Goal: Task Accomplishment & Management: Complete application form

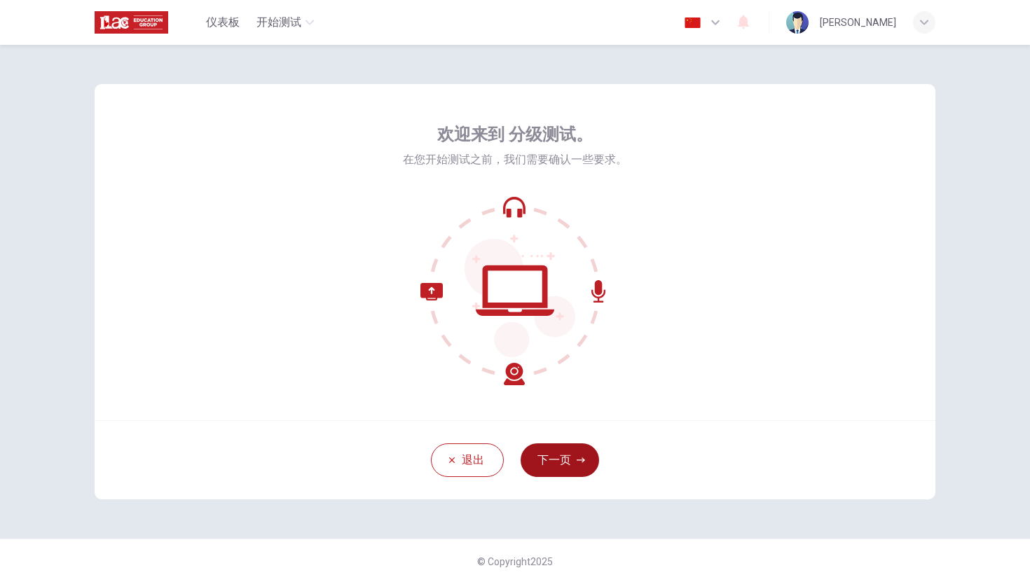
click at [579, 471] on button "下一页" at bounding box center [560, 461] width 79 height 34
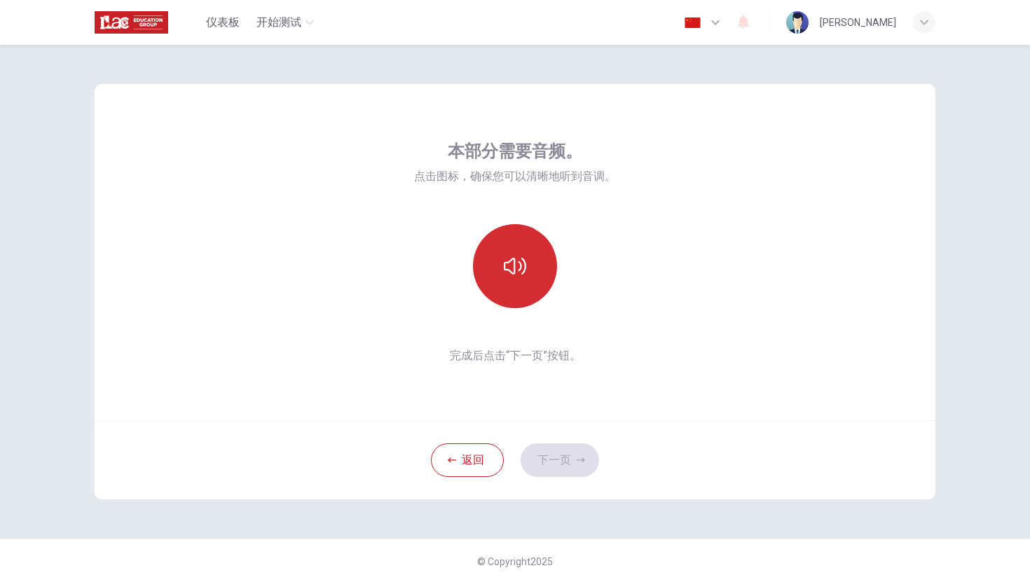
click at [521, 262] on icon "button" at bounding box center [515, 266] width 22 height 22
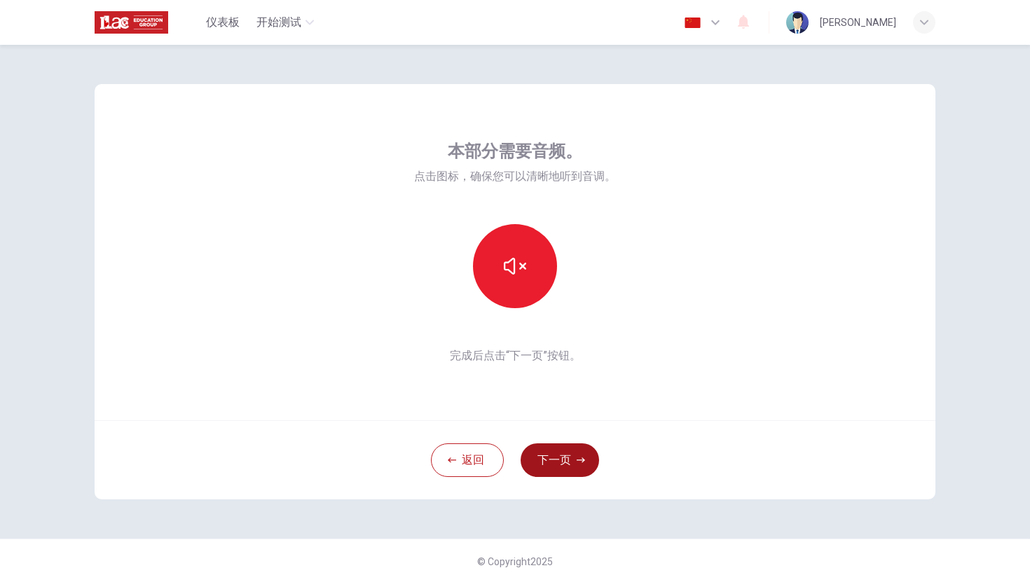
click at [571, 458] on button "下一页" at bounding box center [560, 461] width 79 height 34
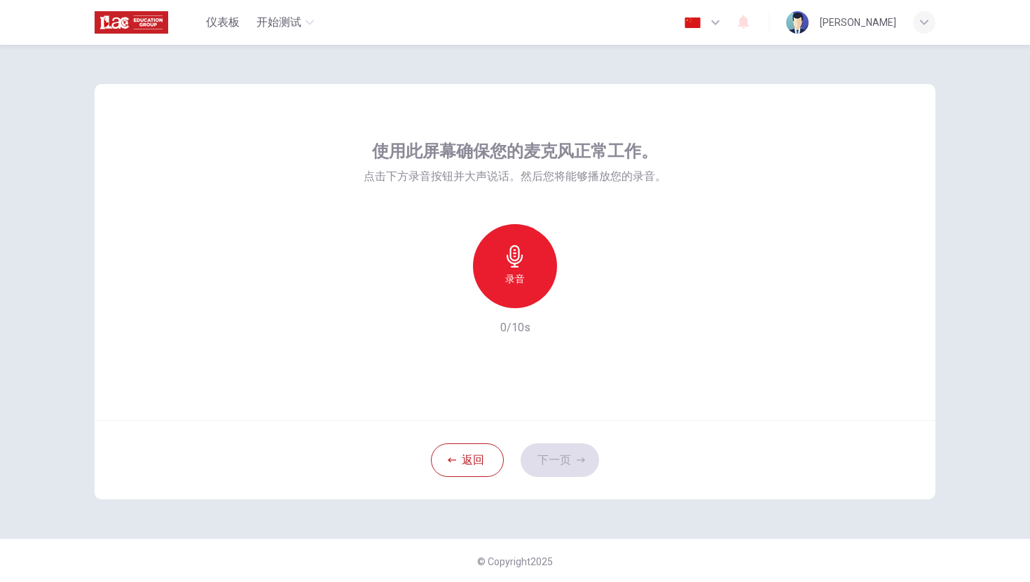
click at [511, 261] on icon "button" at bounding box center [515, 256] width 22 height 22
click at [576, 296] on icon "button" at bounding box center [580, 297] width 14 height 14
click at [582, 453] on button "下一页" at bounding box center [560, 461] width 79 height 34
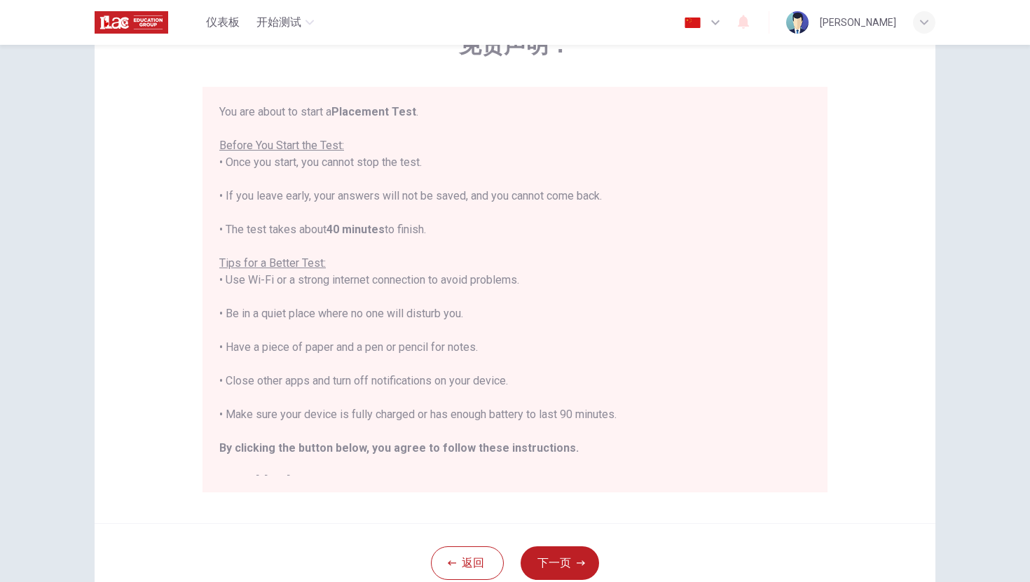
click at [477, 100] on div "You are about to start a Placement Test . Before You Start the Test: • Once you…" at bounding box center [515, 290] width 625 height 406
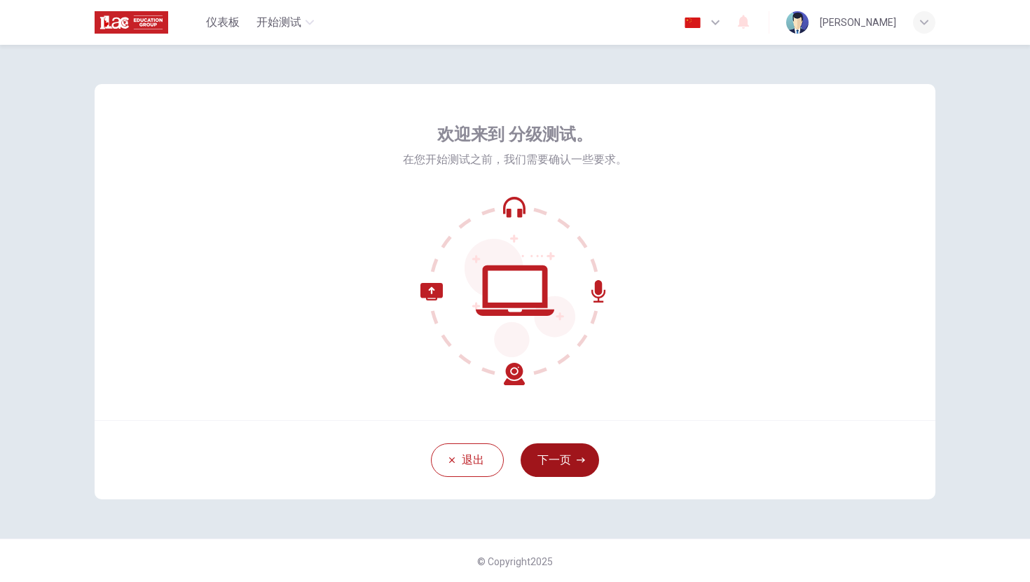
click at [571, 463] on button "下一页" at bounding box center [560, 461] width 79 height 34
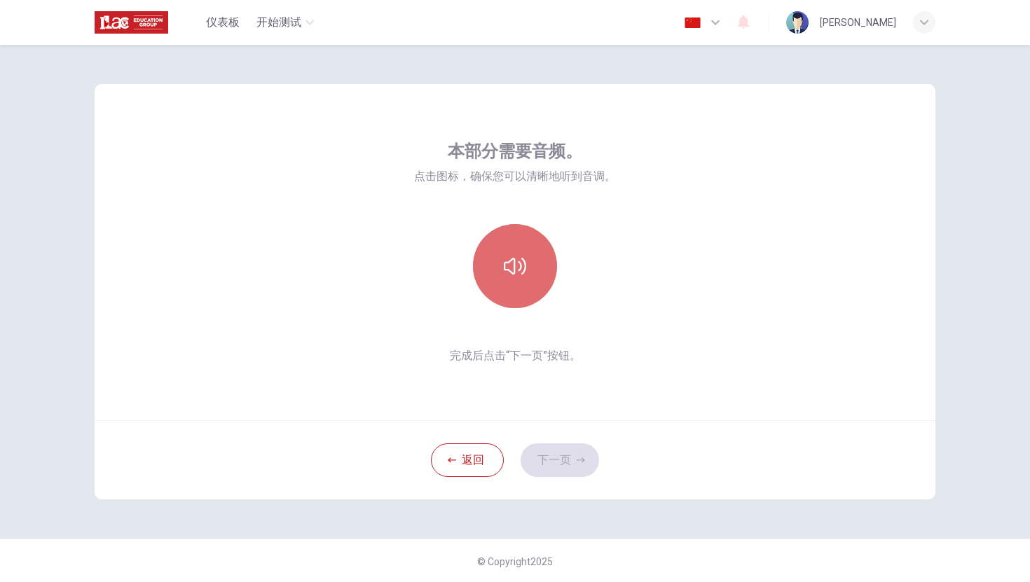
click at [531, 274] on button "button" at bounding box center [515, 266] width 84 height 84
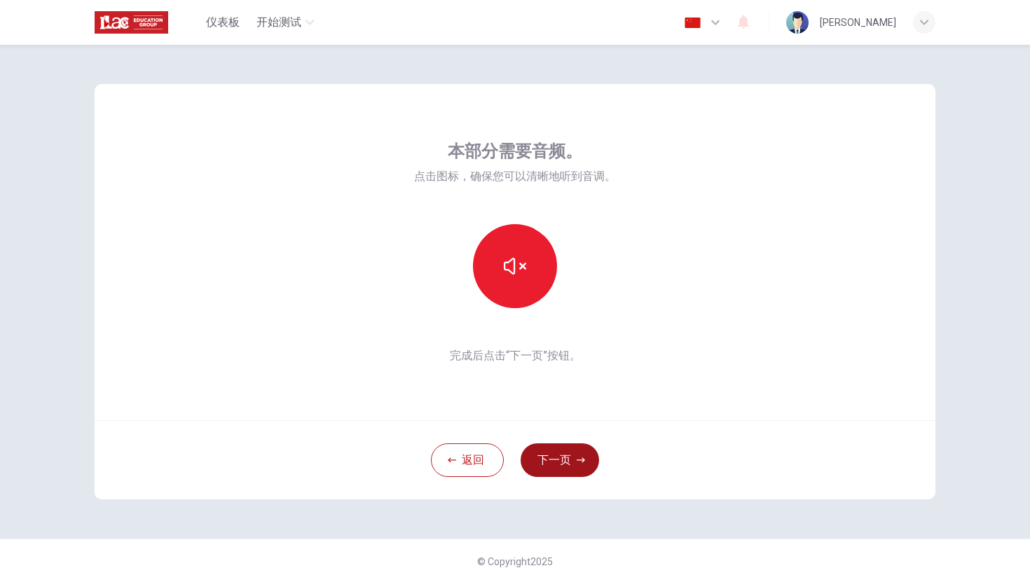
click at [571, 454] on button "下一页" at bounding box center [560, 461] width 79 height 34
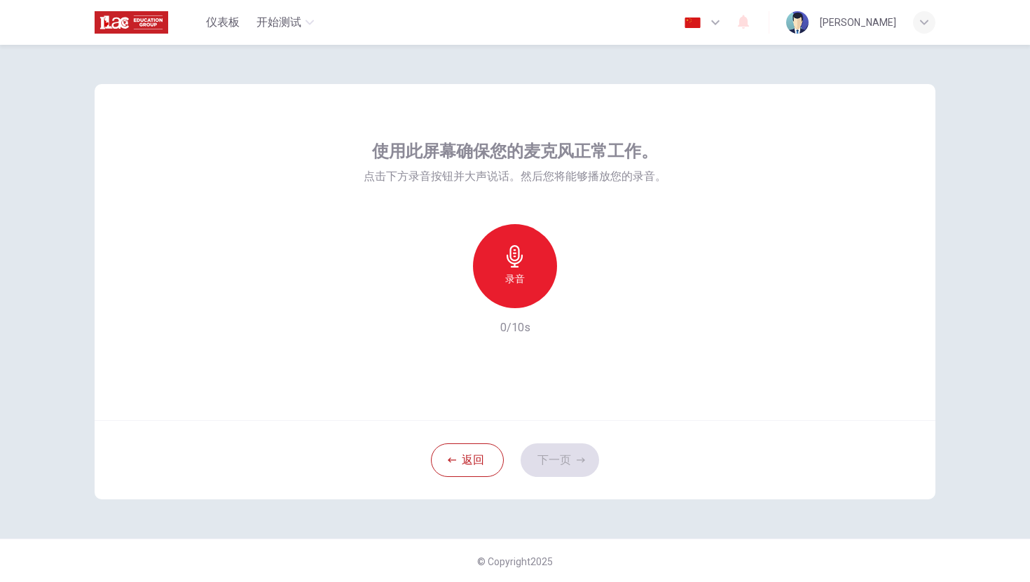
click at [524, 238] on div "录音" at bounding box center [515, 266] width 84 height 84
click at [524, 238] on div "停止" at bounding box center [515, 266] width 84 height 84
click at [580, 303] on icon "button" at bounding box center [580, 297] width 14 height 14
click at [566, 445] on button "下一页" at bounding box center [560, 461] width 79 height 34
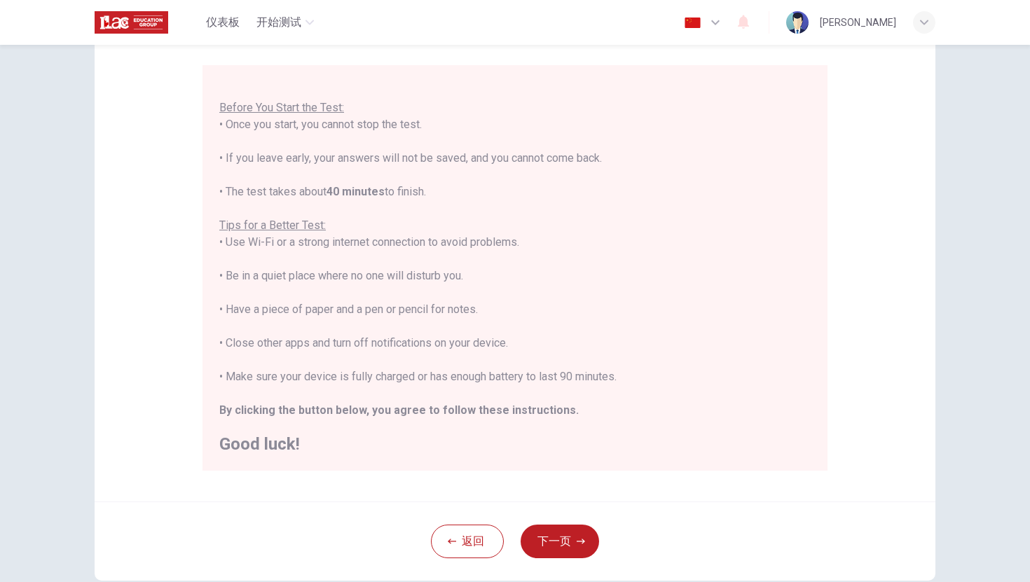
scroll to position [197, 0]
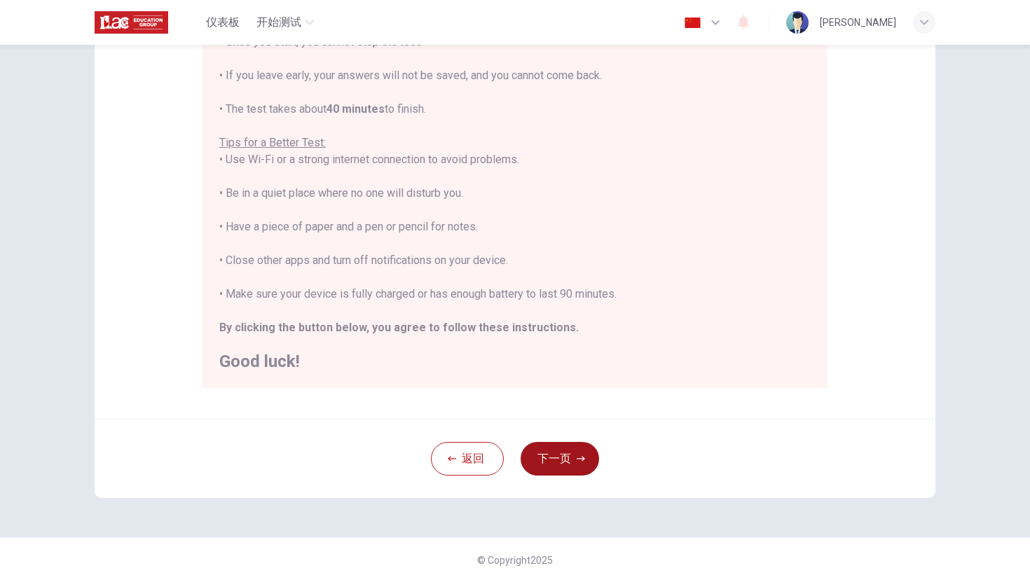
click at [573, 446] on button "下一页" at bounding box center [560, 459] width 79 height 34
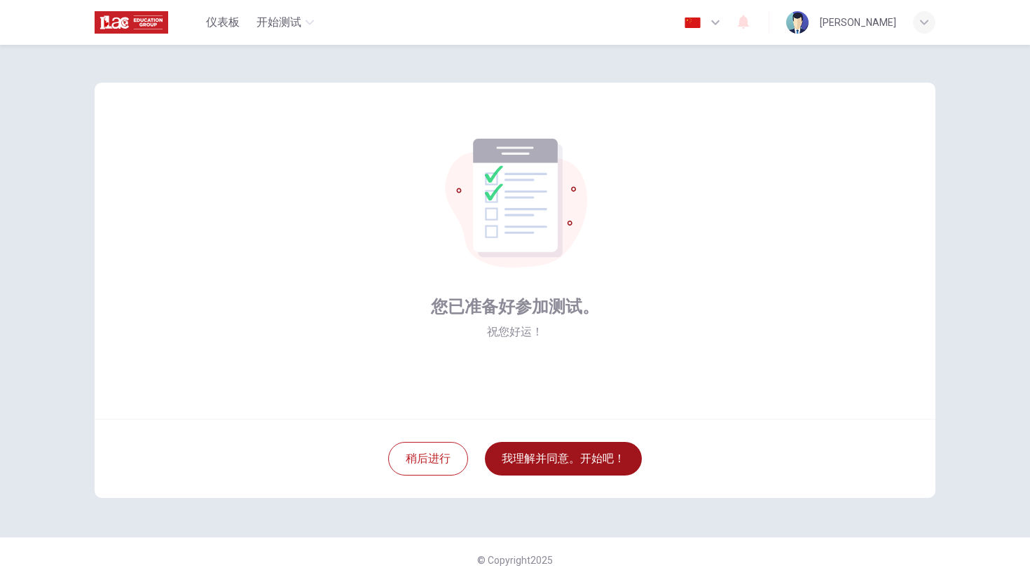
scroll to position [1, 0]
click at [573, 446] on button "我理解并同意。开始吧！" at bounding box center [563, 459] width 157 height 34
click at [586, 465] on button "我理解并同意。开始吧！" at bounding box center [563, 459] width 157 height 34
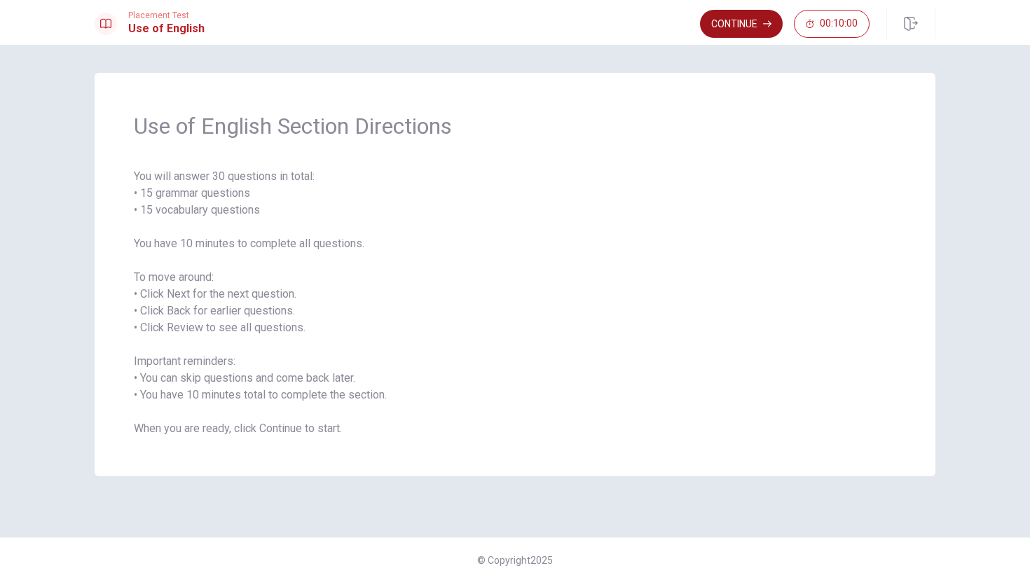
click at [760, 19] on button "Continue" at bounding box center [741, 24] width 83 height 28
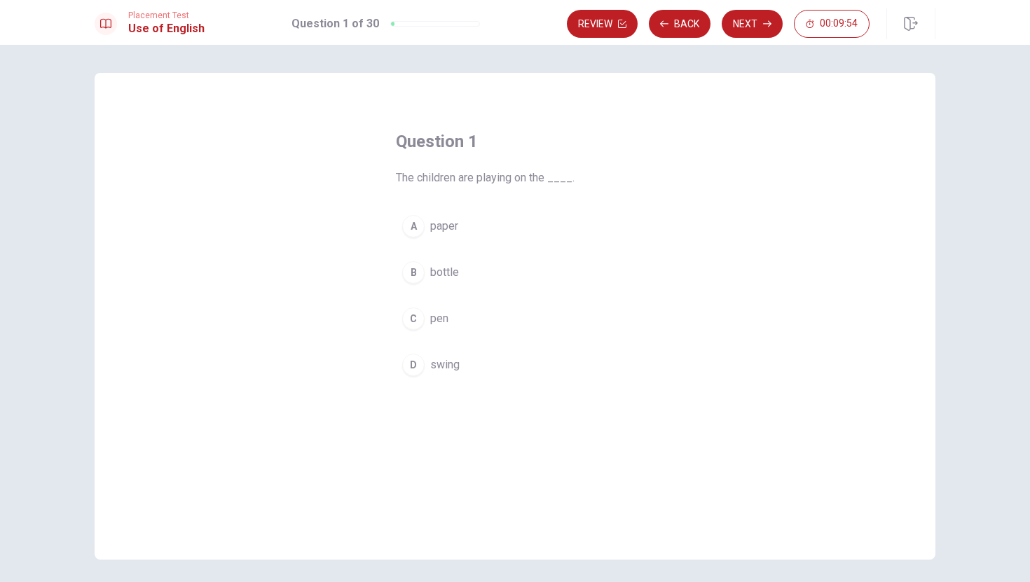
click at [420, 371] on div "D" at bounding box center [413, 365] width 22 height 22
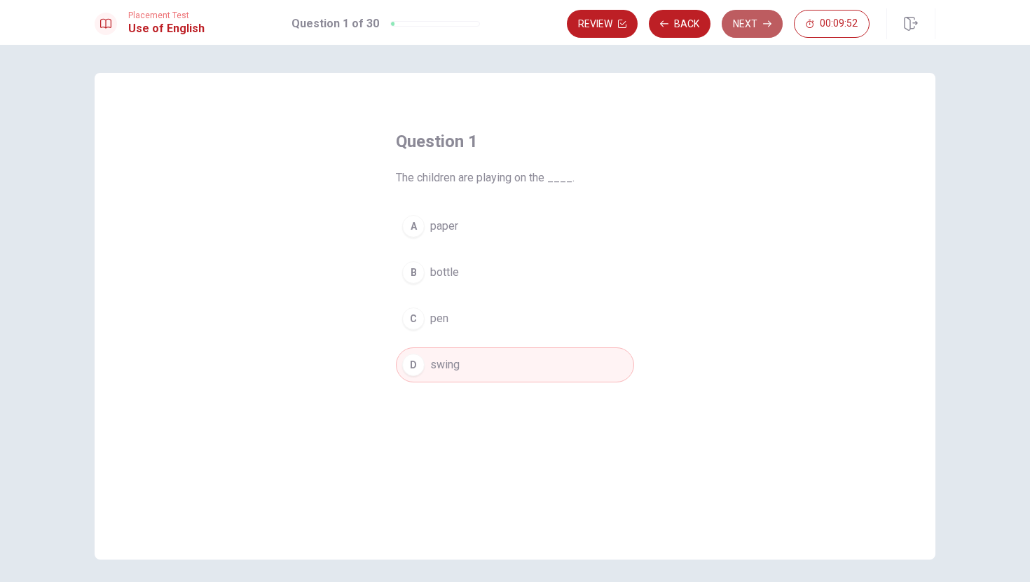
click at [763, 27] on icon "button" at bounding box center [767, 24] width 8 height 8
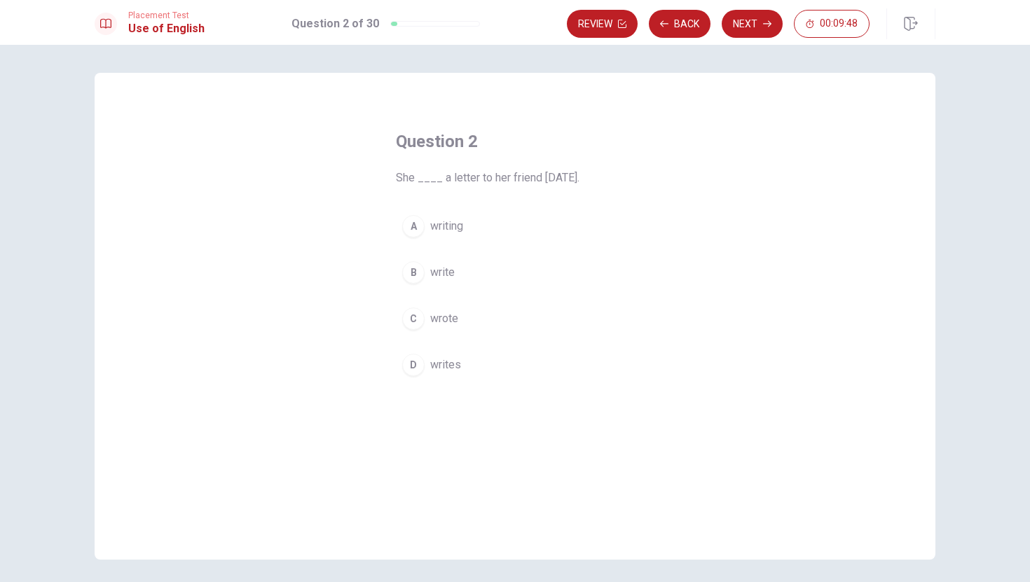
click at [451, 320] on span "wrote" at bounding box center [444, 318] width 28 height 17
click at [742, 18] on button "Next" at bounding box center [752, 24] width 61 height 28
click at [460, 232] on button "A Have" at bounding box center [515, 226] width 238 height 35
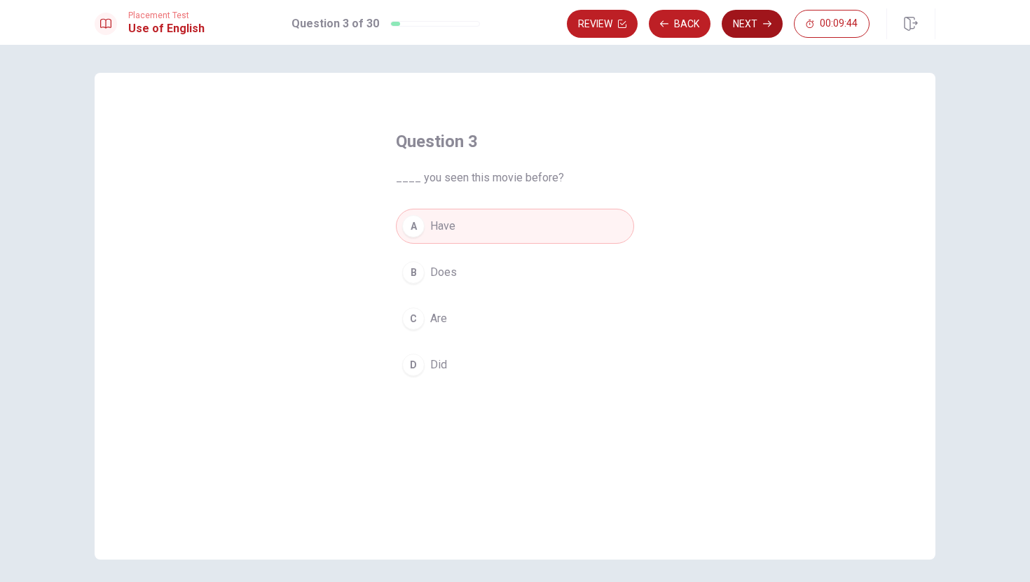
click at [746, 24] on button "Next" at bounding box center [752, 24] width 61 height 28
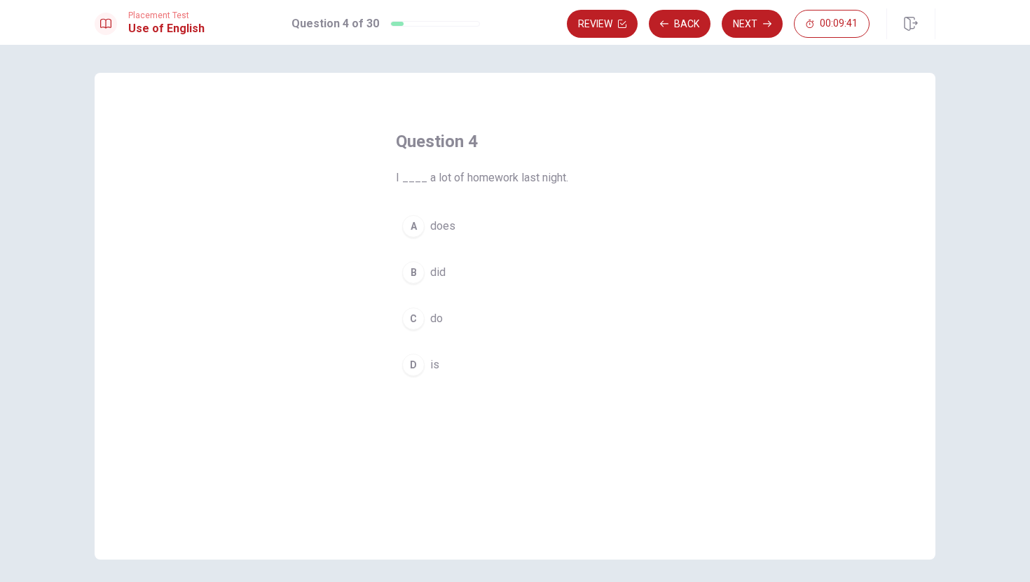
click at [449, 287] on button "B did" at bounding box center [515, 272] width 238 height 35
click at [741, 30] on button "Next" at bounding box center [752, 24] width 61 height 28
click at [442, 367] on span "read" at bounding box center [441, 365] width 22 height 17
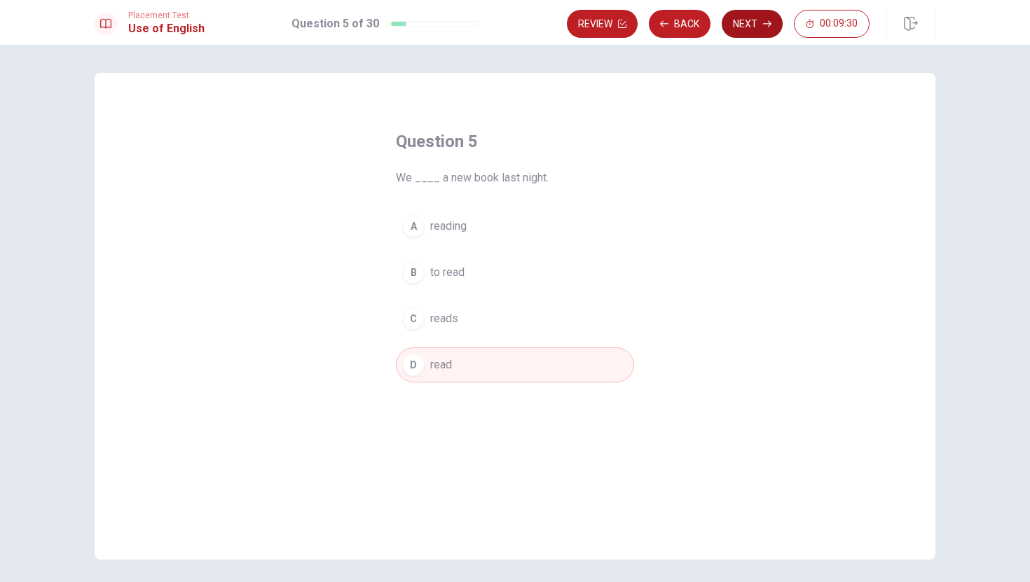
click at [756, 22] on button "Next" at bounding box center [752, 24] width 61 height 28
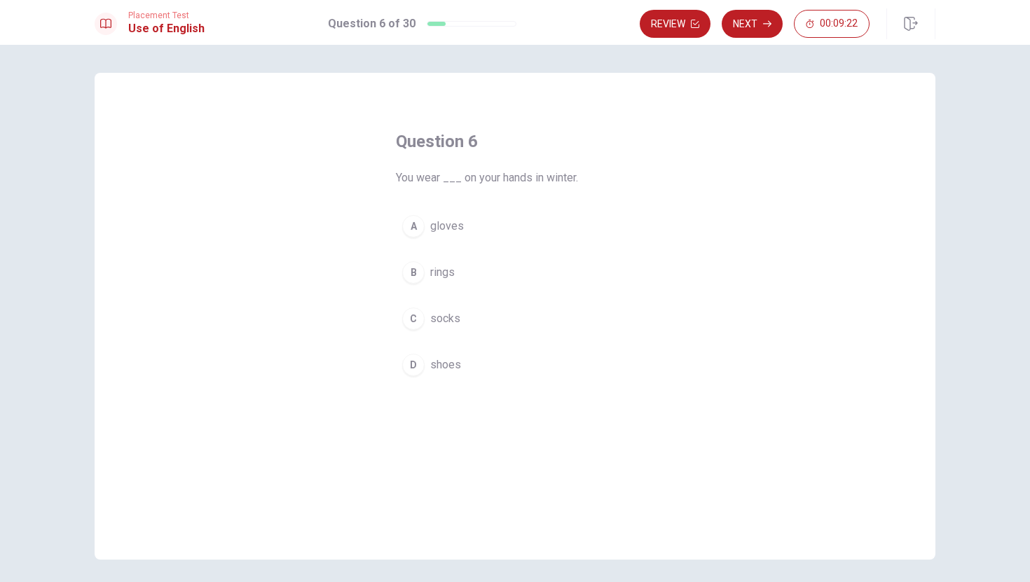
click at [532, 246] on div "A gloves B rings C socks D shoes" at bounding box center [515, 296] width 238 height 174
click at [497, 225] on button "A gloves" at bounding box center [515, 226] width 238 height 35
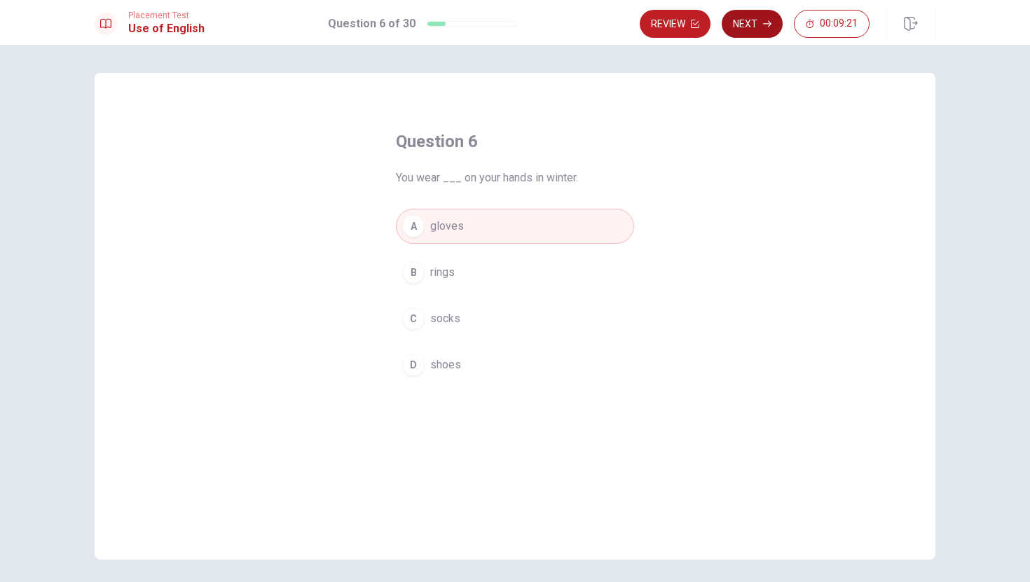
click at [734, 23] on button "Next" at bounding box center [752, 24] width 61 height 28
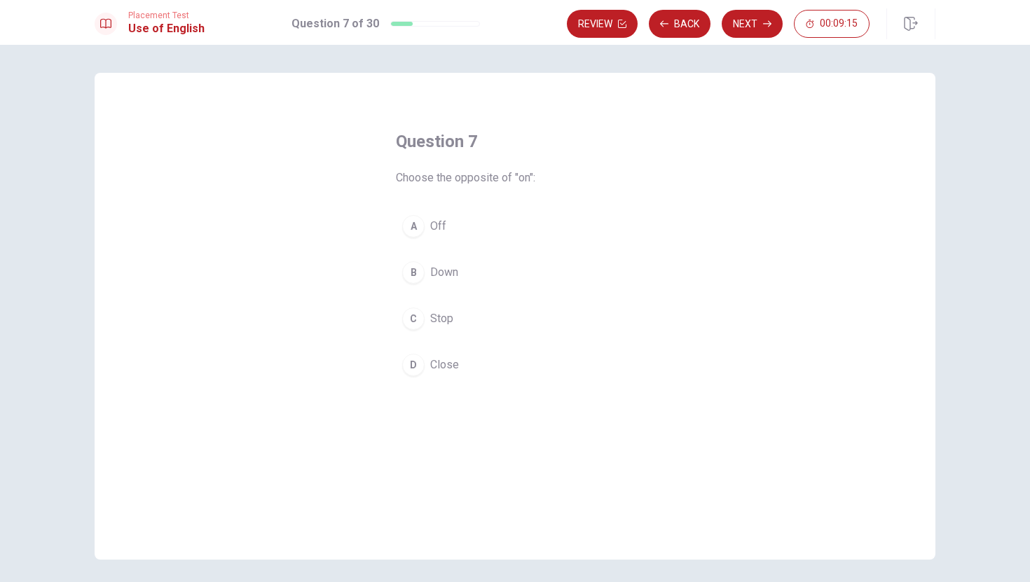
click at [461, 217] on button "A Off" at bounding box center [515, 226] width 238 height 35
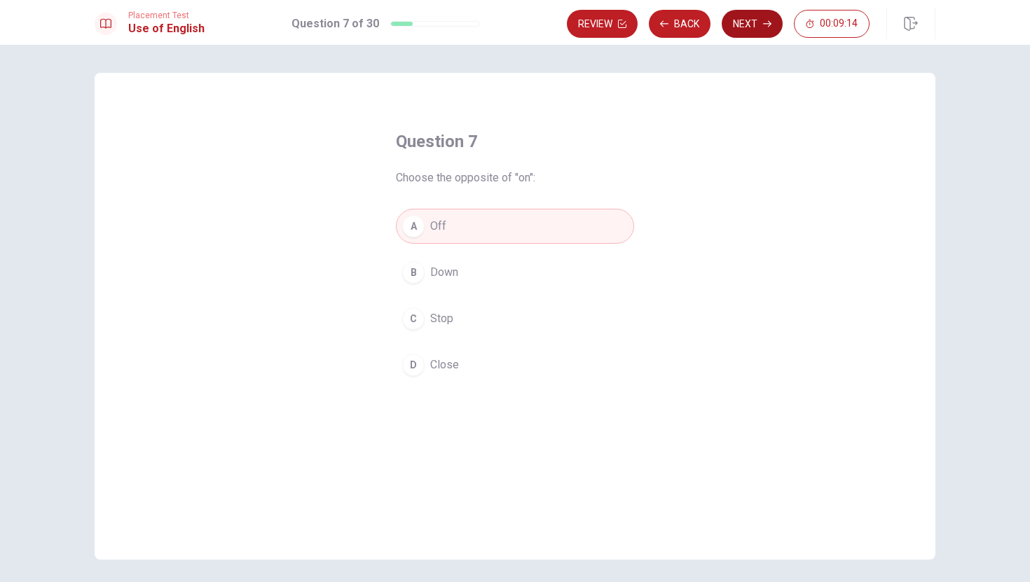
click at [771, 24] on icon "button" at bounding box center [767, 24] width 8 height 6
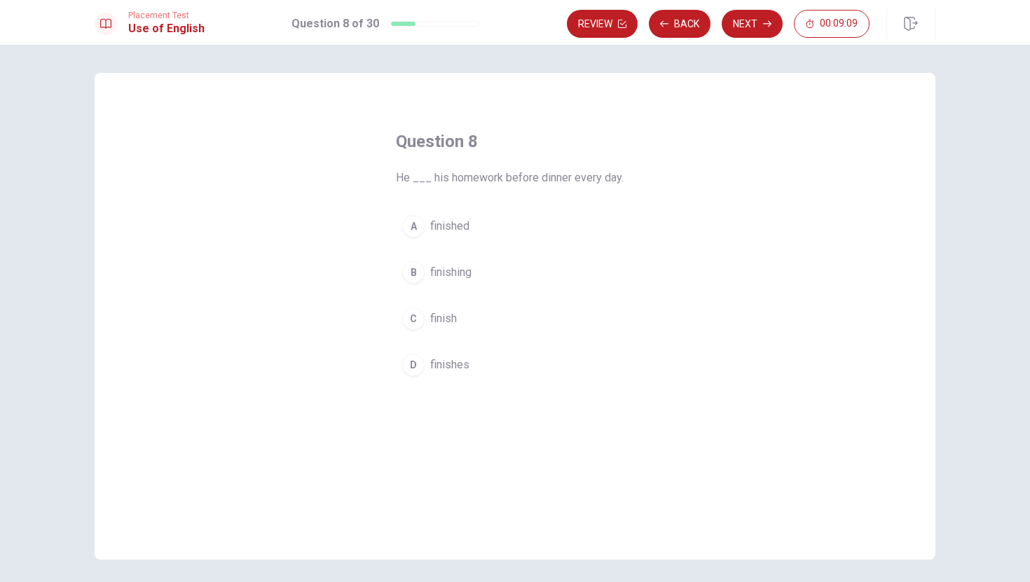
click at [489, 335] on button "C finish" at bounding box center [515, 318] width 238 height 35
click at [495, 339] on div "A finished B finishing C finish D finishes" at bounding box center [515, 296] width 238 height 174
click at [494, 350] on button "D finishes" at bounding box center [515, 365] width 238 height 35
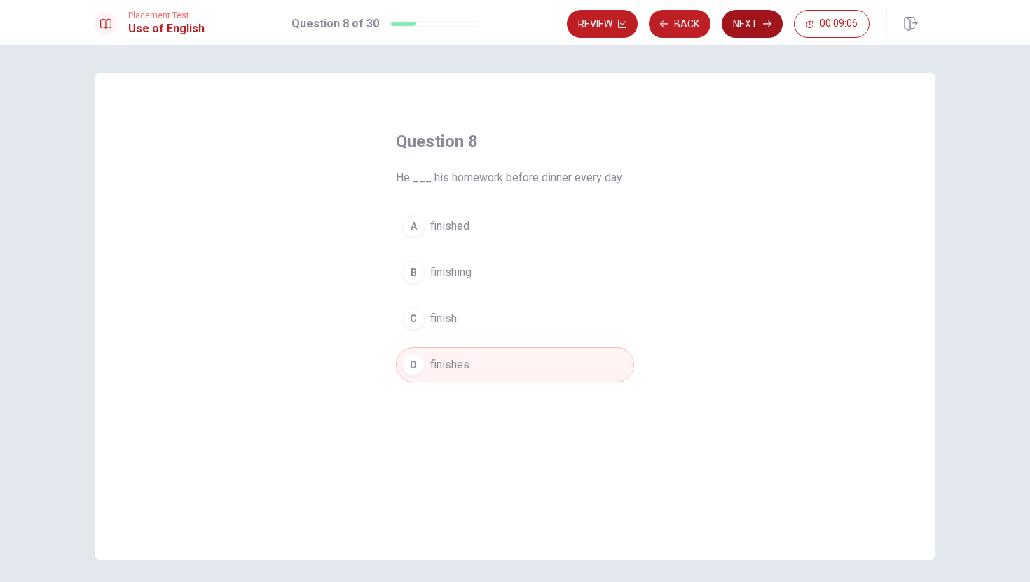
click at [735, 35] on button "Next" at bounding box center [752, 24] width 61 height 28
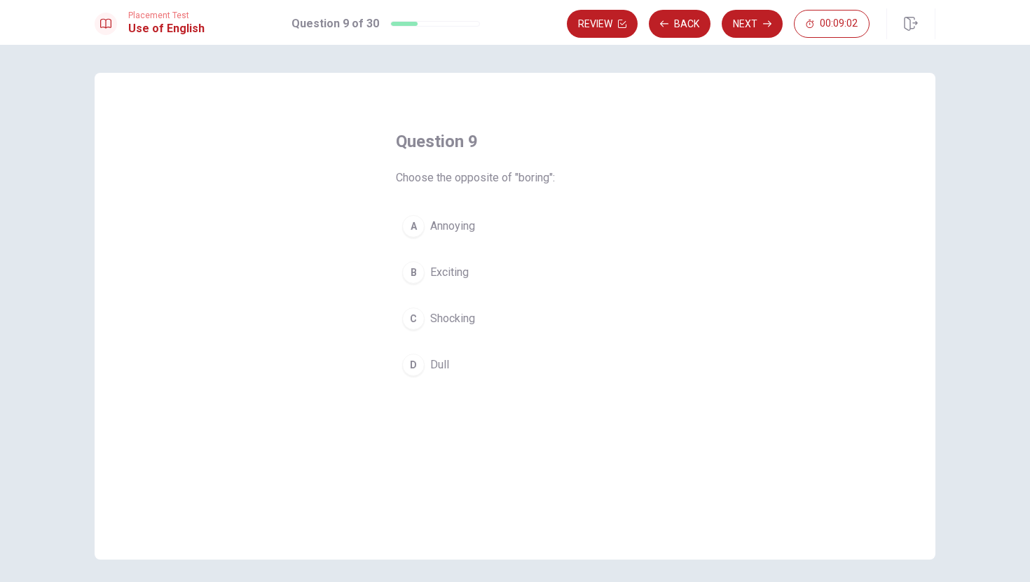
click at [503, 279] on button "B Exciting" at bounding box center [515, 272] width 238 height 35
click at [758, 29] on button "Next" at bounding box center [752, 24] width 61 height 28
click at [465, 363] on button "D Is" at bounding box center [515, 365] width 238 height 35
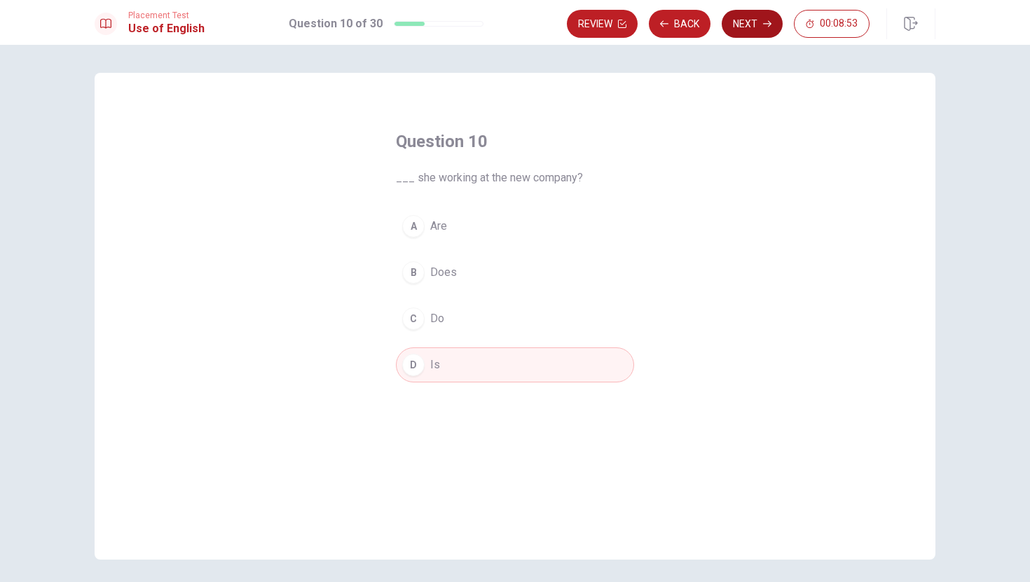
click at [742, 27] on button "Next" at bounding box center [752, 24] width 61 height 28
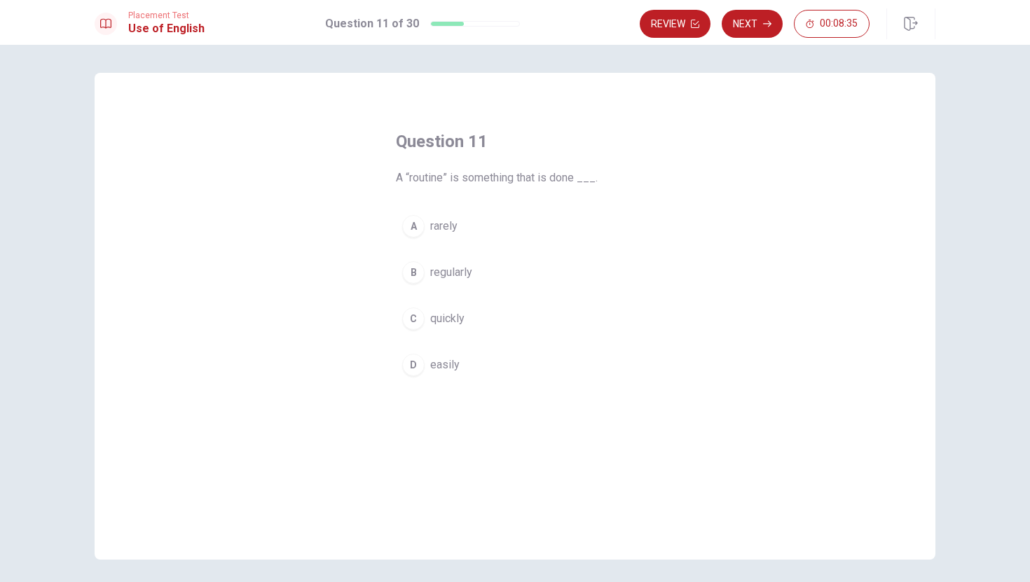
click at [496, 278] on button "B regularly" at bounding box center [515, 272] width 238 height 35
click at [752, 34] on button "Next" at bounding box center [752, 24] width 61 height 28
click at [538, 384] on div "Question 12 If something is “reliable,” it is ___. A quiet B slow C very big D …" at bounding box center [515, 256] width 294 height 297
click at [503, 374] on button "D dependable" at bounding box center [515, 365] width 238 height 35
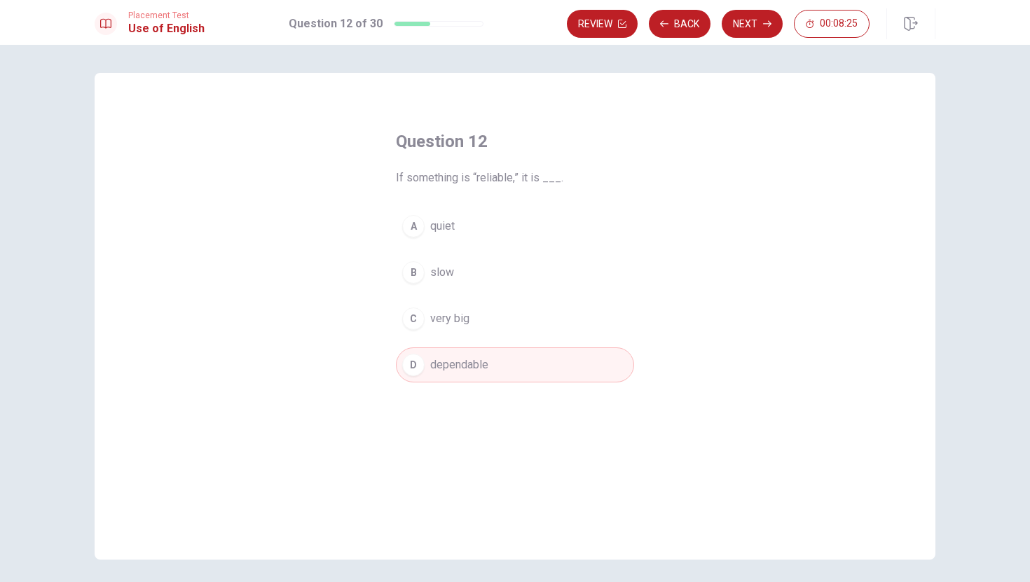
click at [759, 39] on div "Review Back Next 00:08:25" at bounding box center [751, 23] width 369 height 31
click at [753, 32] on button "Next" at bounding box center [752, 24] width 61 height 28
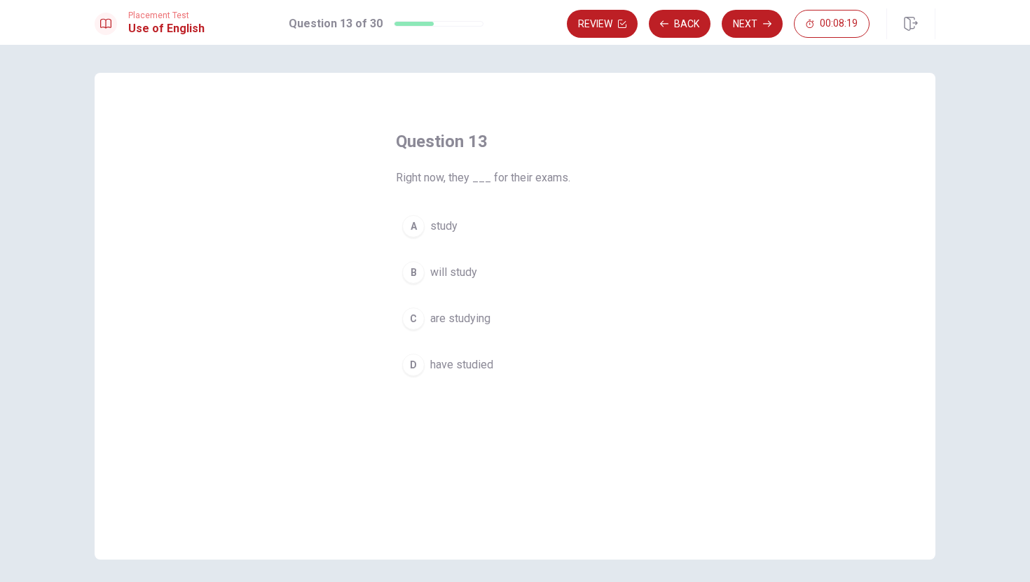
click at [520, 314] on button "C are studying" at bounding box center [515, 318] width 238 height 35
click at [732, 22] on button "Next" at bounding box center [752, 24] width 61 height 28
click at [449, 214] on button "A task" at bounding box center [515, 226] width 238 height 35
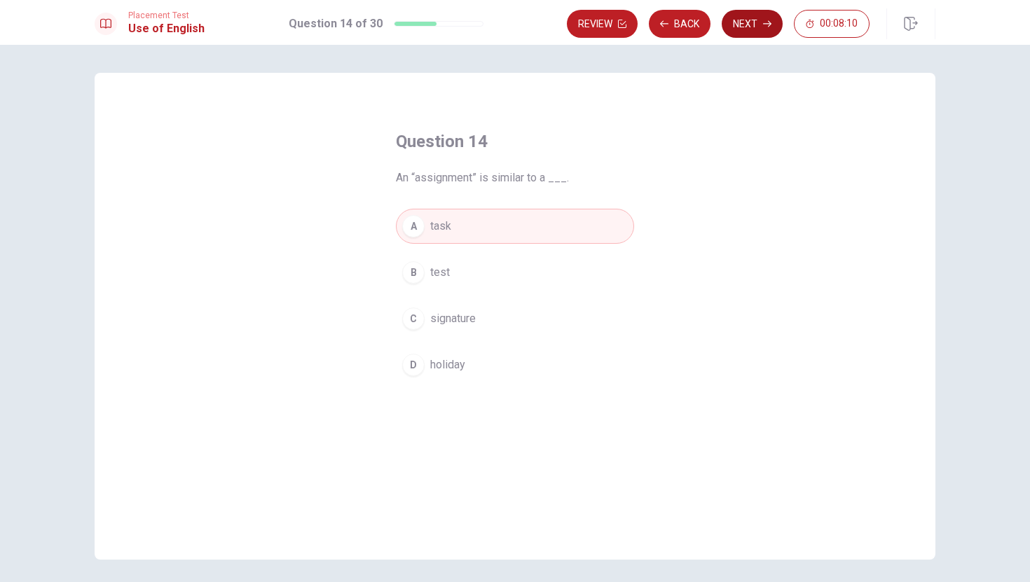
click at [733, 35] on button "Next" at bounding box center [752, 24] width 61 height 28
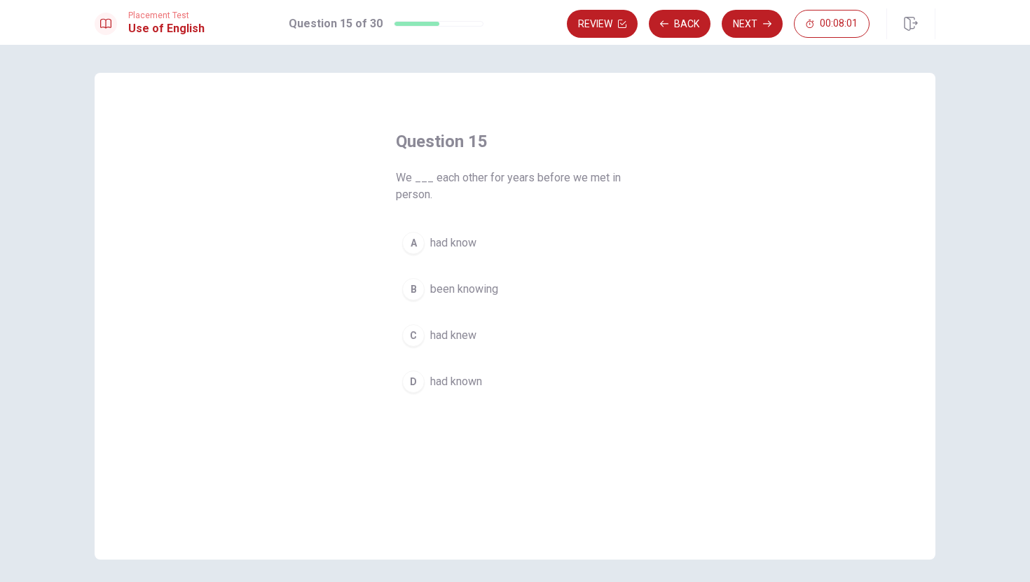
click at [536, 375] on button "D had known" at bounding box center [515, 381] width 238 height 35
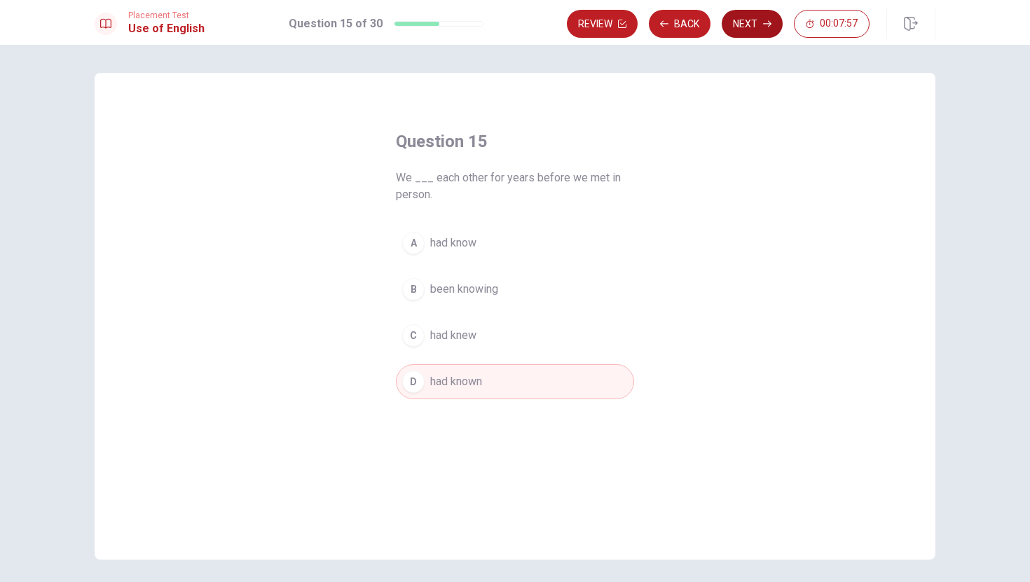
click at [760, 19] on button "Next" at bounding box center [752, 24] width 61 height 28
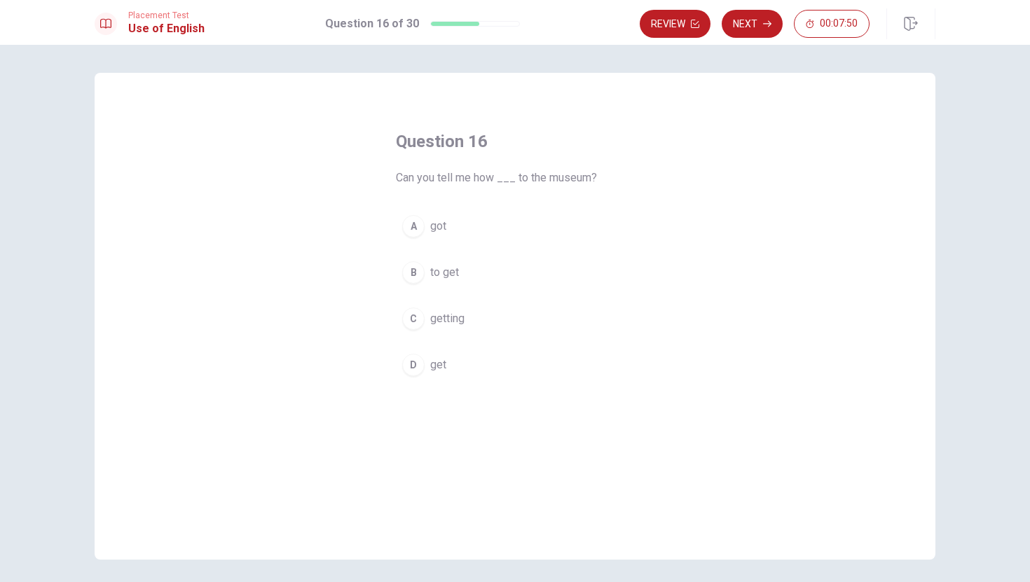
click at [491, 282] on button "B to get" at bounding box center [515, 272] width 238 height 35
click at [755, 27] on button "Next" at bounding box center [752, 24] width 61 height 28
click at [509, 310] on button "C on" at bounding box center [515, 318] width 238 height 35
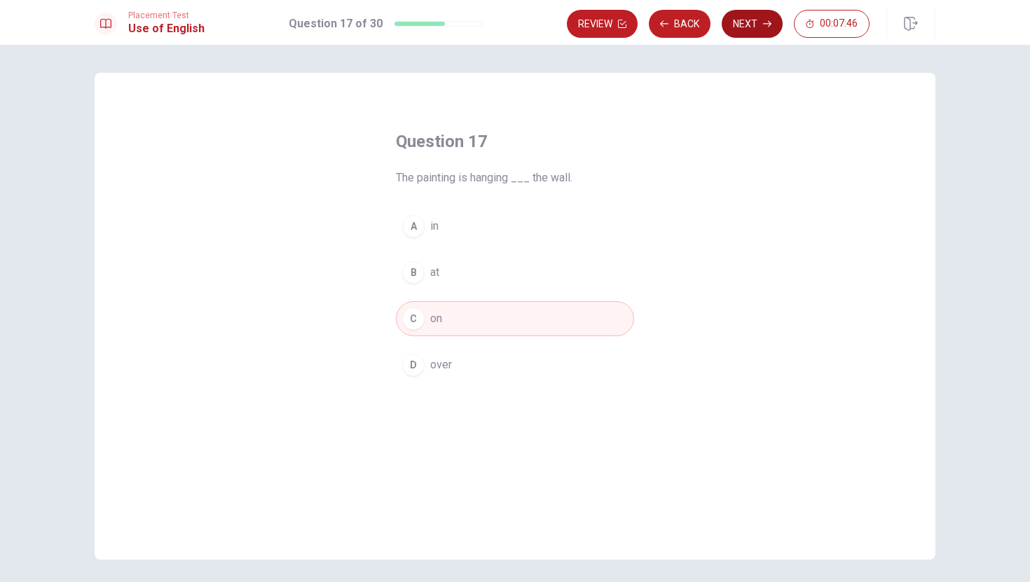
click at [747, 29] on button "Next" at bounding box center [752, 24] width 61 height 28
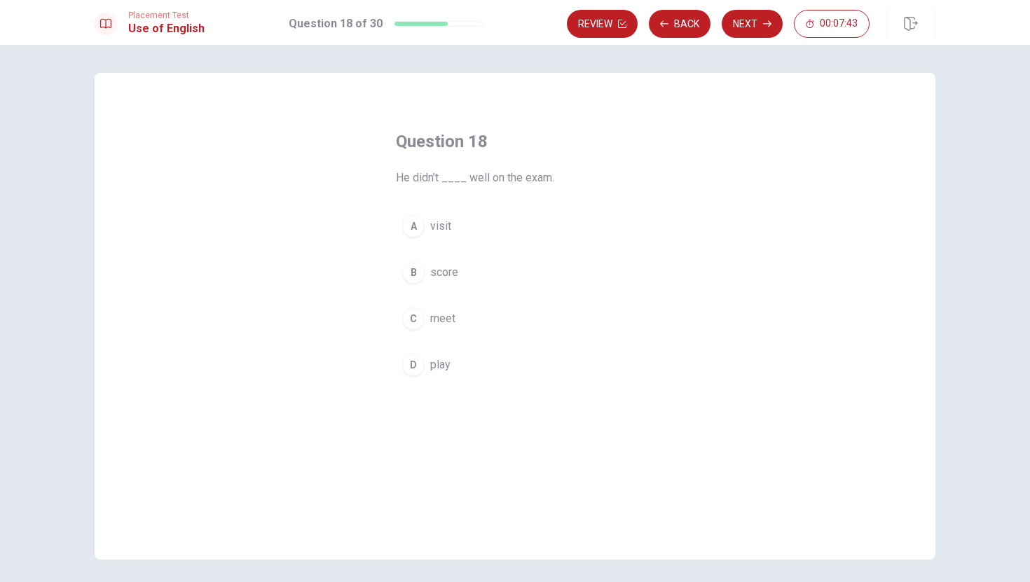
click at [519, 278] on button "B score" at bounding box center [515, 272] width 238 height 35
click at [757, 26] on button "Next" at bounding box center [752, 24] width 61 height 28
click at [514, 282] on button "B open" at bounding box center [515, 272] width 238 height 35
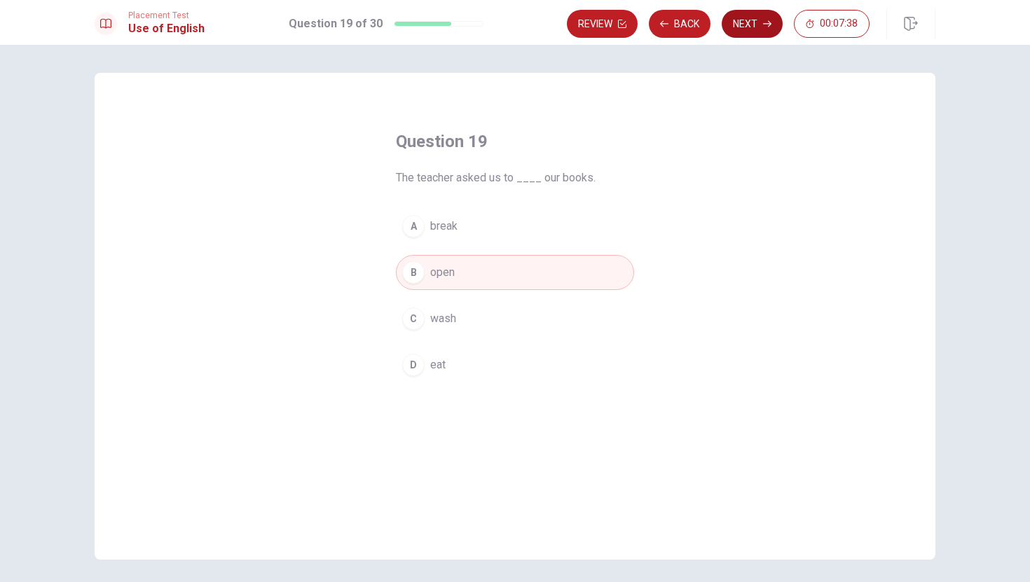
click at [753, 26] on button "Next" at bounding box center [752, 24] width 61 height 28
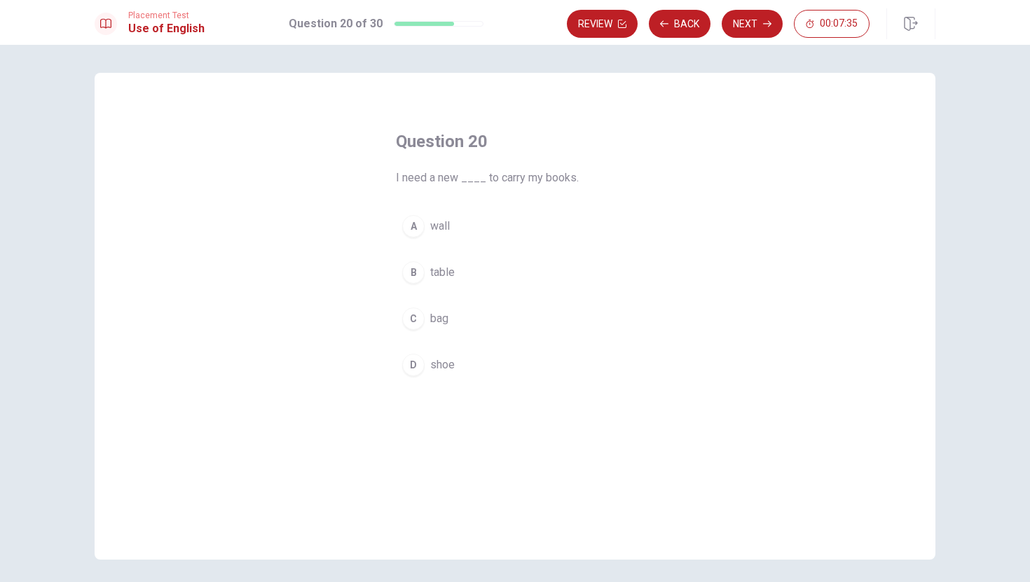
click at [500, 311] on button "C bag" at bounding box center [515, 318] width 238 height 35
click at [733, 32] on button "Next" at bounding box center [752, 24] width 61 height 28
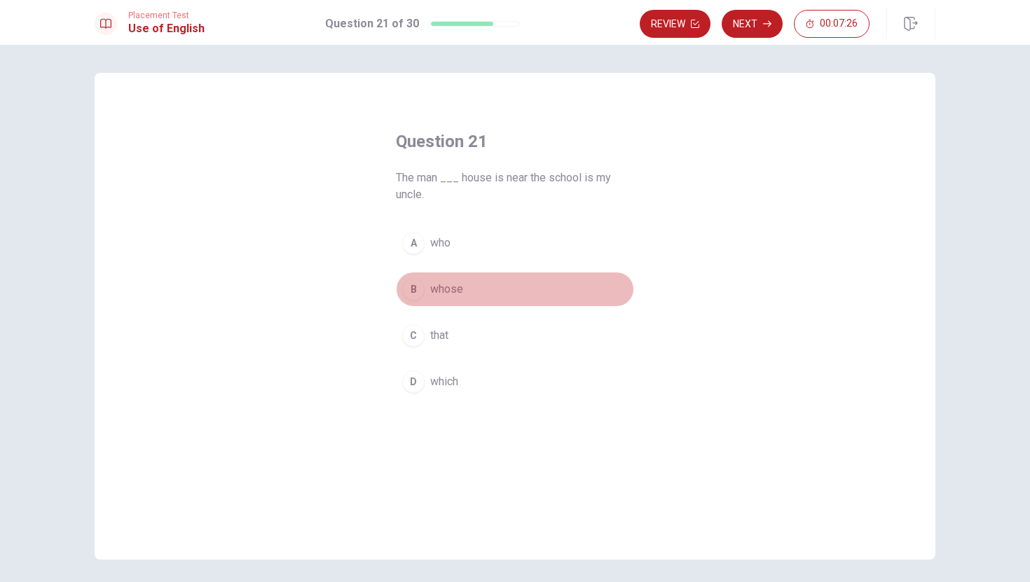
click at [559, 296] on button "B whose" at bounding box center [515, 289] width 238 height 35
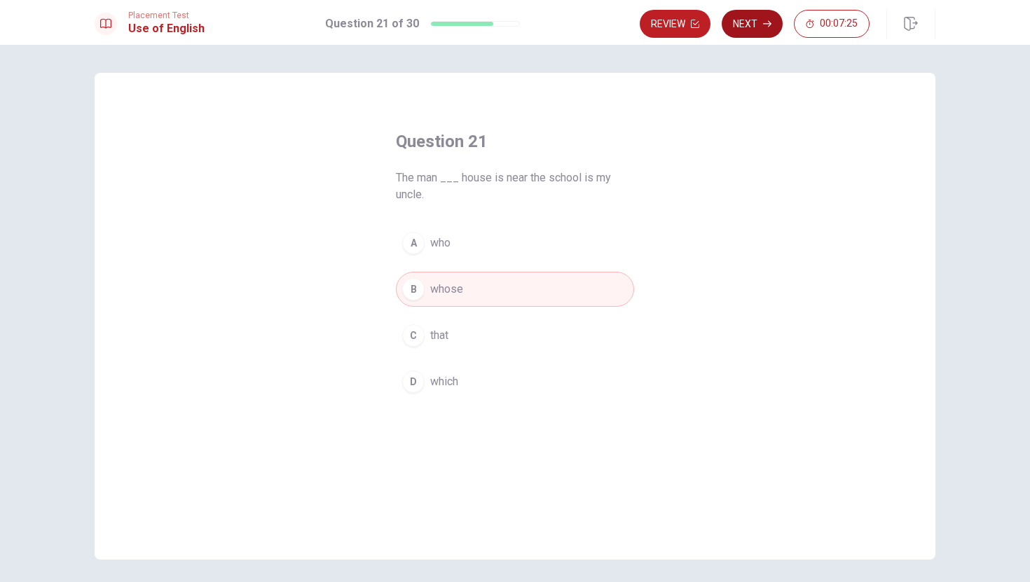
click at [761, 27] on button "Next" at bounding box center [752, 24] width 61 height 28
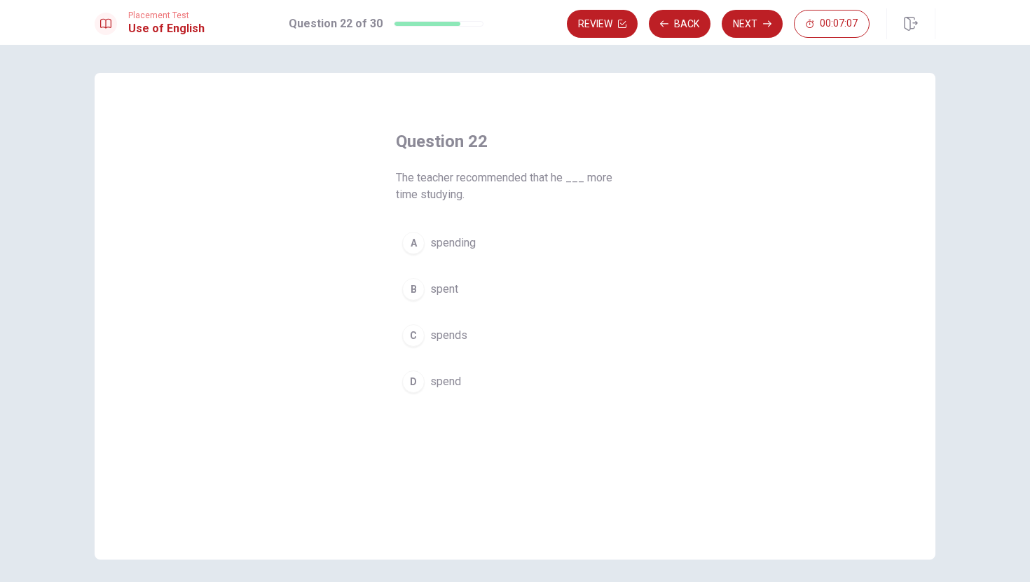
click at [528, 303] on button "B spent" at bounding box center [515, 289] width 238 height 35
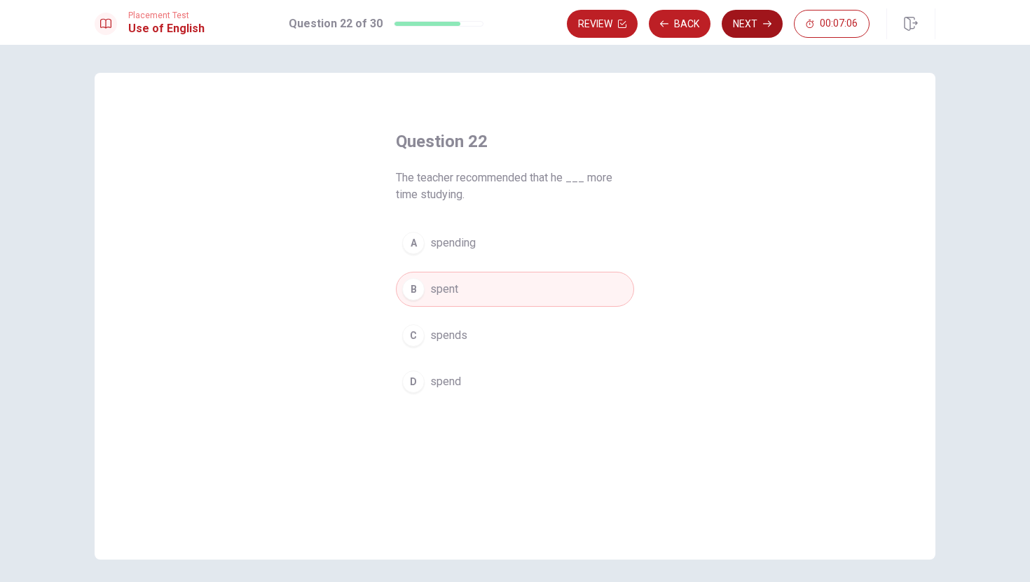
click at [735, 29] on button "Next" at bounding box center [752, 24] width 61 height 28
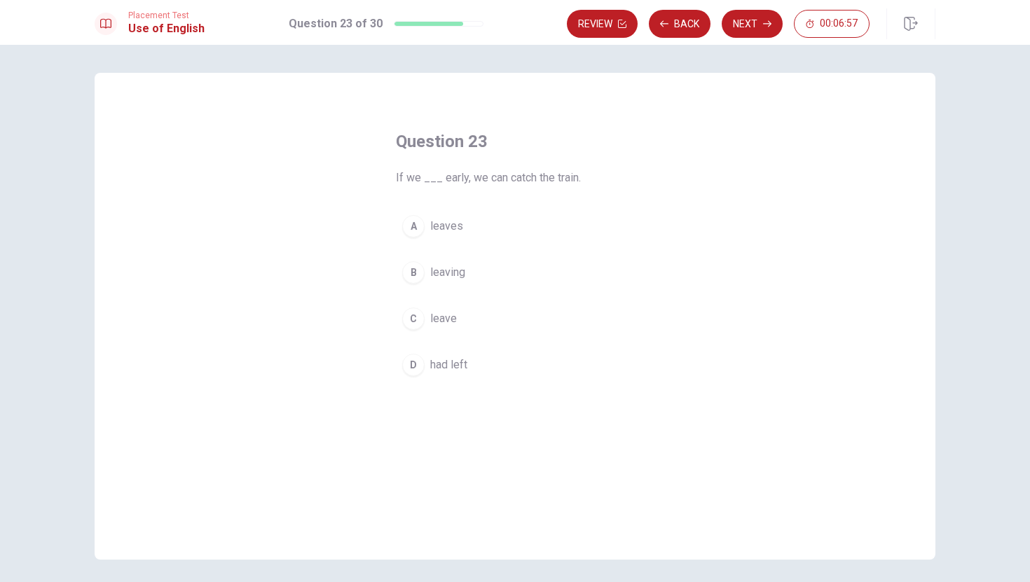
click at [496, 365] on button "D had left" at bounding box center [515, 365] width 238 height 35
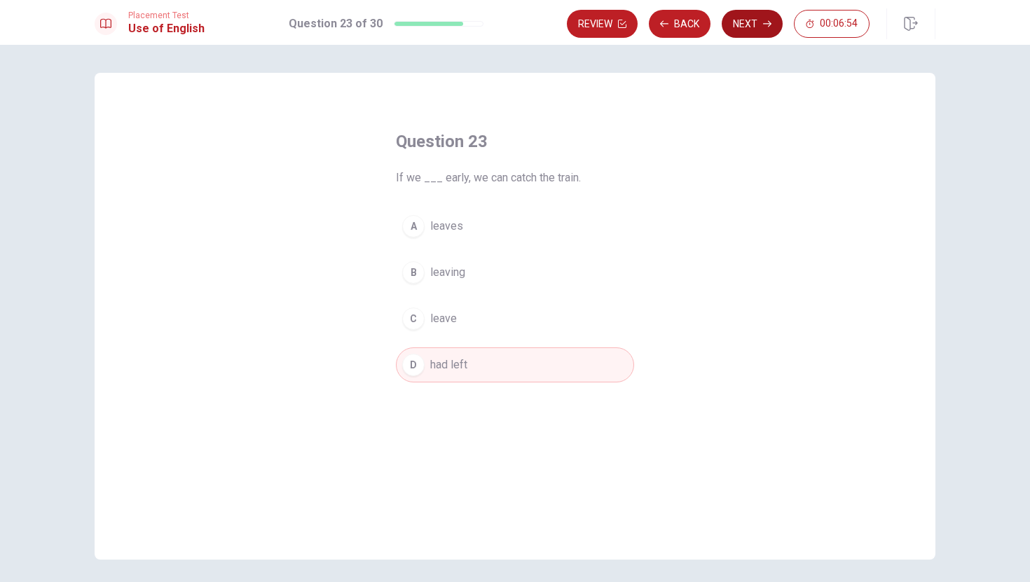
click at [737, 29] on button "Next" at bounding box center [752, 24] width 61 height 28
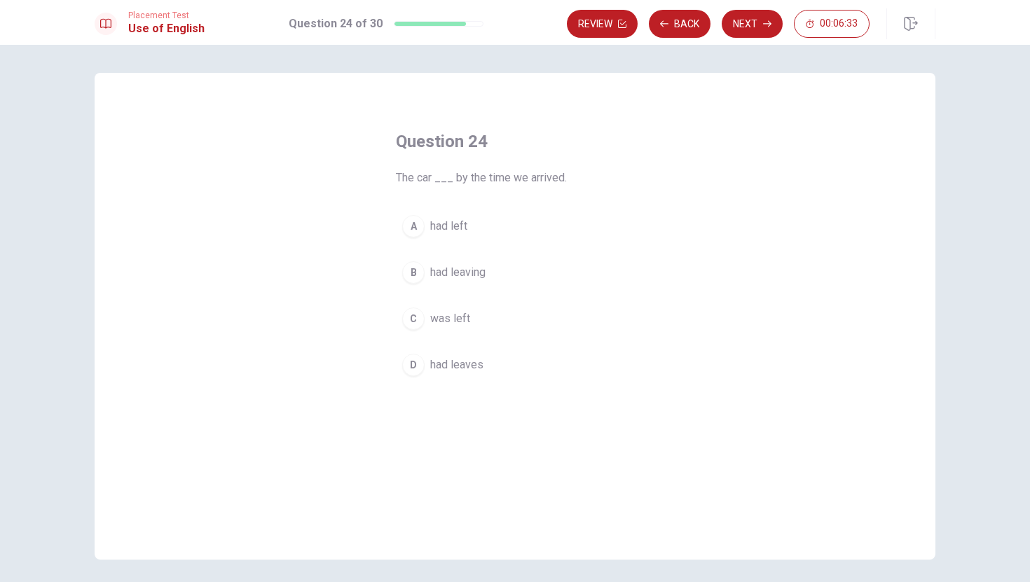
click at [485, 214] on button "A had left" at bounding box center [515, 226] width 238 height 35
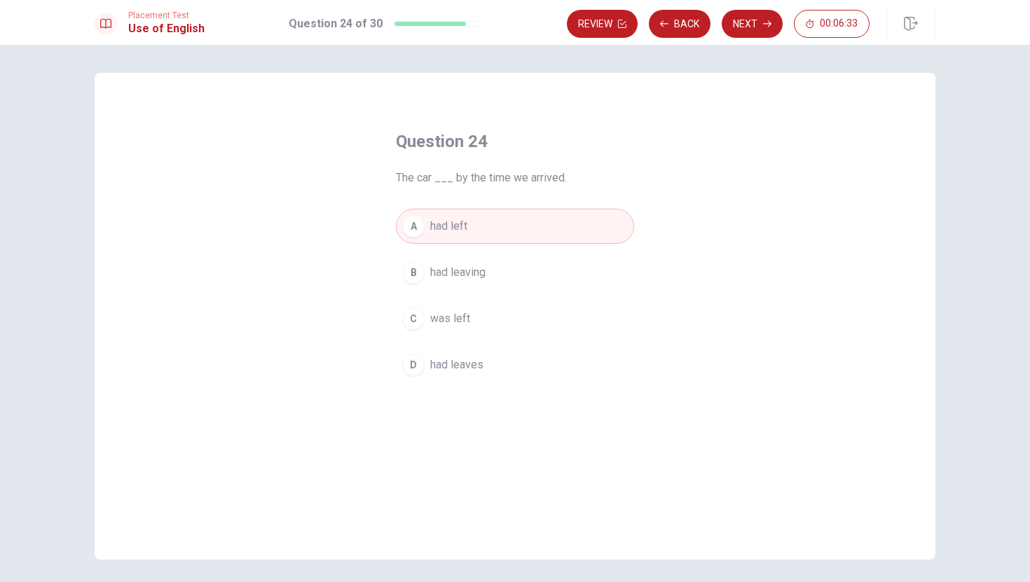
click at [485, 214] on button "A had left" at bounding box center [515, 226] width 238 height 35
click at [745, 28] on button "Next" at bounding box center [752, 24] width 61 height 28
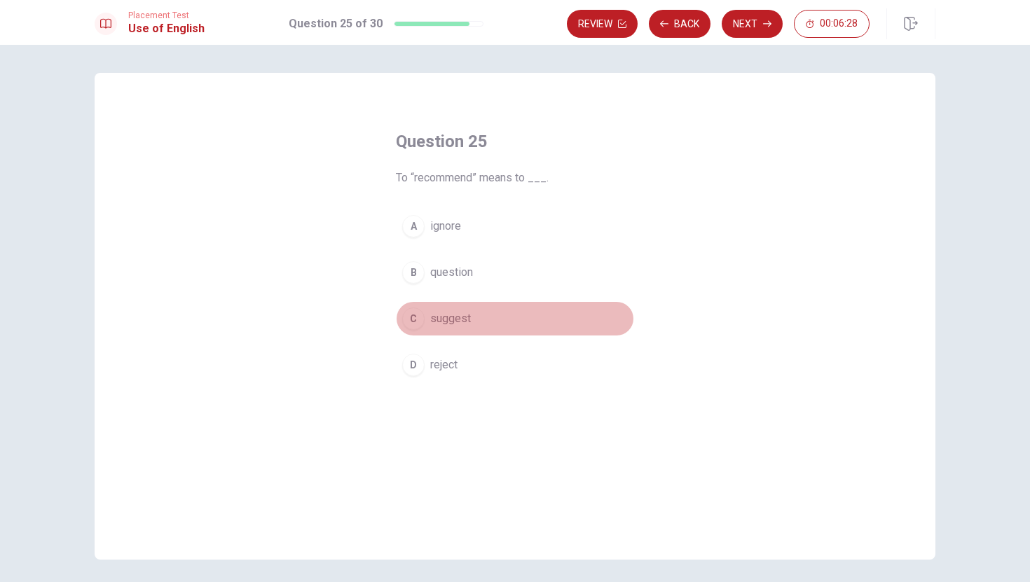
click at [453, 310] on span "suggest" at bounding box center [450, 318] width 41 height 17
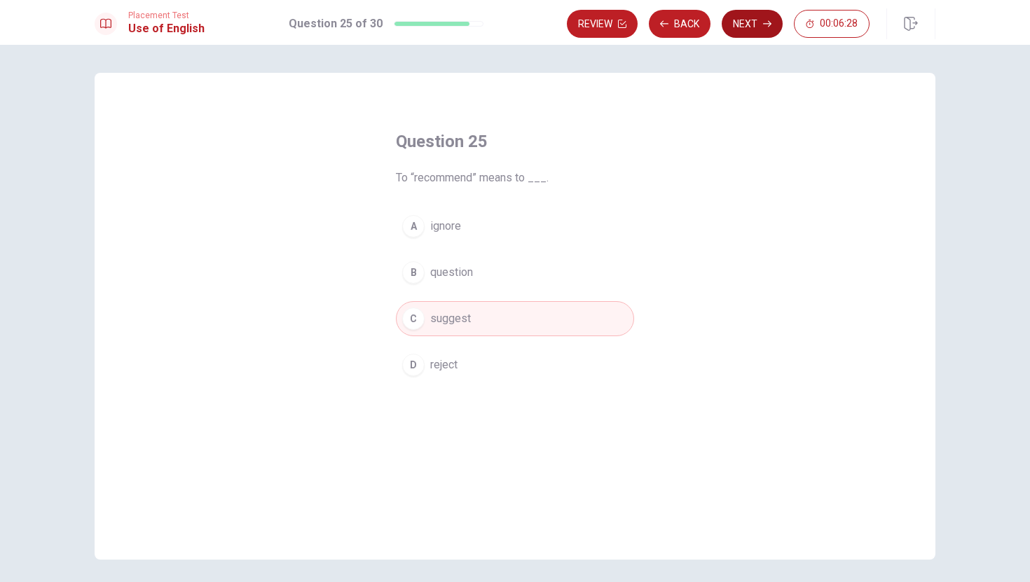
click at [767, 22] on icon "button" at bounding box center [767, 24] width 8 height 8
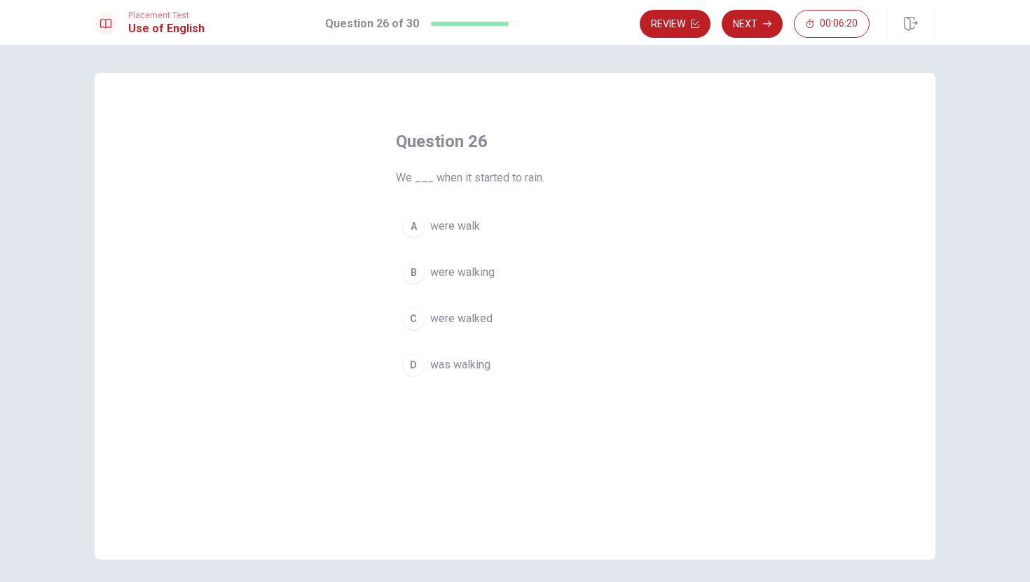
click at [547, 268] on button "B were walking" at bounding box center [515, 272] width 238 height 35
click at [751, 26] on button "Next" at bounding box center [752, 24] width 61 height 28
click at [535, 221] on button "A a guess" at bounding box center [515, 226] width 238 height 35
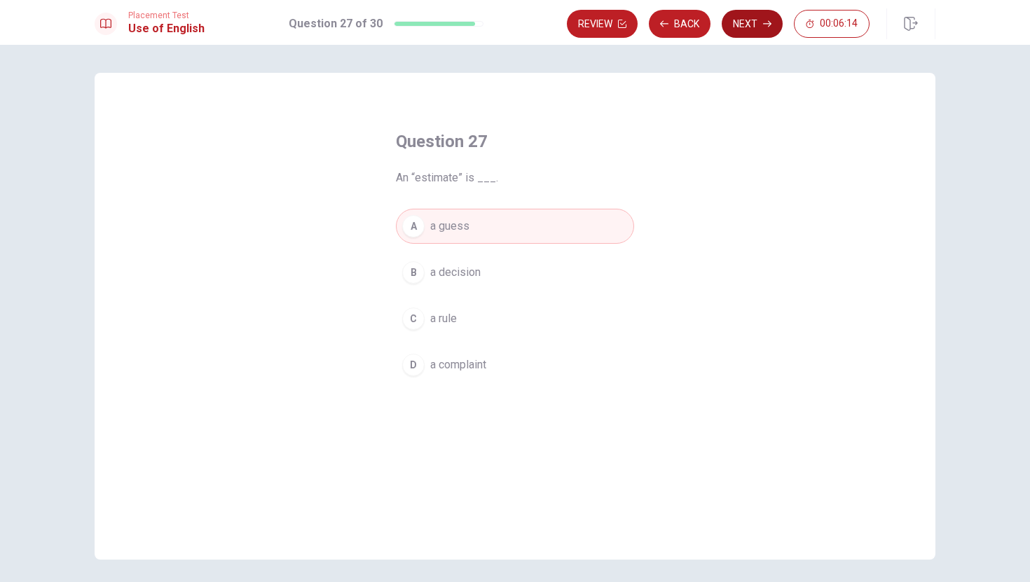
click at [754, 25] on button "Next" at bounding box center [752, 24] width 61 height 28
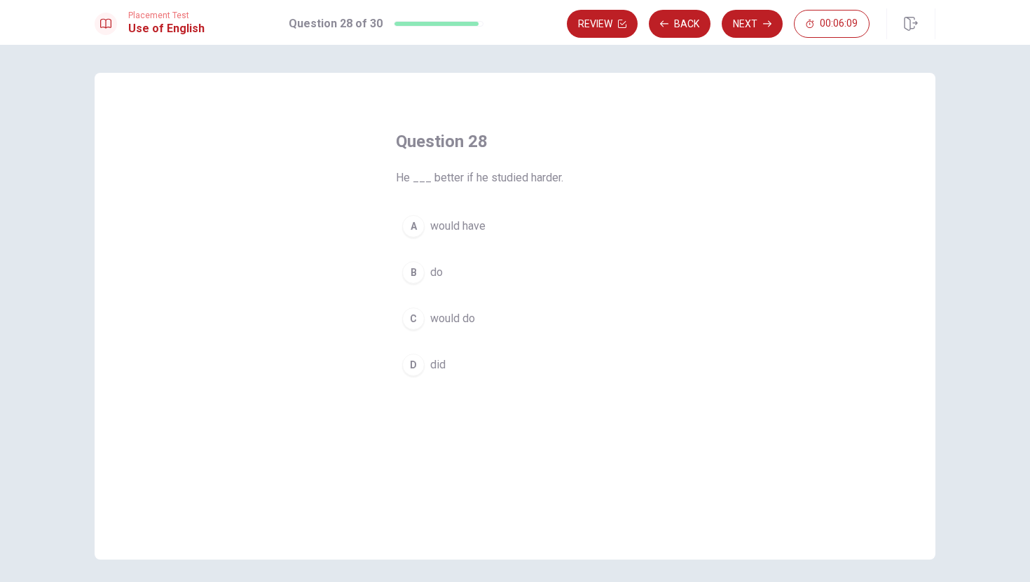
drag, startPoint x: 511, startPoint y: 244, endPoint x: 506, endPoint y: 328, distance: 84.3
click at [505, 285] on div "A would have B do C would do D did" at bounding box center [515, 296] width 238 height 174
click at [506, 328] on button "C would do" at bounding box center [515, 318] width 238 height 35
click at [745, 20] on button "Next" at bounding box center [752, 24] width 61 height 28
click at [615, 310] on button "C left" at bounding box center [515, 318] width 238 height 35
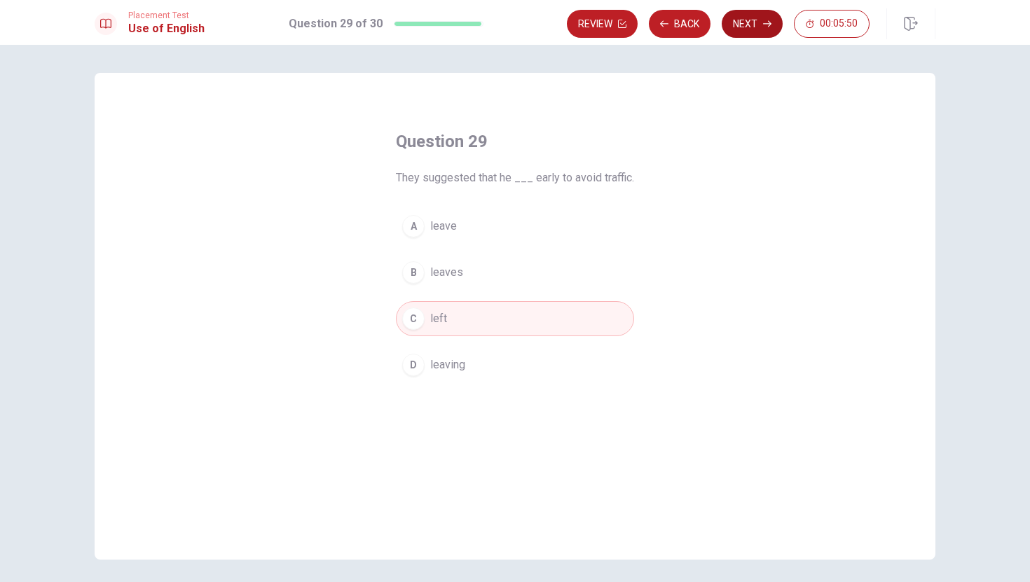
click at [748, 15] on button "Next" at bounding box center [752, 24] width 61 height 28
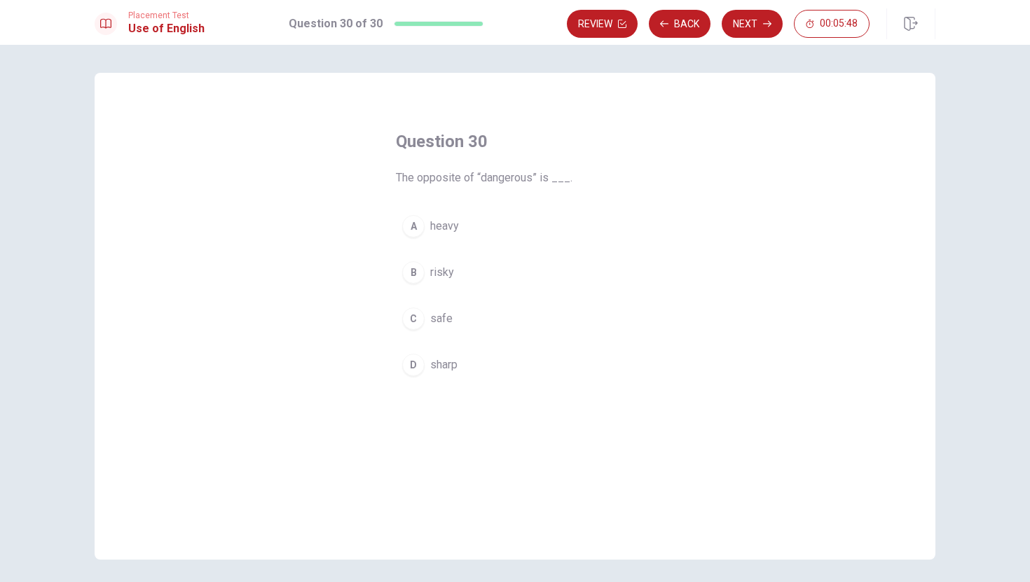
click at [533, 315] on button "C safe" at bounding box center [515, 318] width 238 height 35
click at [749, 27] on button "Next" at bounding box center [752, 24] width 61 height 28
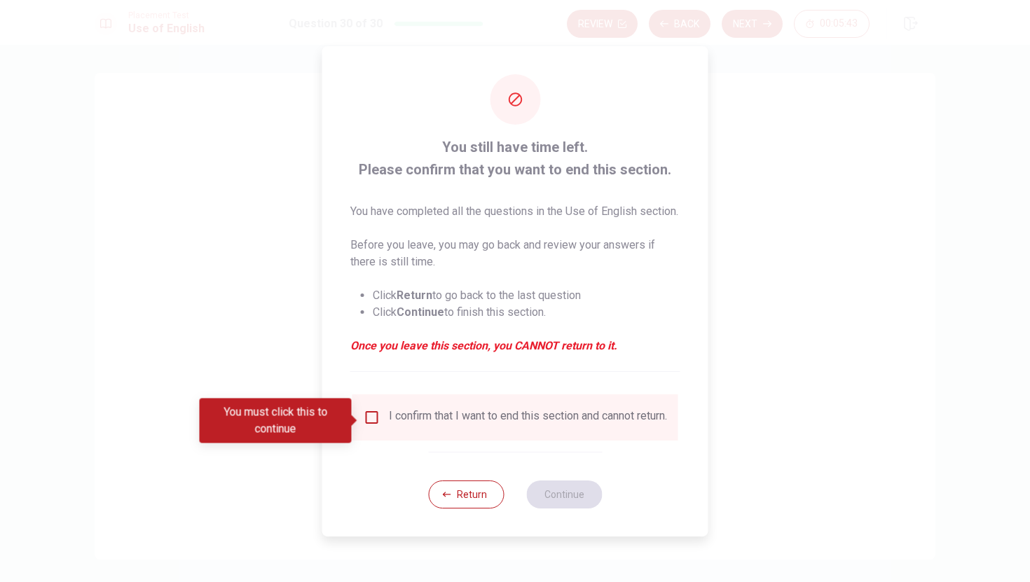
click at [371, 426] on input "You must click this to continue" at bounding box center [372, 417] width 17 height 17
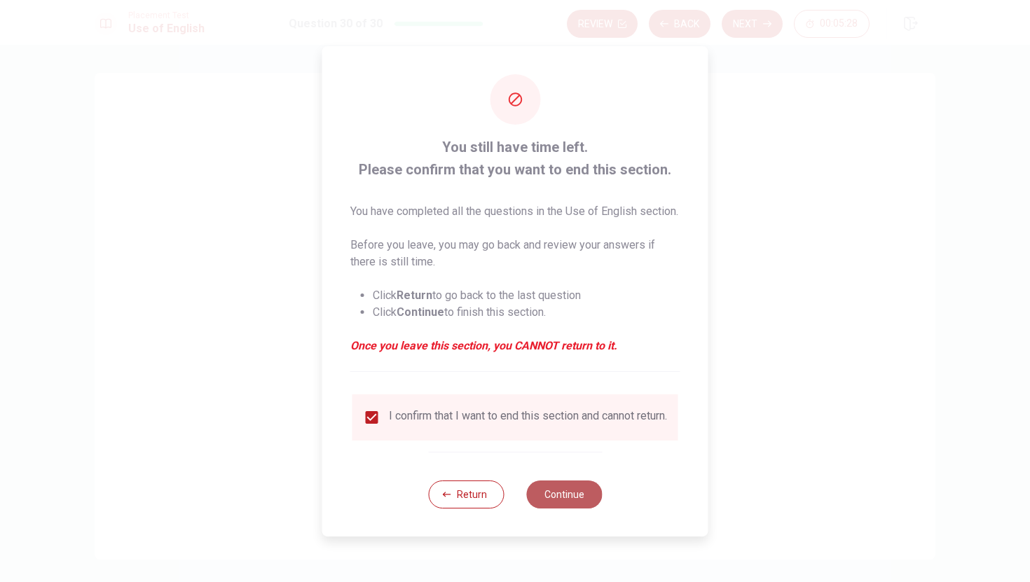
click at [576, 503] on button "Continue" at bounding box center [564, 495] width 76 height 28
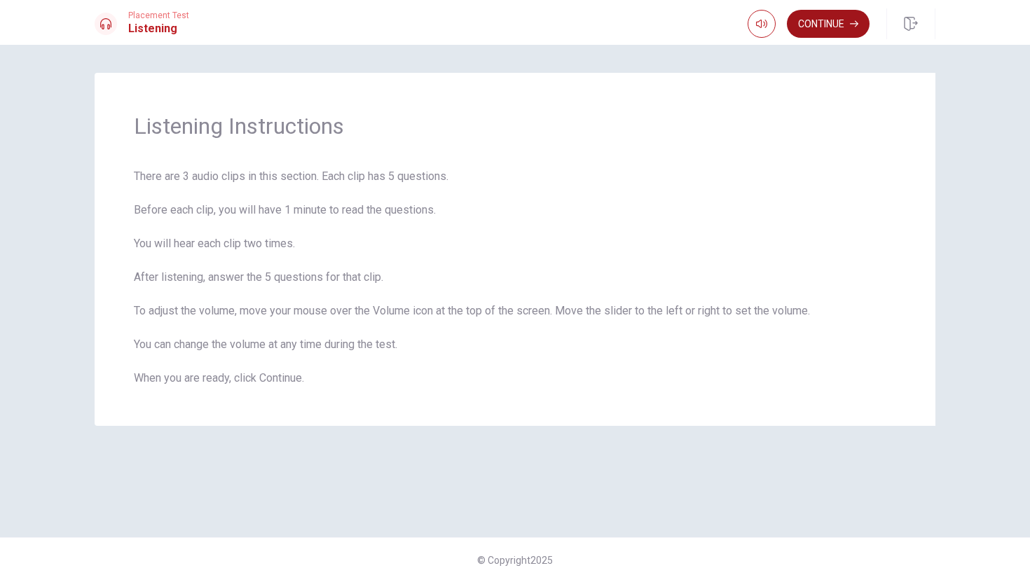
click at [847, 26] on button "Continue" at bounding box center [828, 24] width 83 height 28
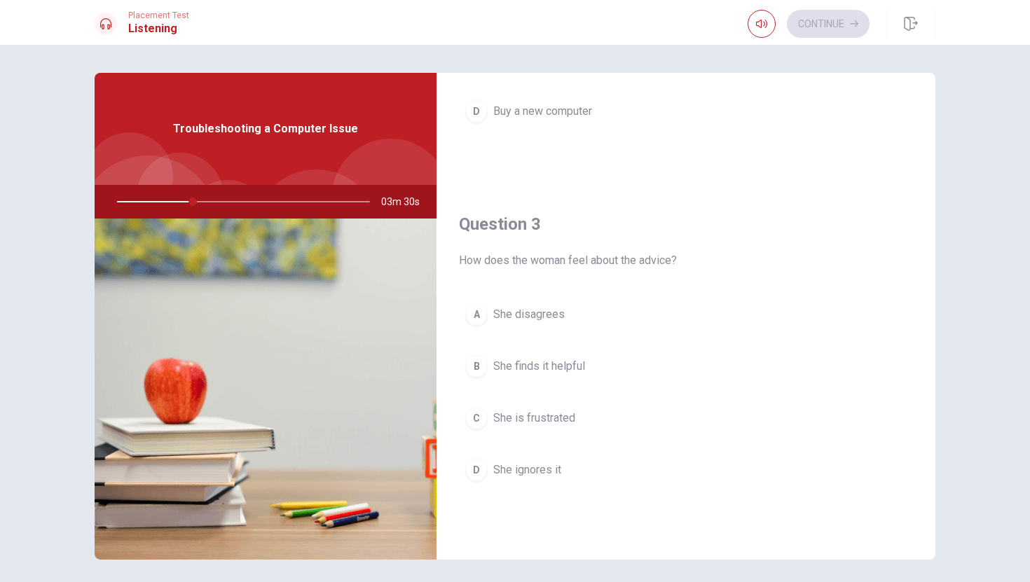
scroll to position [1307, 0]
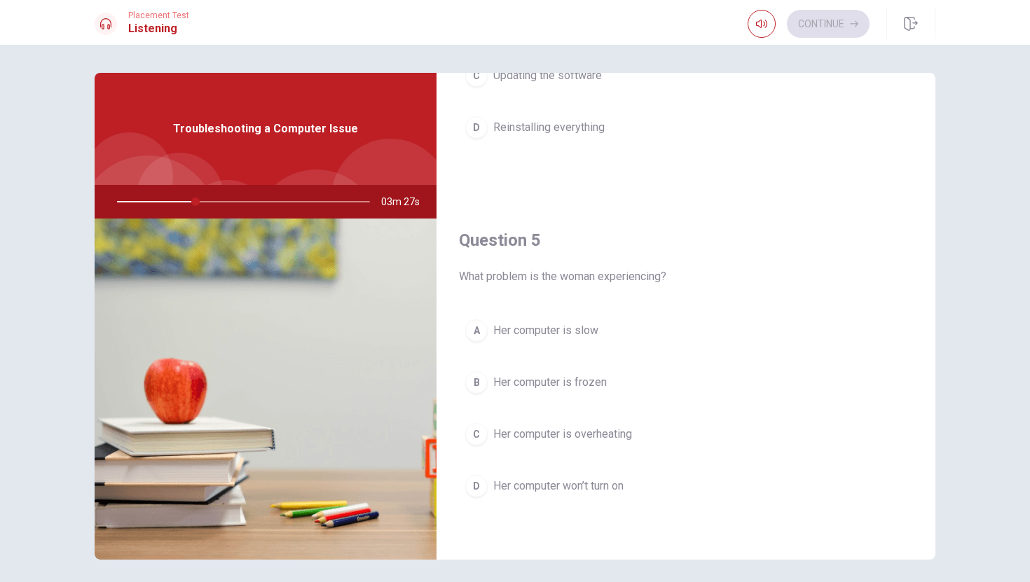
click at [552, 323] on span "Her computer is slow" at bounding box center [545, 330] width 105 height 17
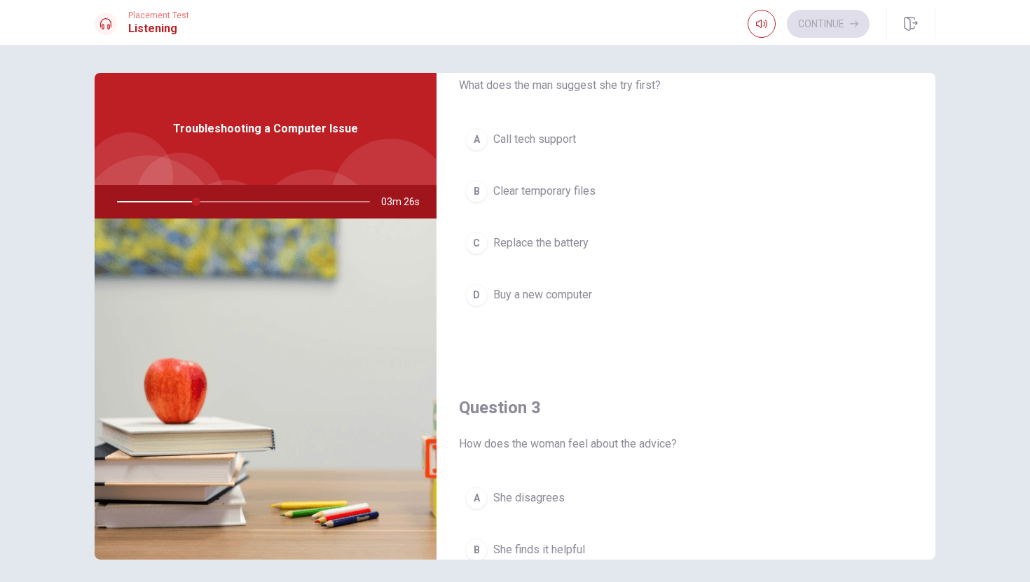
scroll to position [0, 0]
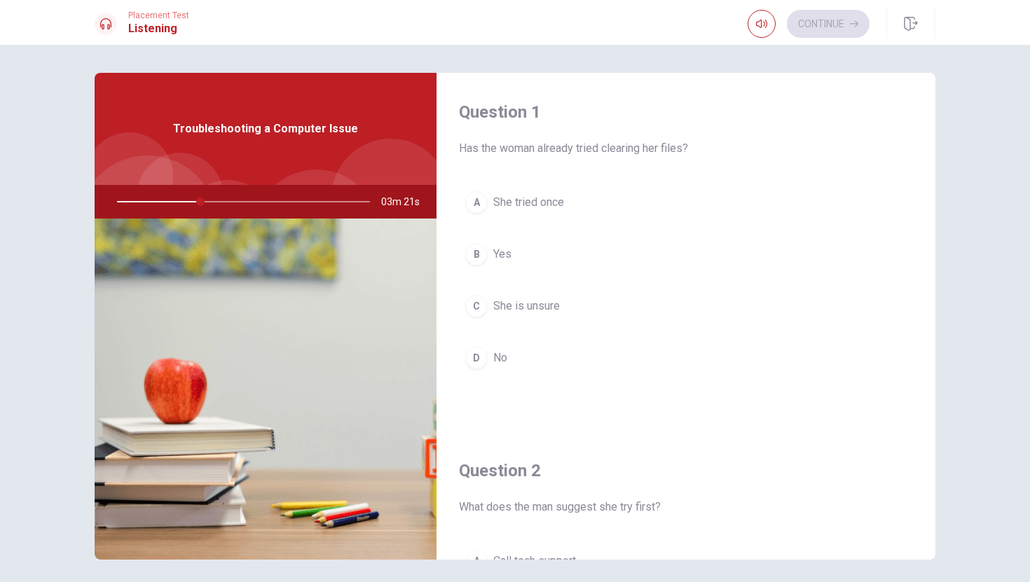
click at [560, 359] on button "D No" at bounding box center [686, 358] width 454 height 35
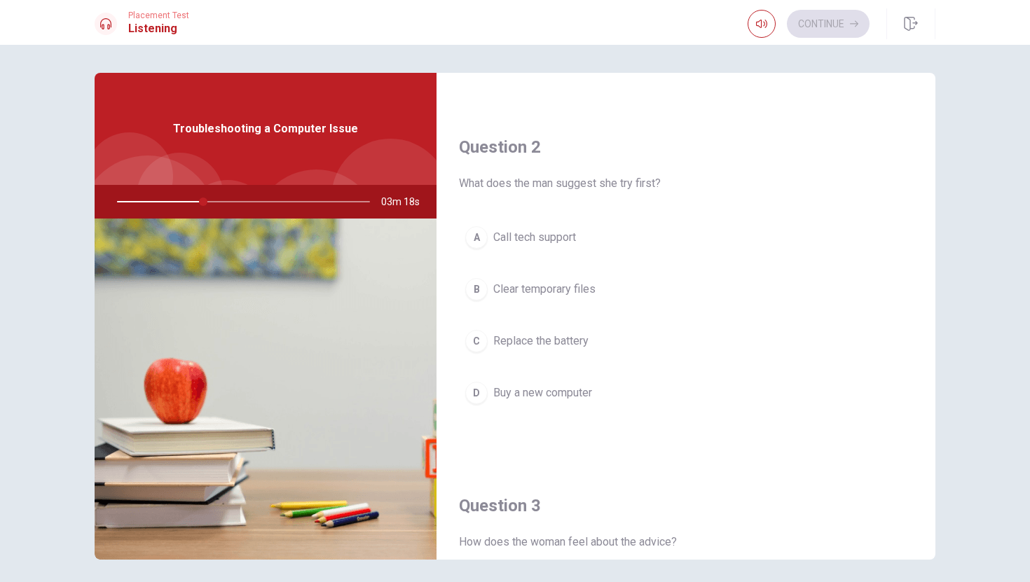
scroll to position [336, 0]
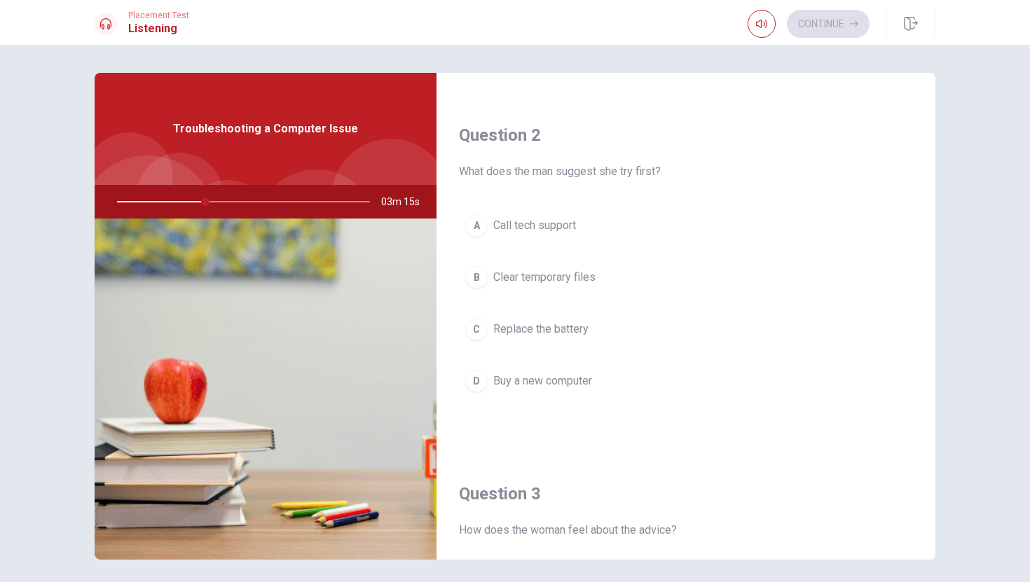
click at [565, 291] on button "B Clear temporary files" at bounding box center [686, 277] width 454 height 35
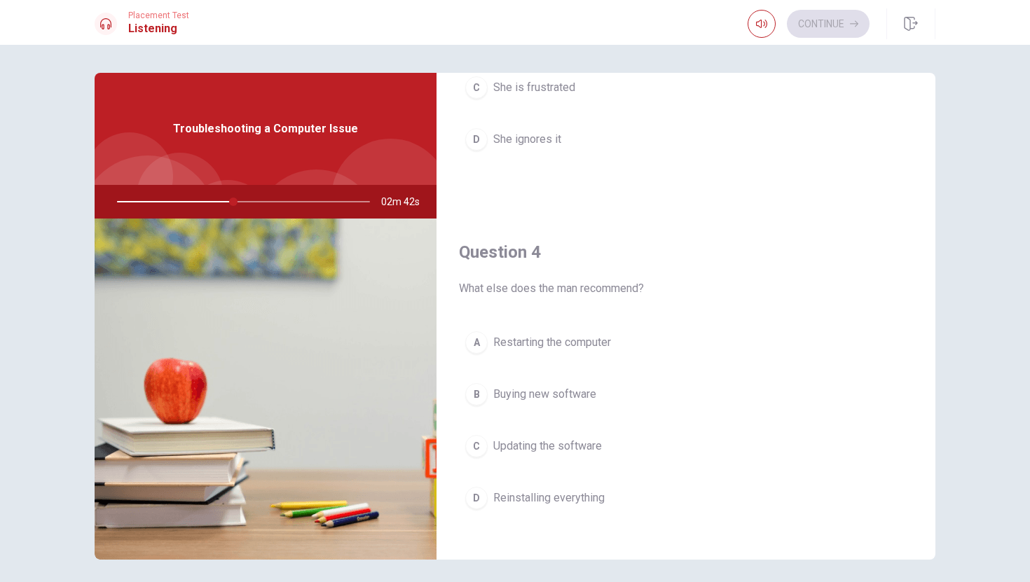
scroll to position [973, 0]
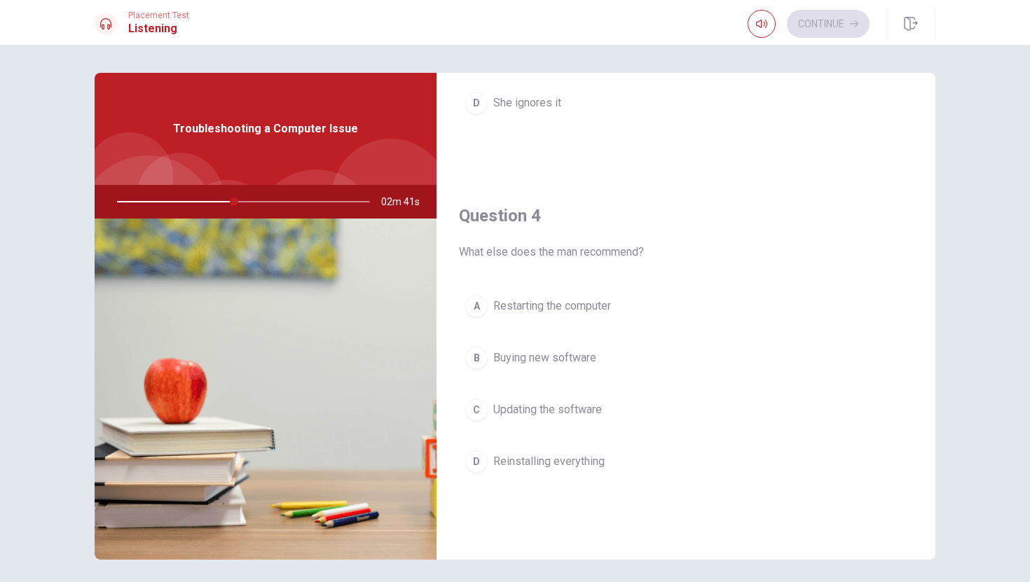
click at [564, 312] on span "Restarting the computer" at bounding box center [552, 306] width 118 height 17
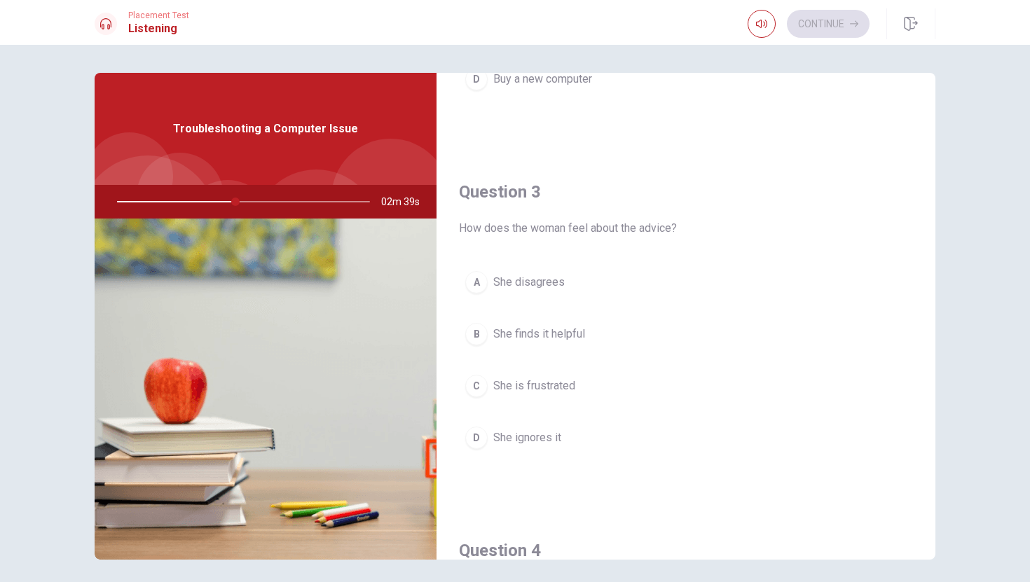
scroll to position [636, 0]
click at [564, 332] on span "She finds it helpful" at bounding box center [539, 335] width 92 height 17
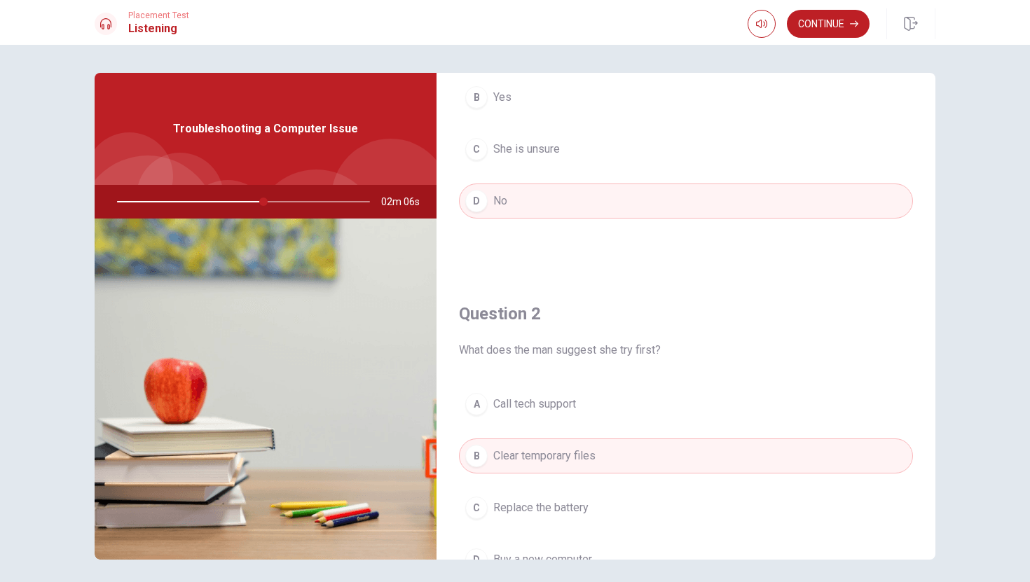
scroll to position [132, 0]
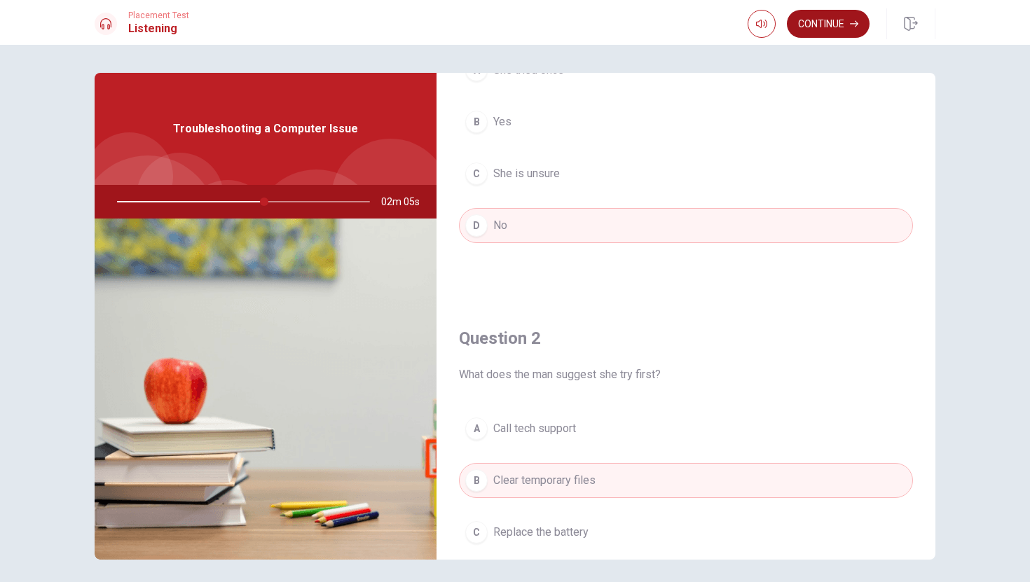
click at [853, 25] on icon "button" at bounding box center [854, 24] width 8 height 8
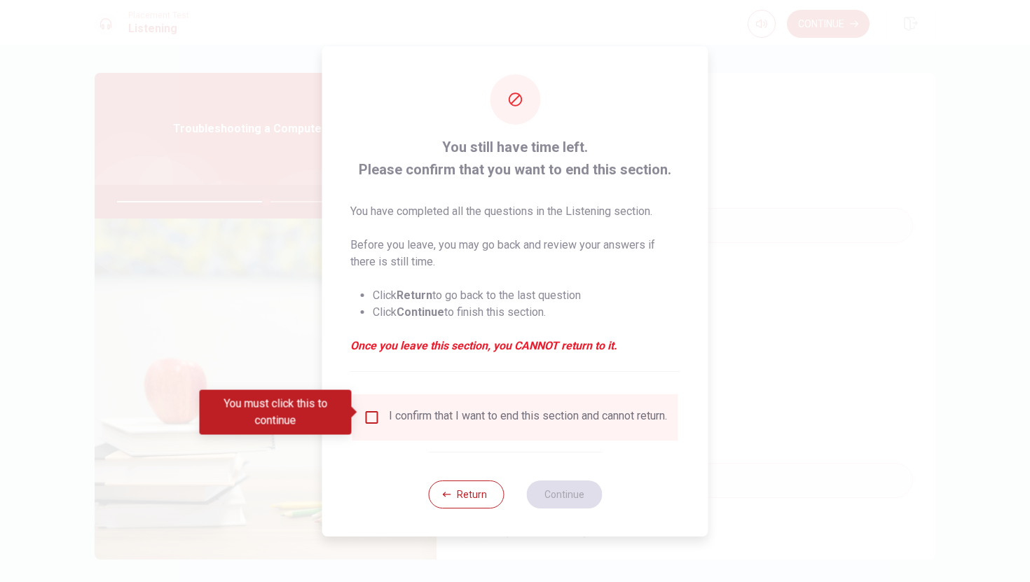
click at [390, 411] on div "I confirm that I want to end this section and cannot return." at bounding box center [528, 417] width 278 height 17
click at [376, 411] on input "You must click this to continue" at bounding box center [372, 417] width 17 height 17
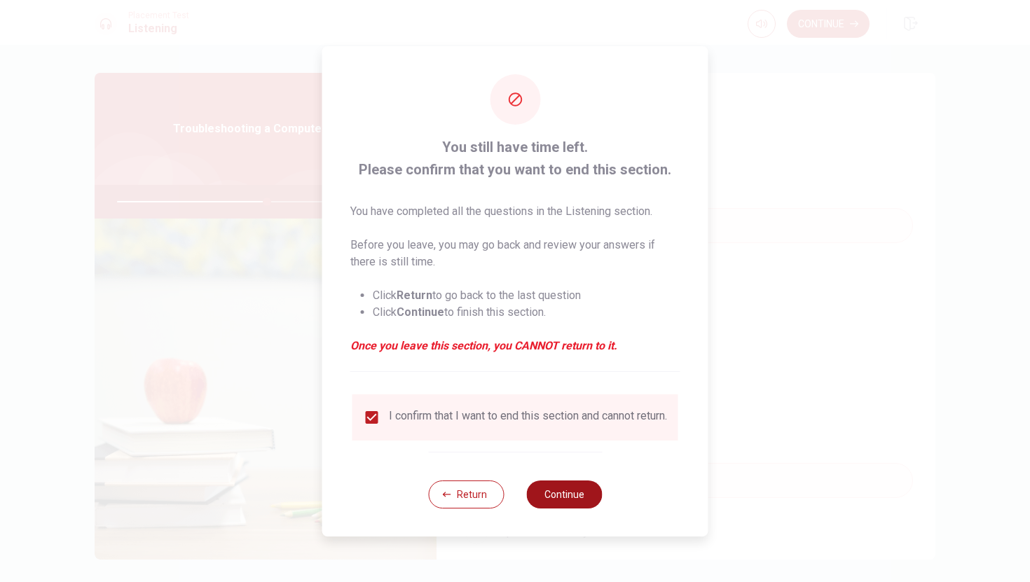
click at [561, 507] on button "Continue" at bounding box center [564, 495] width 76 height 28
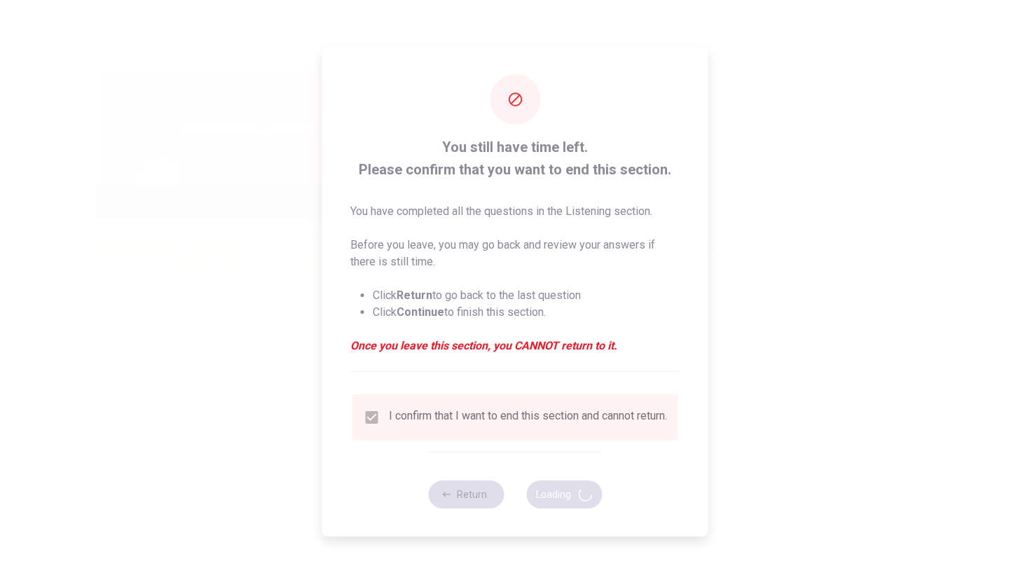
type input "60"
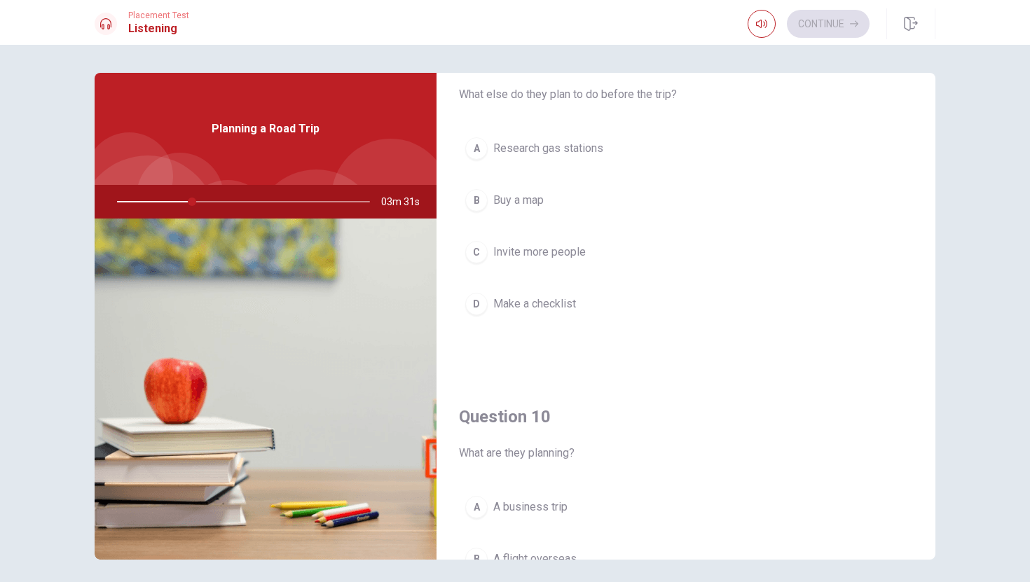
scroll to position [1307, 0]
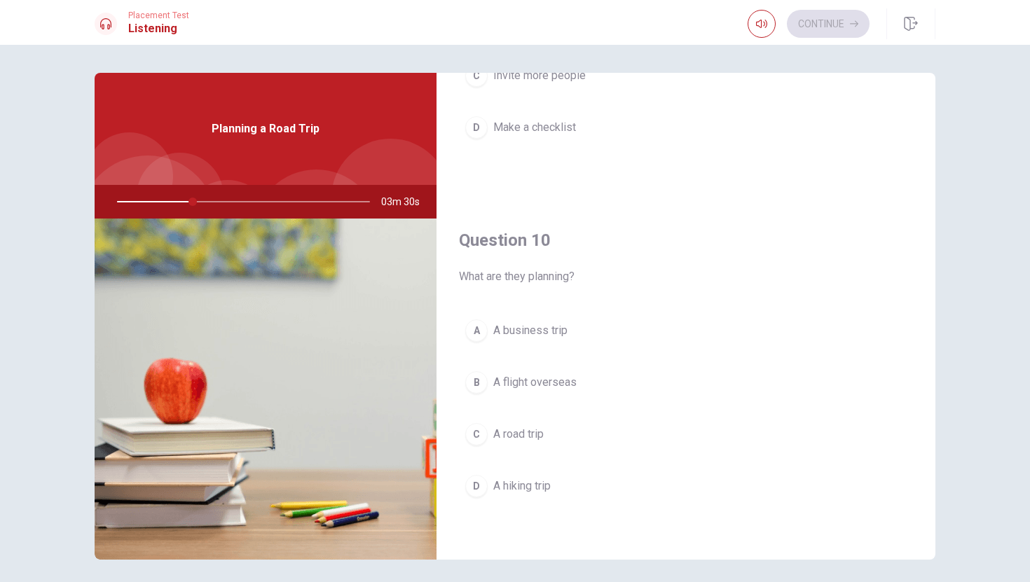
click at [505, 435] on span "A road trip" at bounding box center [518, 434] width 50 height 17
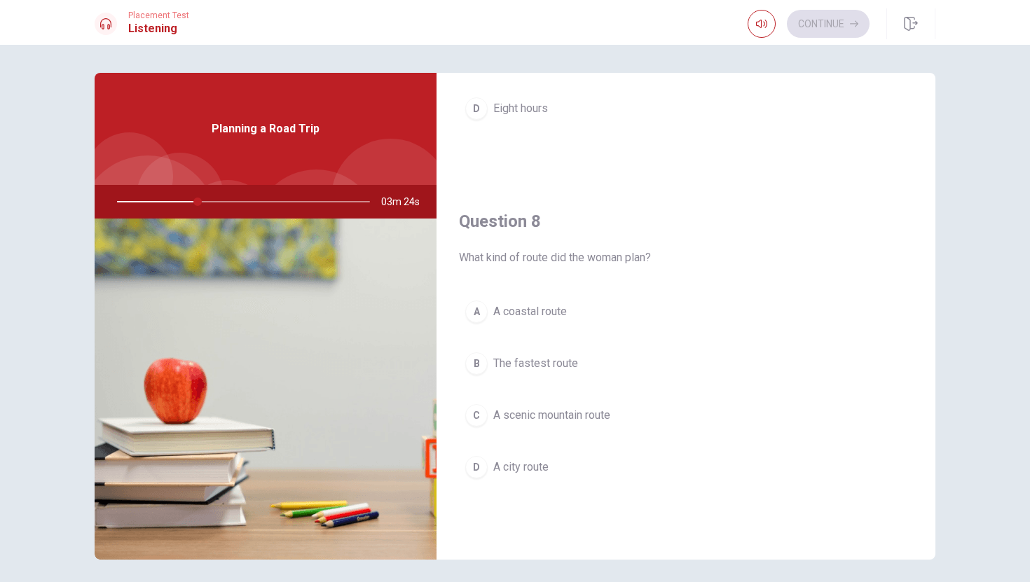
scroll to position [606, 0]
click at [617, 400] on div "A A coastal route B The fastest route C A scenic mountain route D A city route" at bounding box center [686, 406] width 454 height 219
click at [617, 422] on button "C A scenic mountain route" at bounding box center [686, 418] width 454 height 35
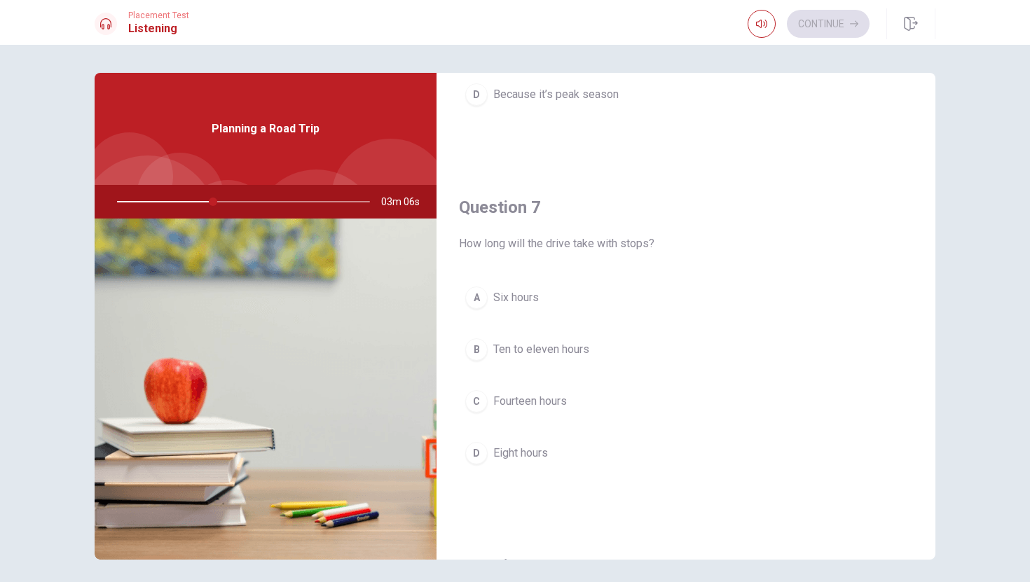
click at [585, 345] on span "Ten to eleven hours" at bounding box center [541, 349] width 96 height 17
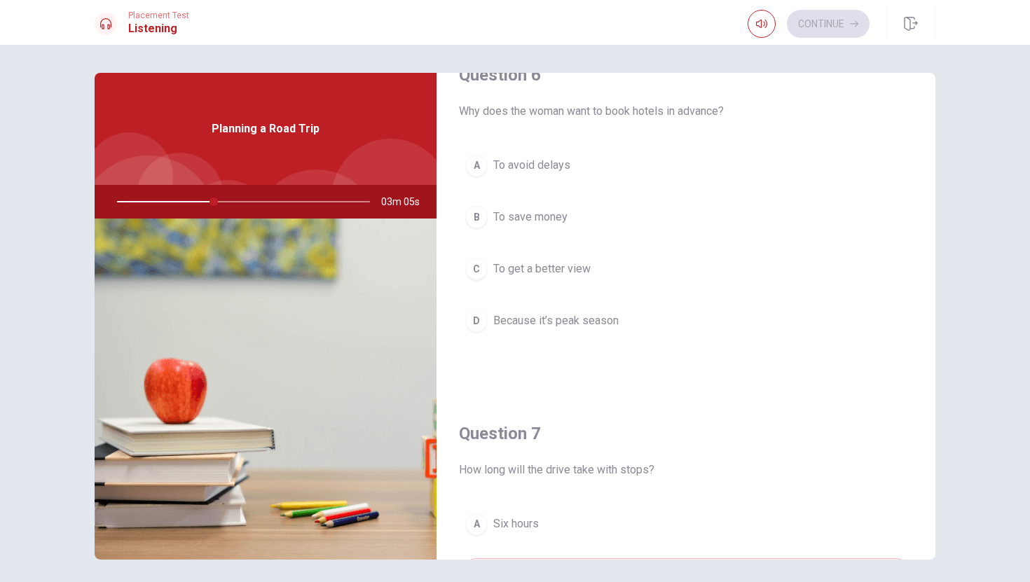
scroll to position [0, 0]
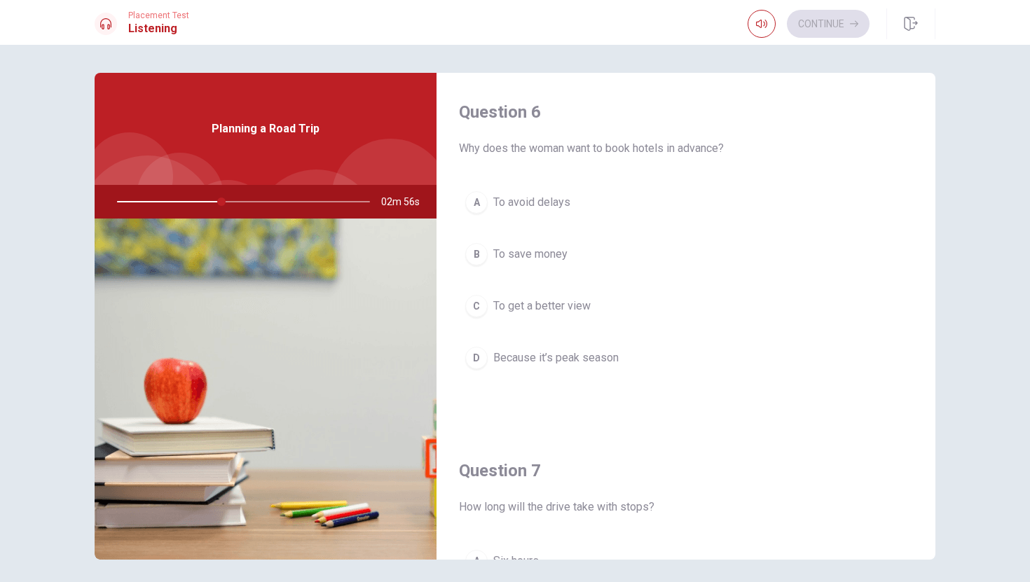
click at [624, 357] on button "D Because it’s peak season" at bounding box center [686, 358] width 454 height 35
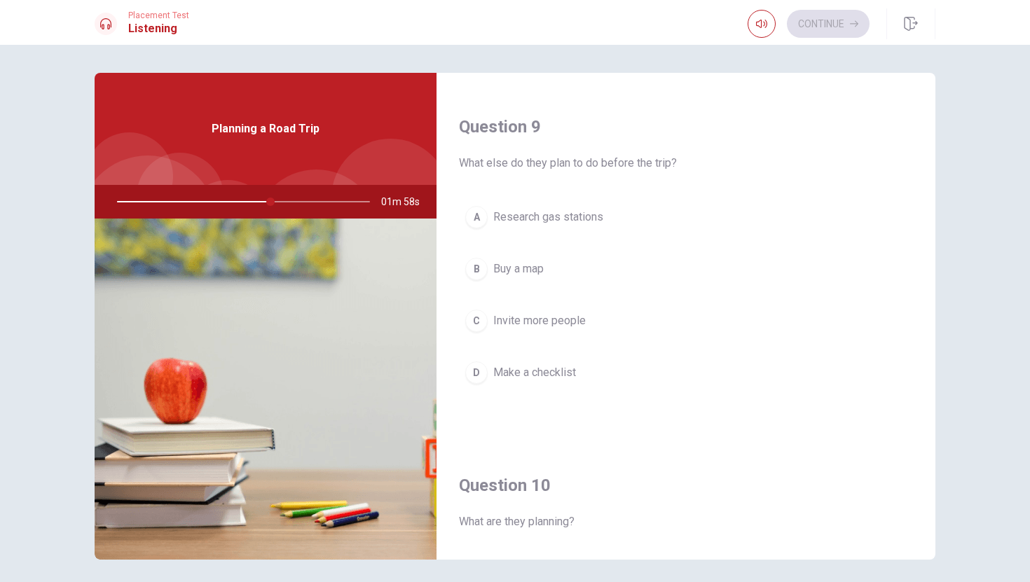
scroll to position [1064, 0]
click at [624, 357] on button "D Make a checklist" at bounding box center [686, 370] width 454 height 35
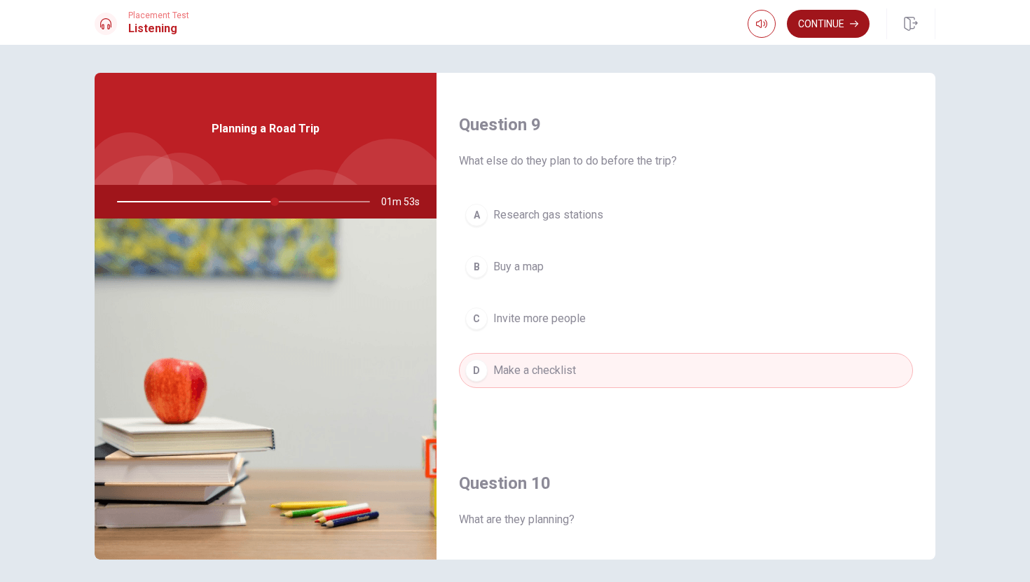
click at [802, 20] on button "Continue" at bounding box center [828, 24] width 83 height 28
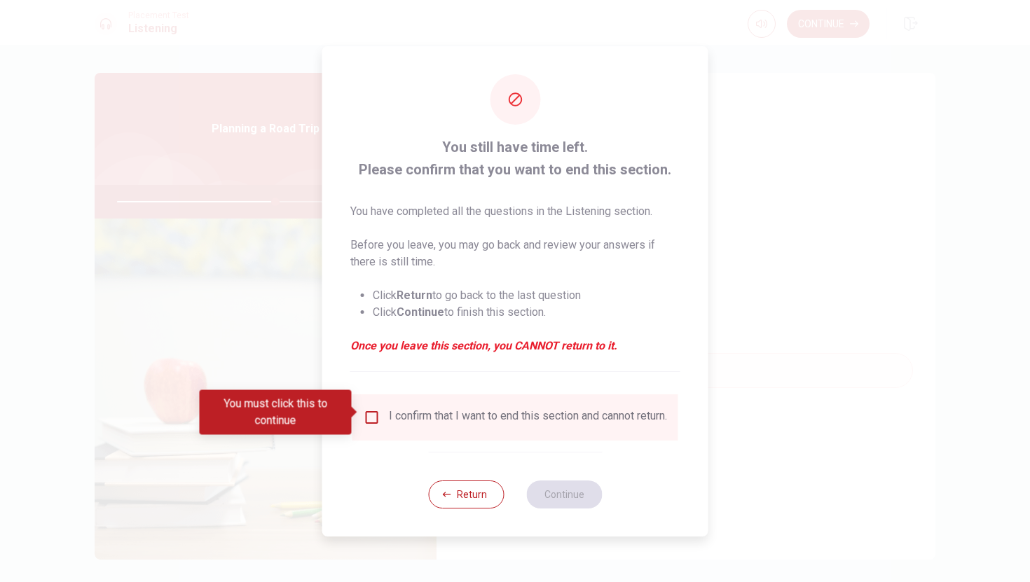
click at [369, 416] on input "You must click this to continue" at bounding box center [372, 417] width 17 height 17
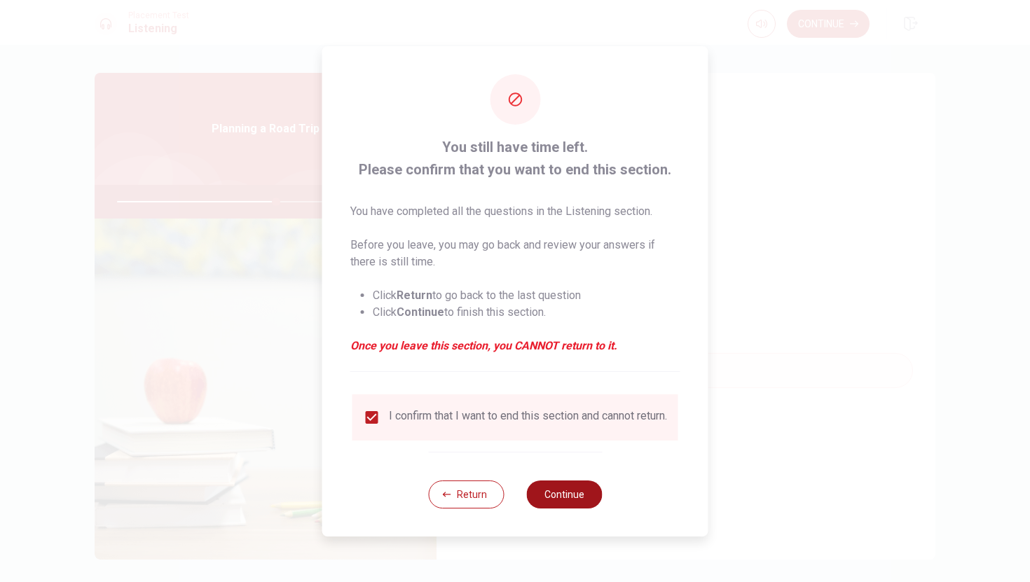
click at [552, 497] on button "Continue" at bounding box center [564, 495] width 76 height 28
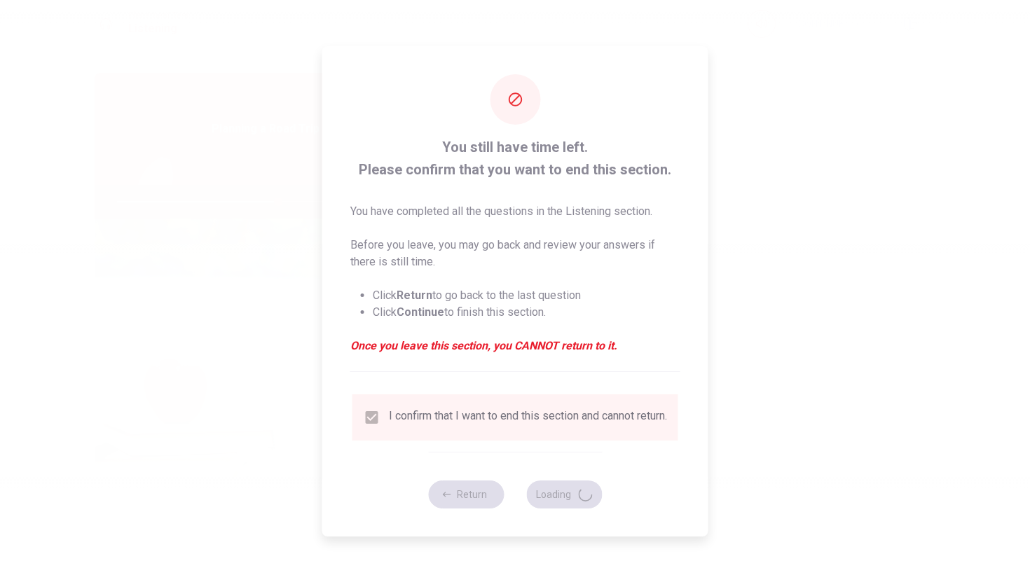
type input "64"
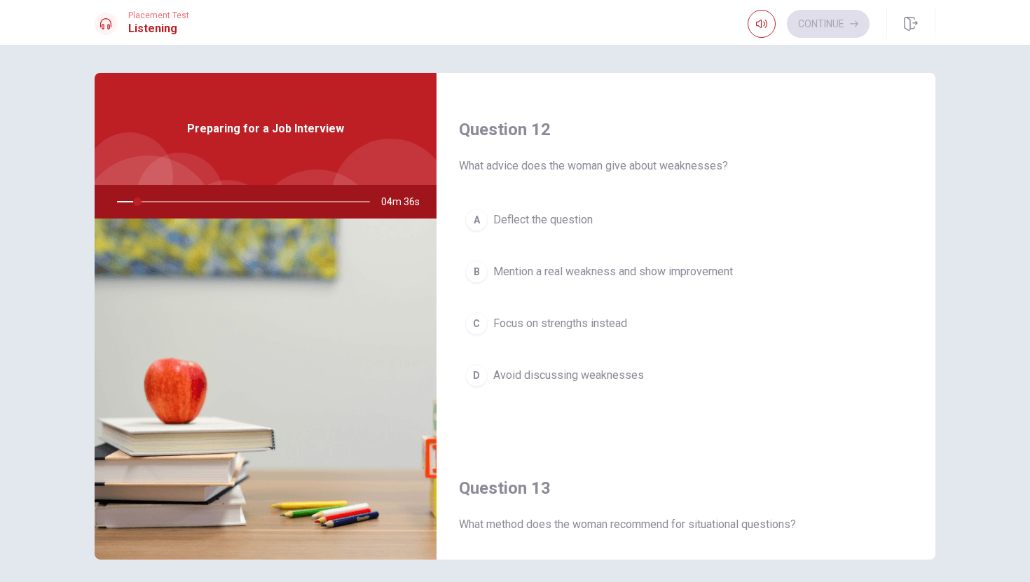
scroll to position [360, 0]
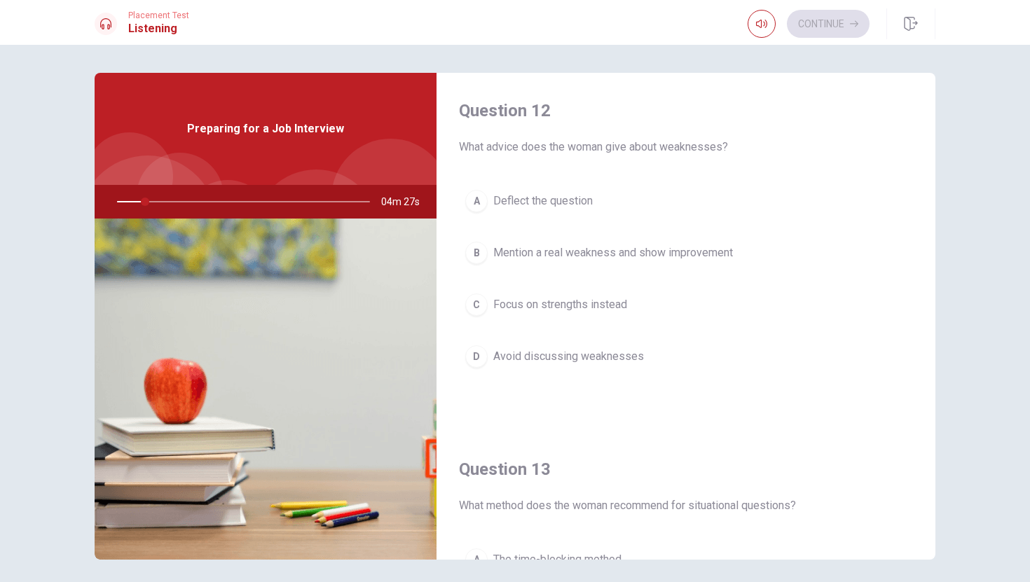
drag, startPoint x: 632, startPoint y: 307, endPoint x: 730, endPoint y: 369, distance: 116.3
click at [730, 369] on div "A Deflect the question B Mention a real weakness and show improvement C Focus o…" at bounding box center [686, 293] width 454 height 219
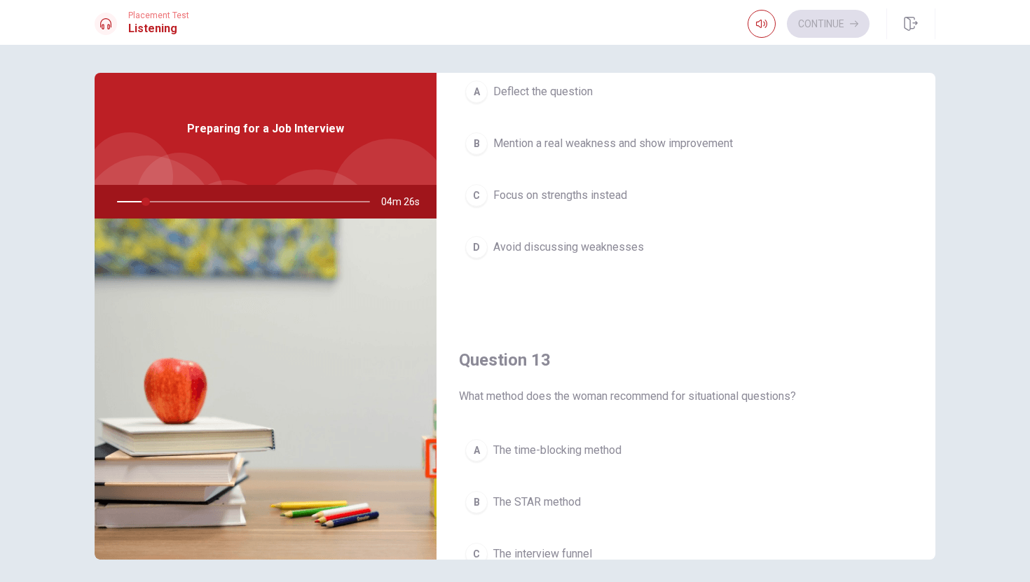
scroll to position [484, 0]
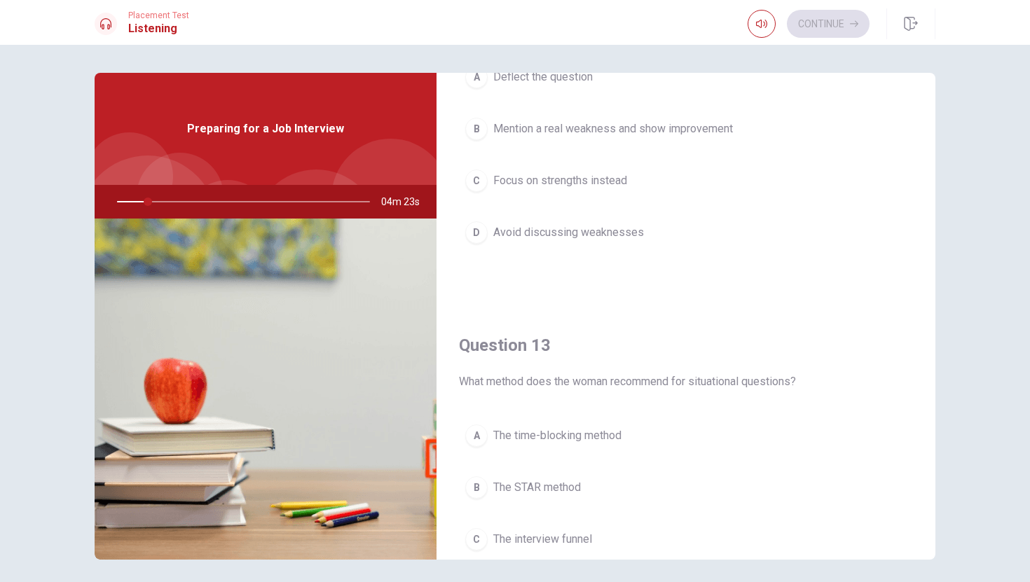
drag, startPoint x: 462, startPoint y: 383, endPoint x: 646, endPoint y: 381, distance: 184.3
click at [646, 381] on span "What method does the woman recommend for situational questions?" at bounding box center [686, 382] width 454 height 17
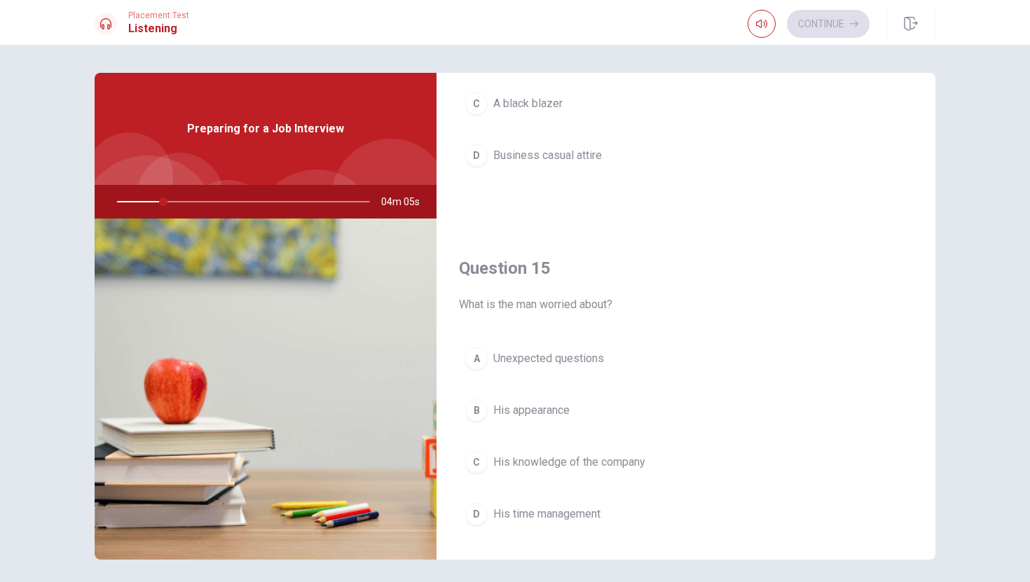
scroll to position [1307, 0]
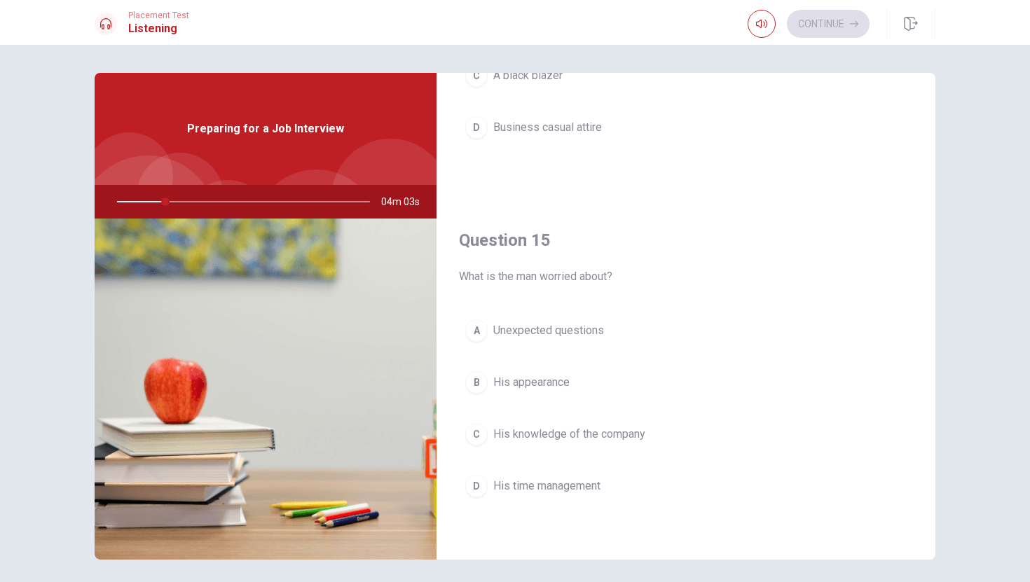
click at [646, 382] on button "B His appearance" at bounding box center [686, 382] width 454 height 35
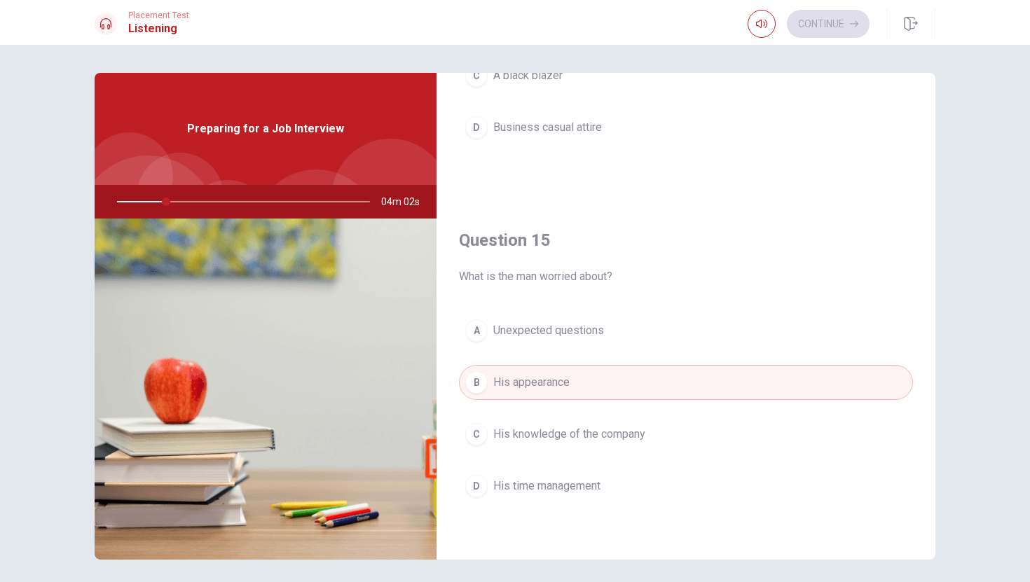
click at [646, 382] on button "B His appearance" at bounding box center [686, 382] width 454 height 35
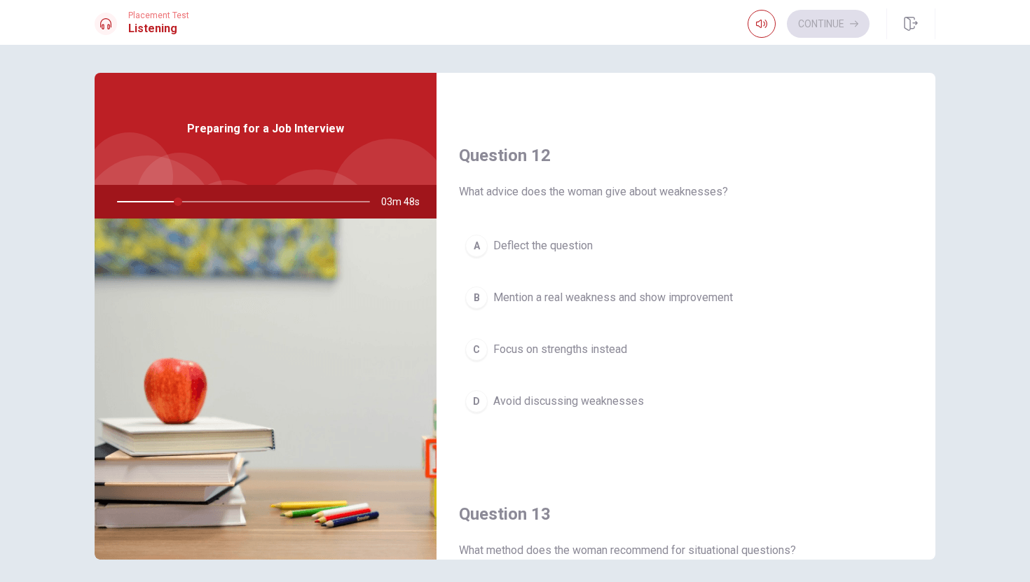
scroll to position [318, 0]
click at [617, 296] on span "Mention a real weakness and show improvement" at bounding box center [613, 295] width 240 height 17
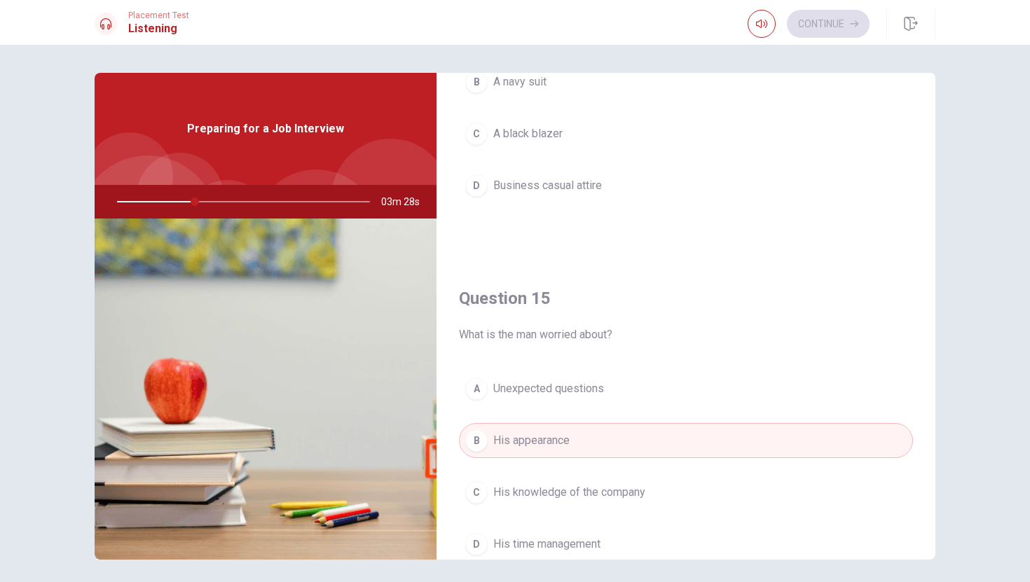
scroll to position [1307, 0]
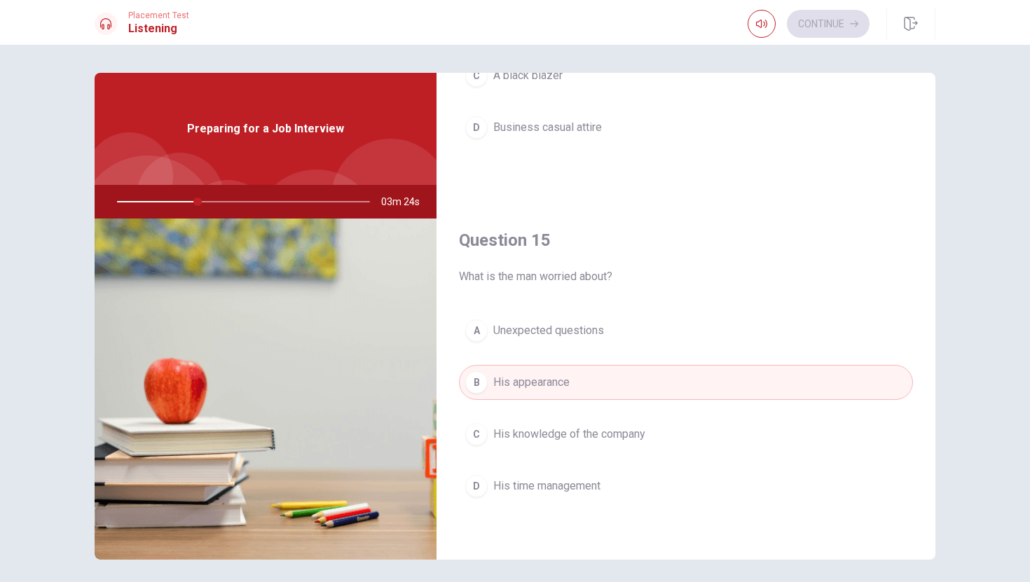
click at [620, 332] on button "A Unexpected questions" at bounding box center [686, 330] width 454 height 35
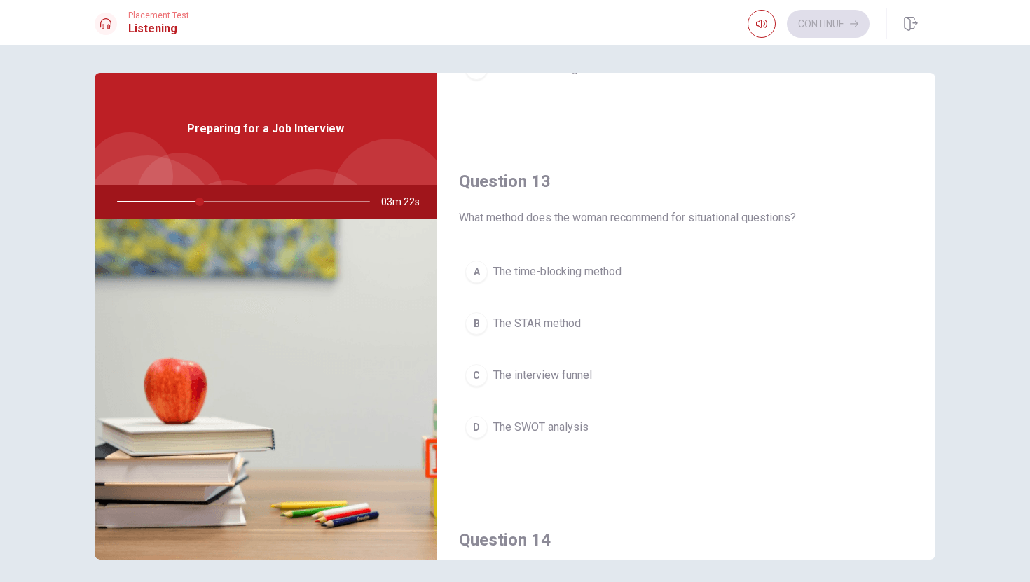
scroll to position [0, 0]
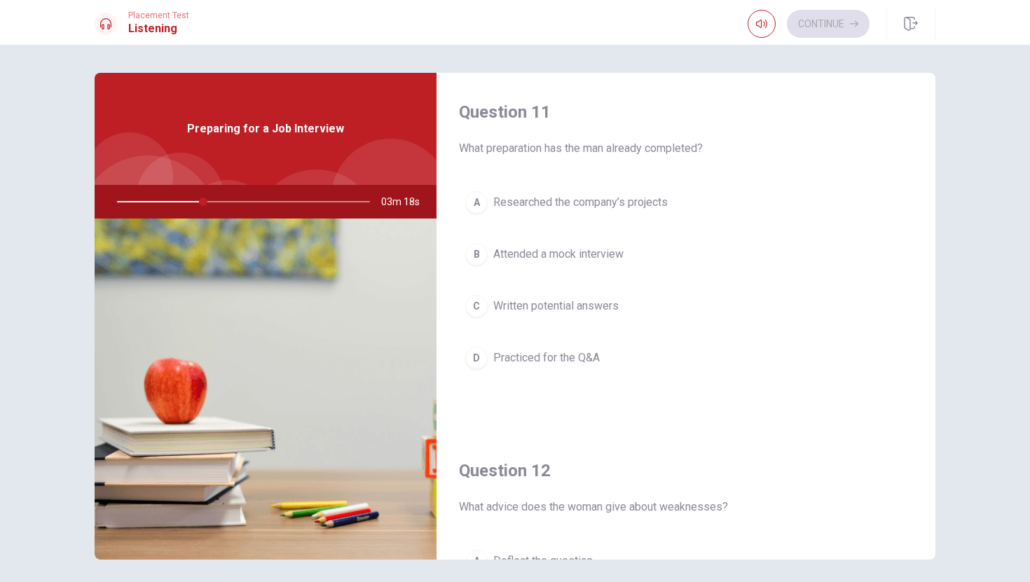
click at [618, 195] on span "Researched the company’s projects" at bounding box center [580, 202] width 175 height 17
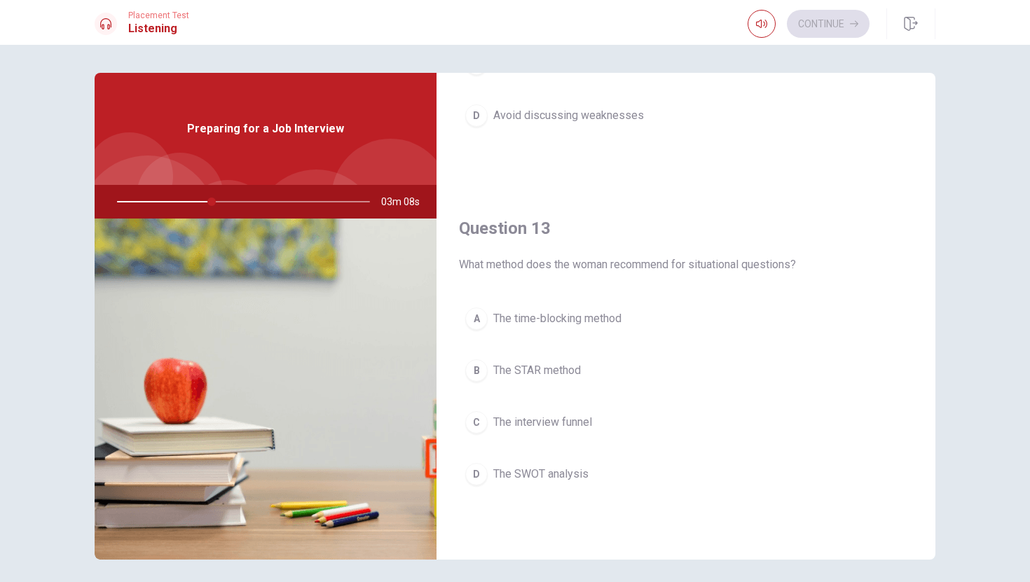
scroll to position [603, 0]
click at [563, 376] on span "The STAR method" at bounding box center [537, 368] width 88 height 17
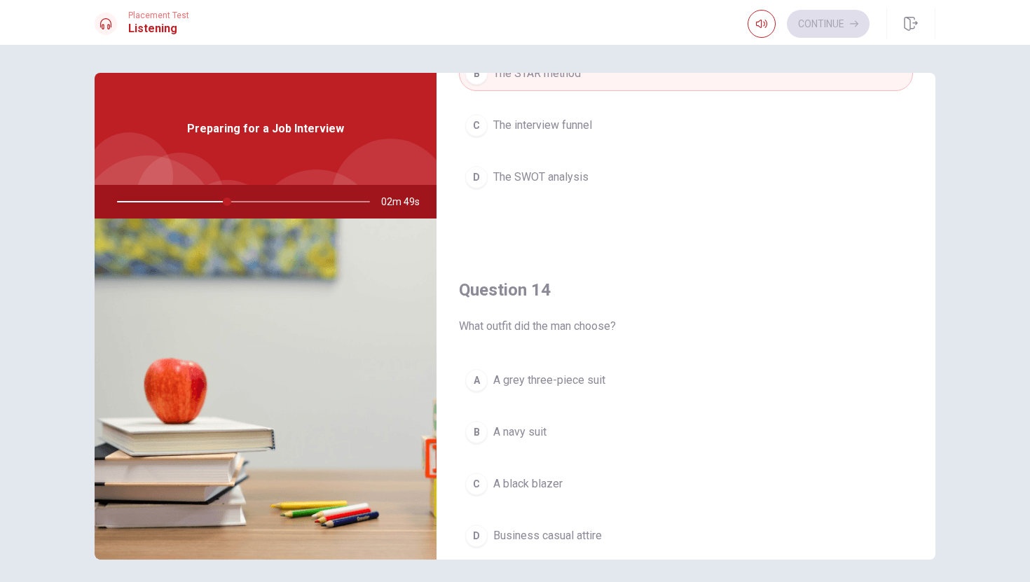
scroll to position [974, 0]
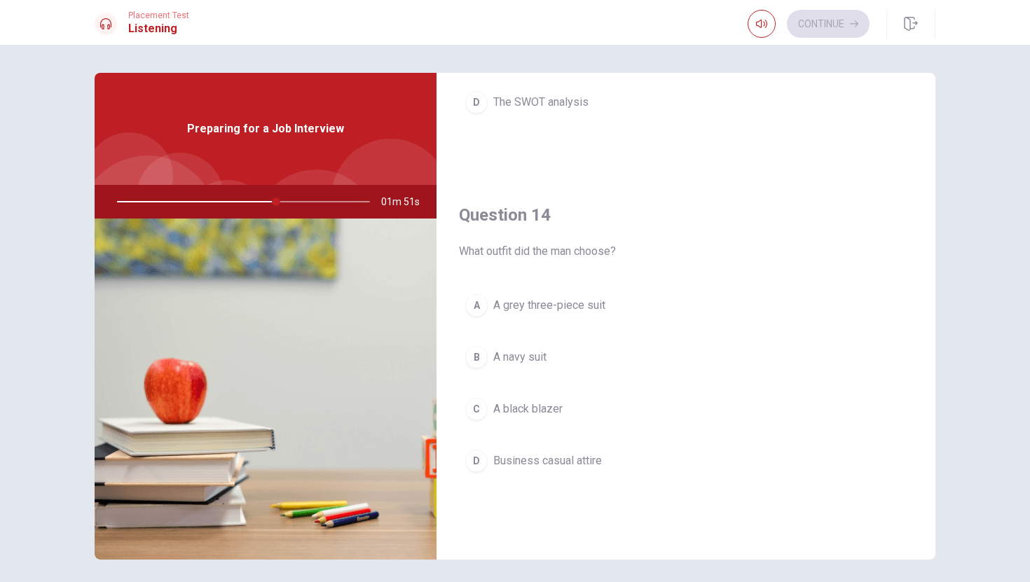
click at [602, 451] on button "D Business casual attire" at bounding box center [686, 461] width 454 height 35
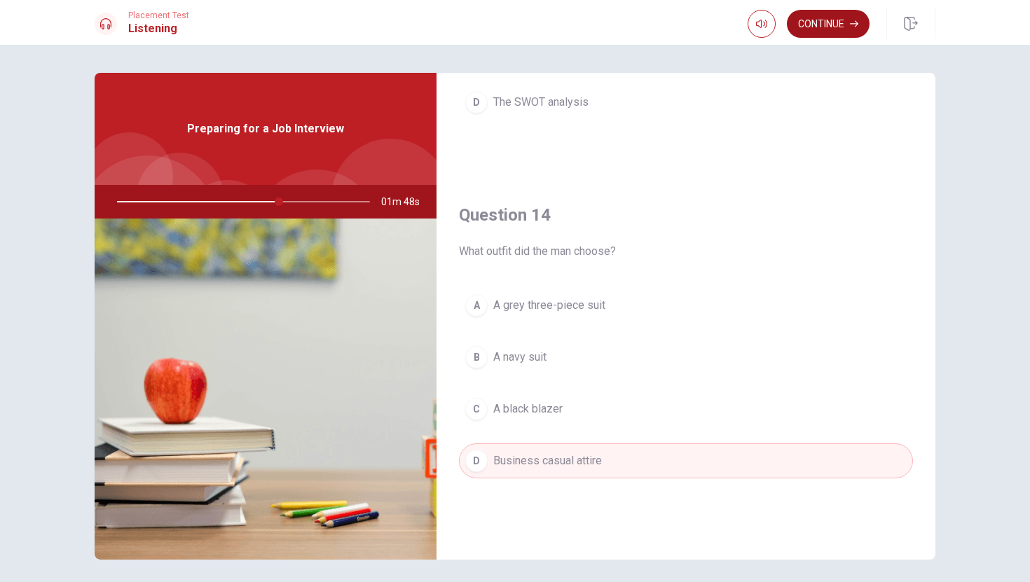
click at [821, 13] on button "Continue" at bounding box center [828, 24] width 83 height 28
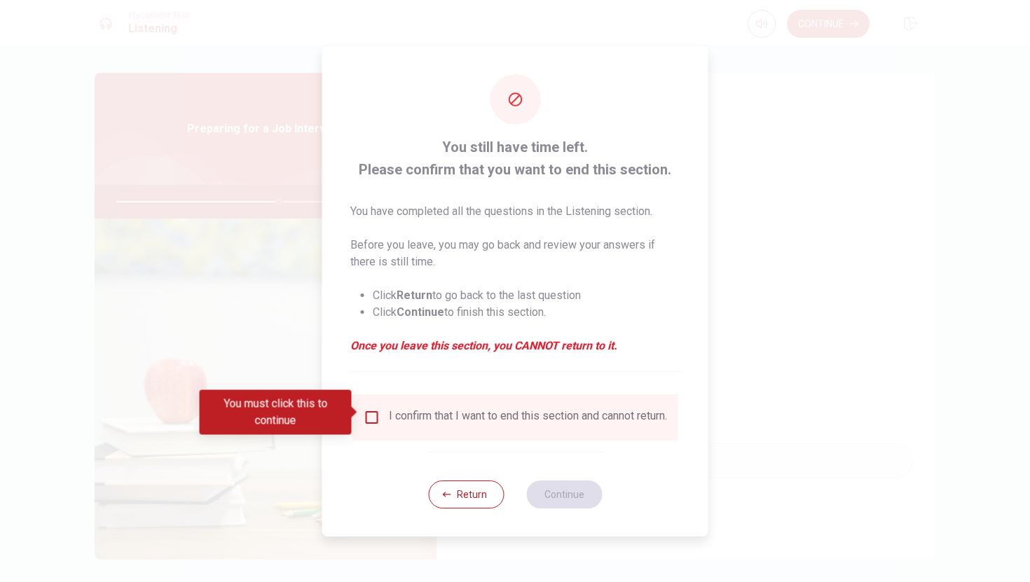
click at [461, 426] on div "I confirm that I want to end this section and cannot return." at bounding box center [528, 417] width 278 height 17
click at [368, 413] on input "You must click this to continue" at bounding box center [372, 417] width 17 height 17
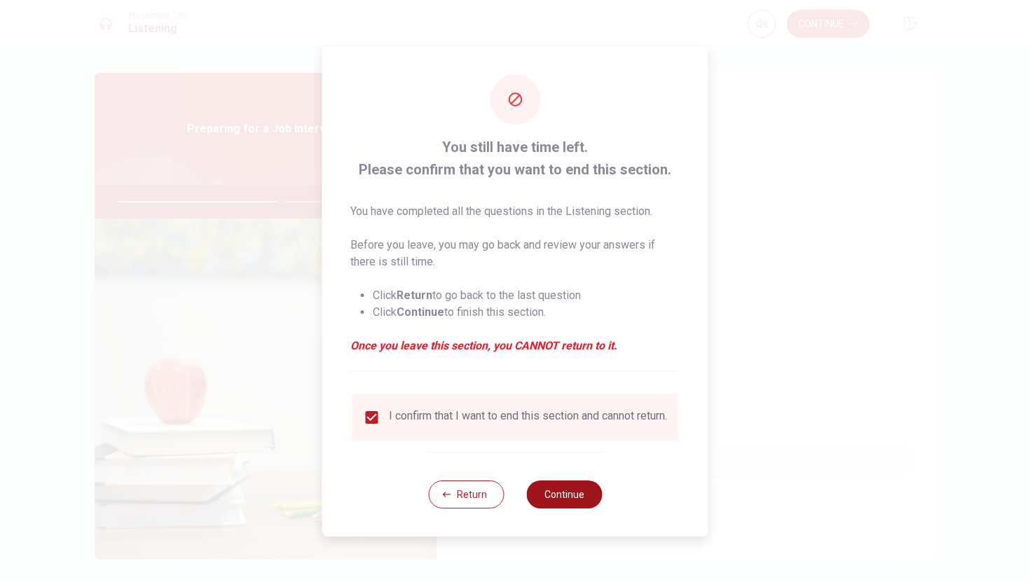
click at [578, 501] on button "Continue" at bounding box center [564, 495] width 76 height 28
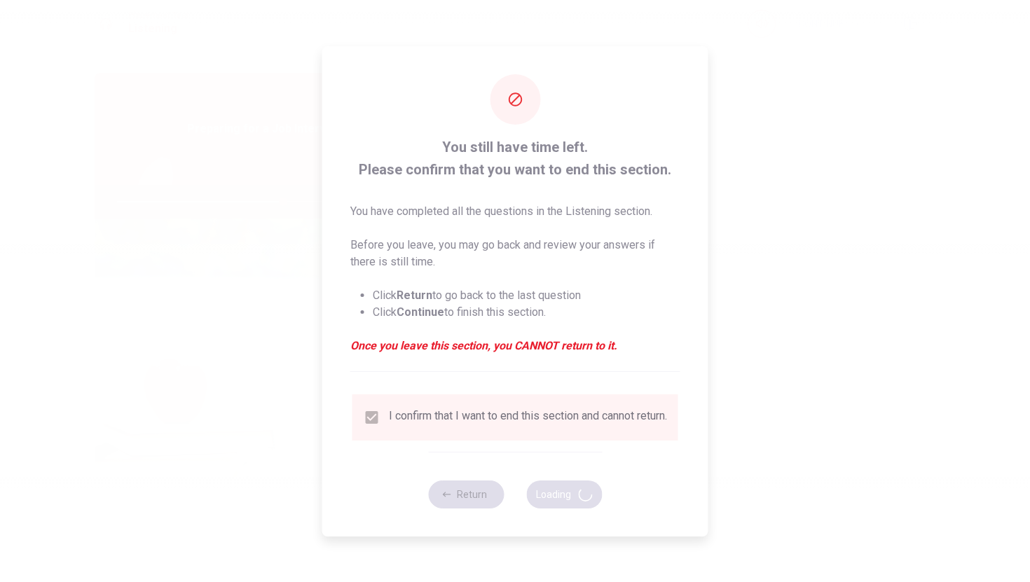
type input "66"
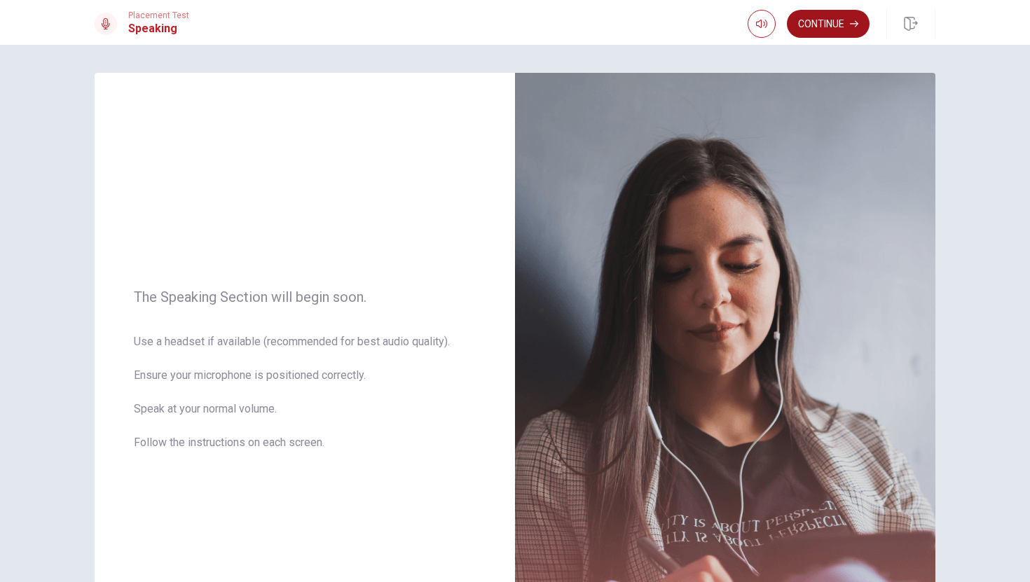
click at [831, 28] on button "Continue" at bounding box center [828, 24] width 83 height 28
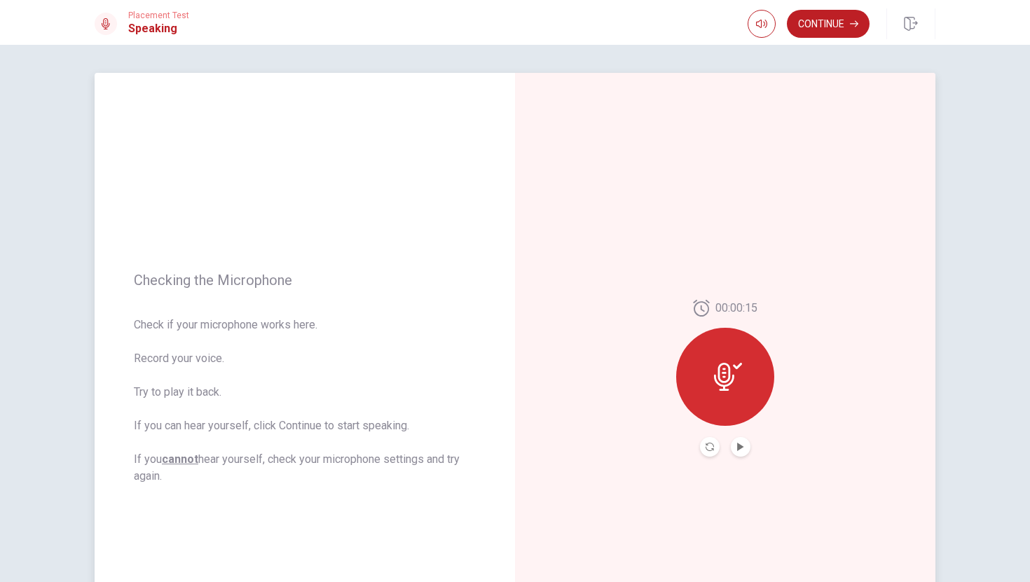
click at [739, 442] on button "Play Audio" at bounding box center [741, 447] width 20 height 20
click at [845, 27] on button "Continue" at bounding box center [828, 24] width 83 height 28
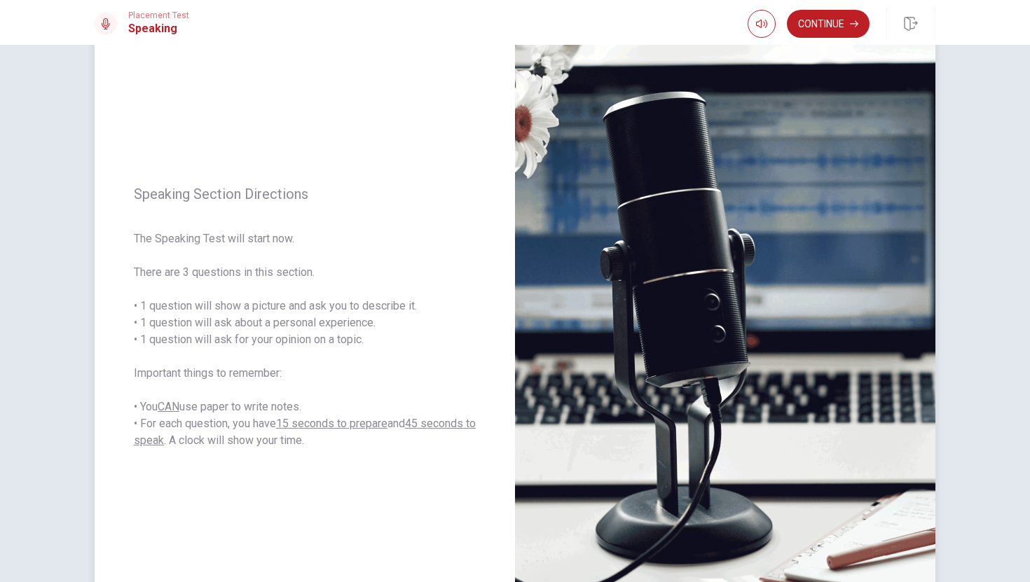
scroll to position [64, 0]
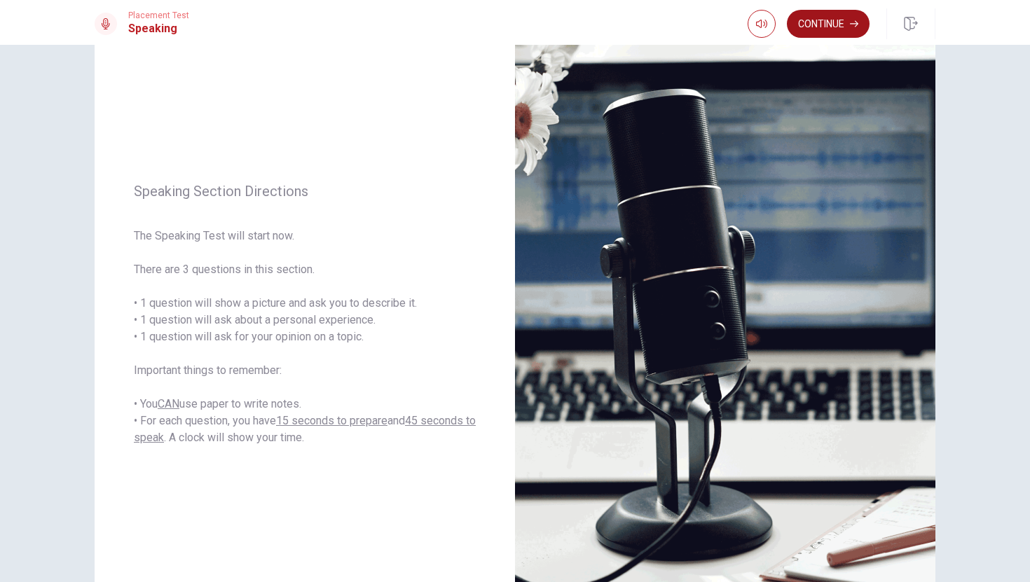
click at [847, 13] on button "Continue" at bounding box center [828, 24] width 83 height 28
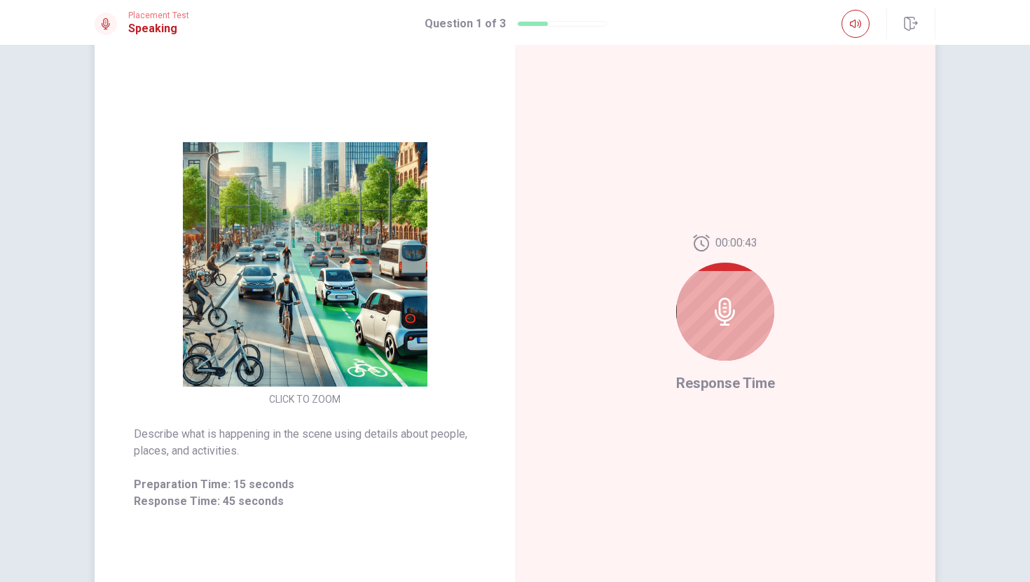
click at [737, 327] on div at bounding box center [725, 312] width 98 height 98
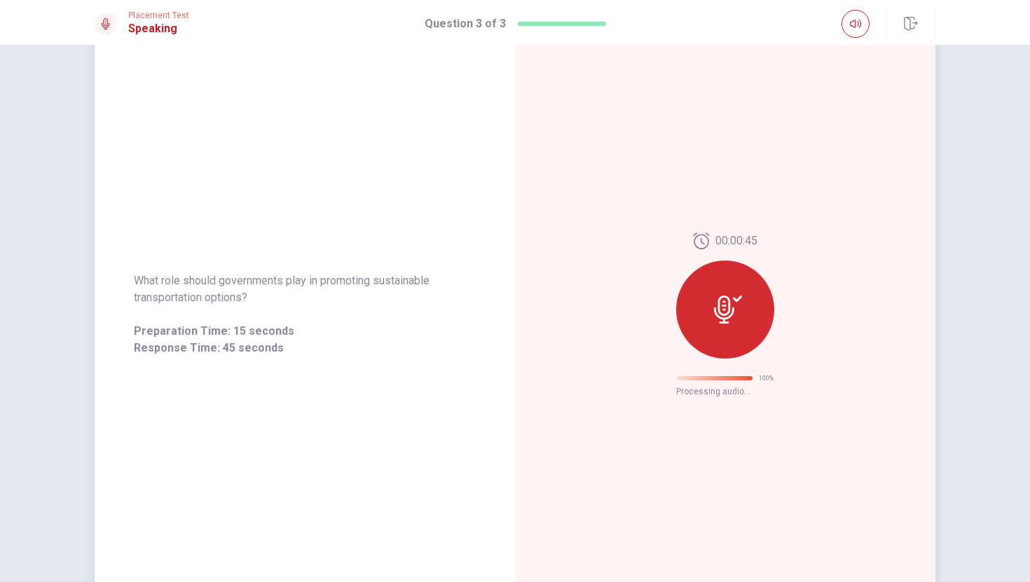
scroll to position [0, 0]
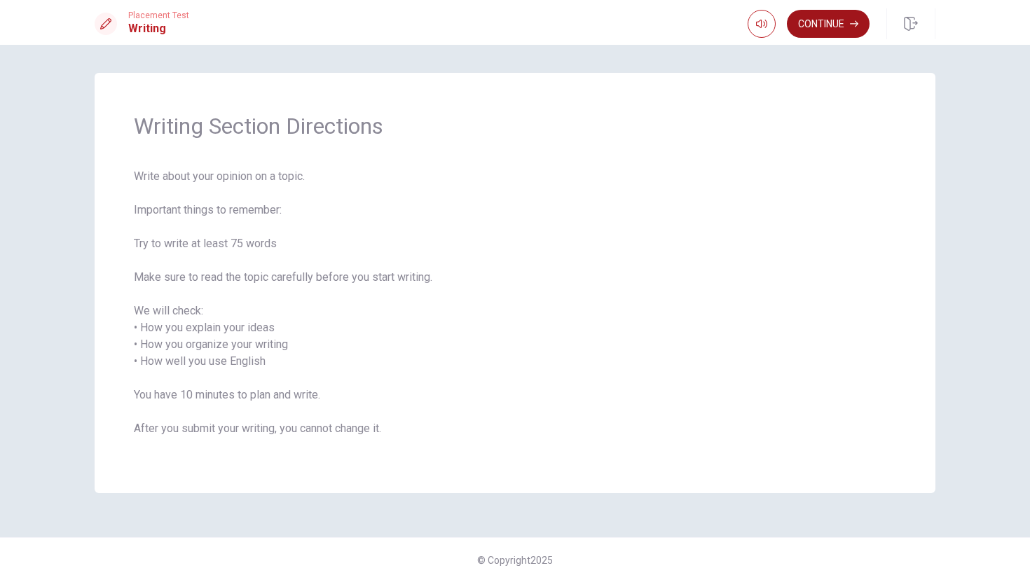
click at [824, 32] on button "Continue" at bounding box center [828, 24] width 83 height 28
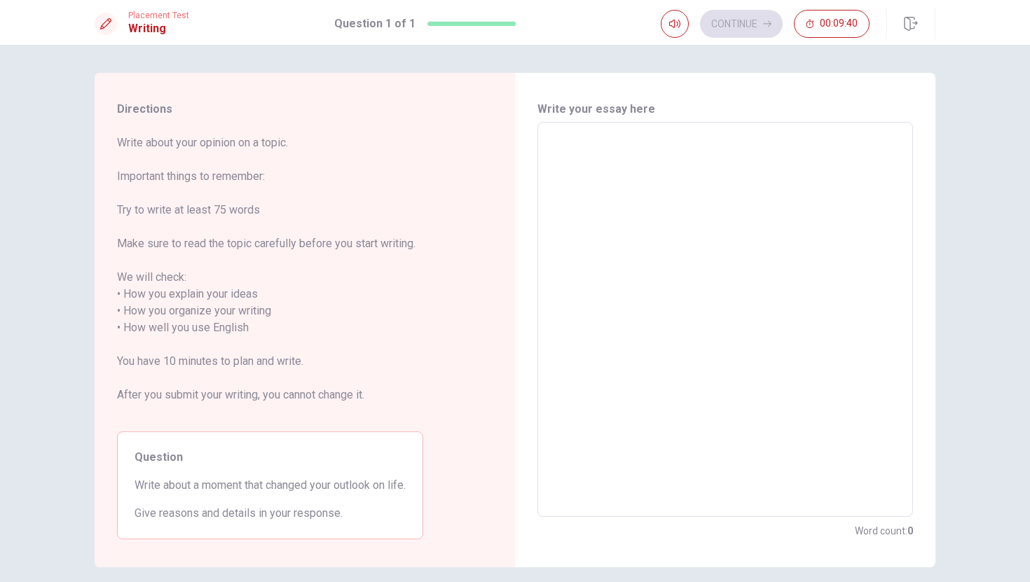
click at [203, 487] on span "Write about a moment that changed your outlook on life." at bounding box center [270, 485] width 271 height 17
drag, startPoint x: 136, startPoint y: 484, endPoint x: 317, endPoint y: 492, distance: 181.0
click at [317, 492] on span "Write about a moment that changed your outlook on life." at bounding box center [270, 485] width 271 height 17
click at [676, 254] on textarea at bounding box center [725, 320] width 356 height 372
type textarea "O"
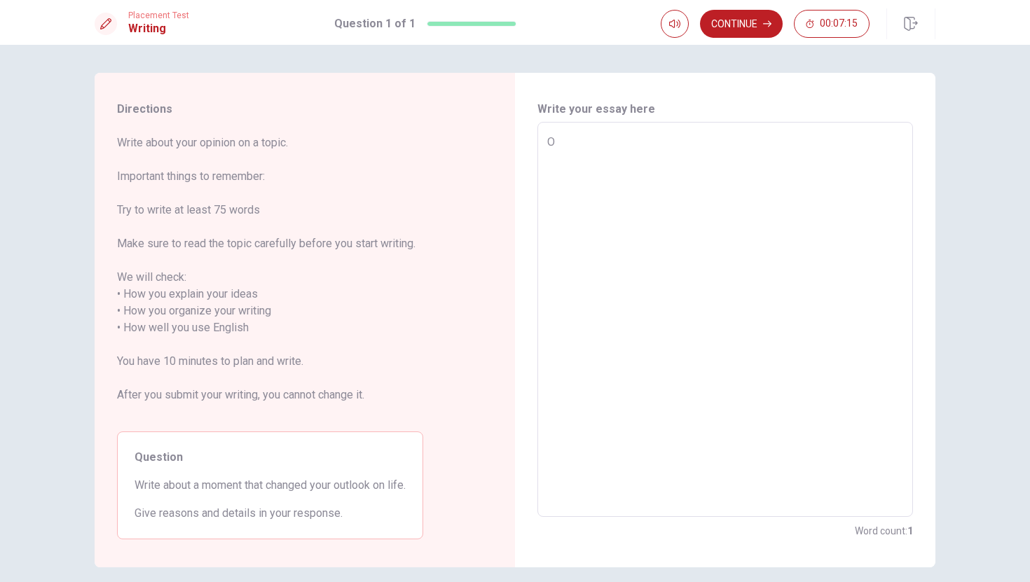
type textarea "x"
type textarea "On"
type textarea "x"
type textarea "On"
type textarea "x"
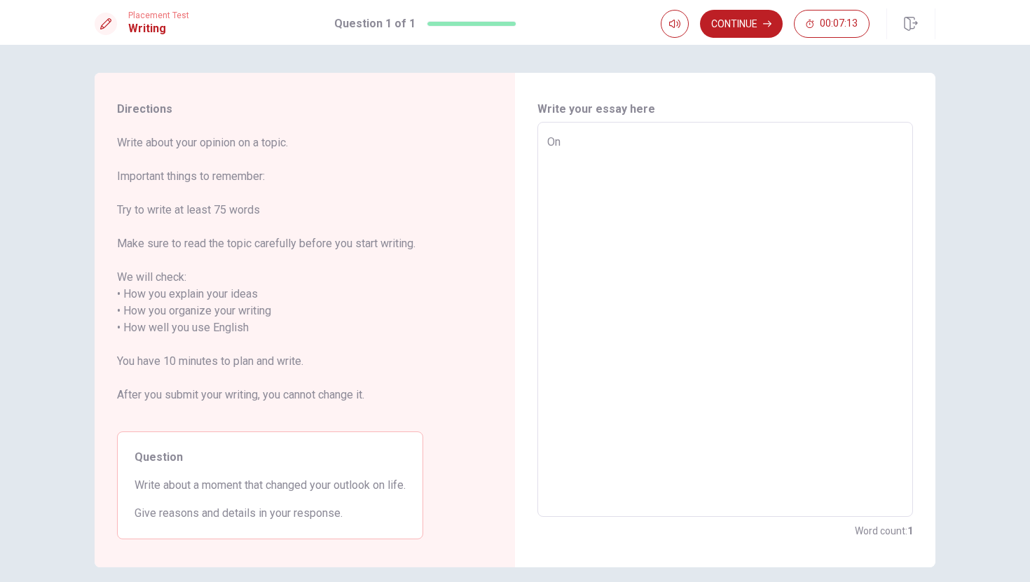
type textarea "On r"
type textarea "x"
type textarea "On ra"
type textarea "x"
type textarea "On ran"
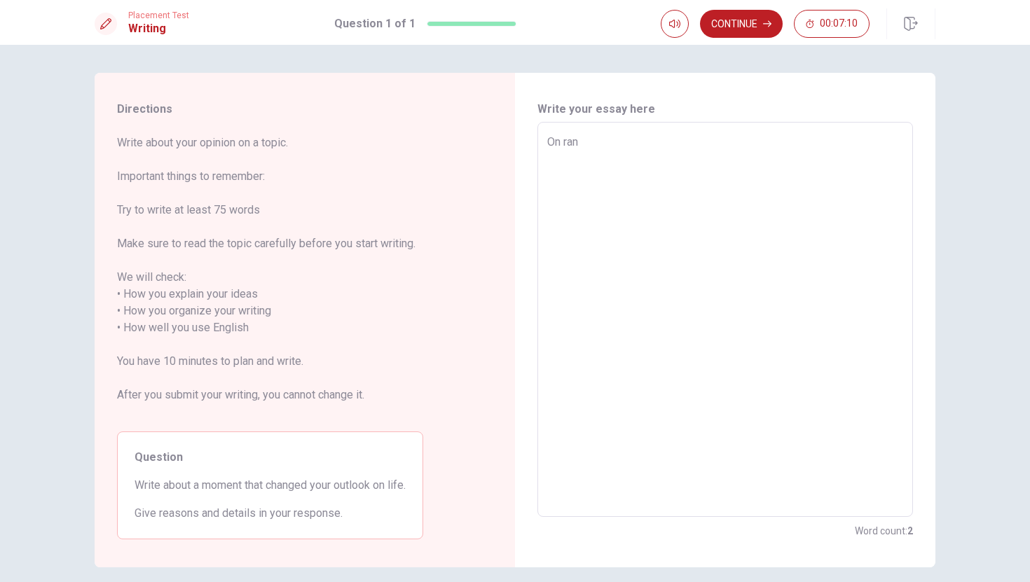
type textarea "x"
type textarea "On ra"
type textarea "x"
type textarea "On ra i"
type textarea "x"
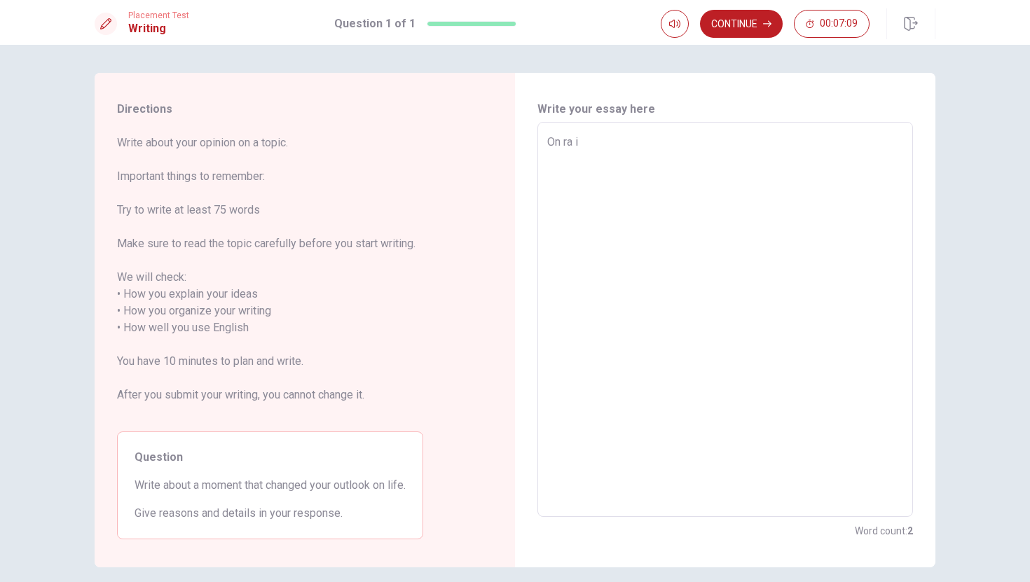
type textarea "On rain"
type textarea "x"
type textarea "On rainy"
type textarea "x"
type textarea "On rainy"
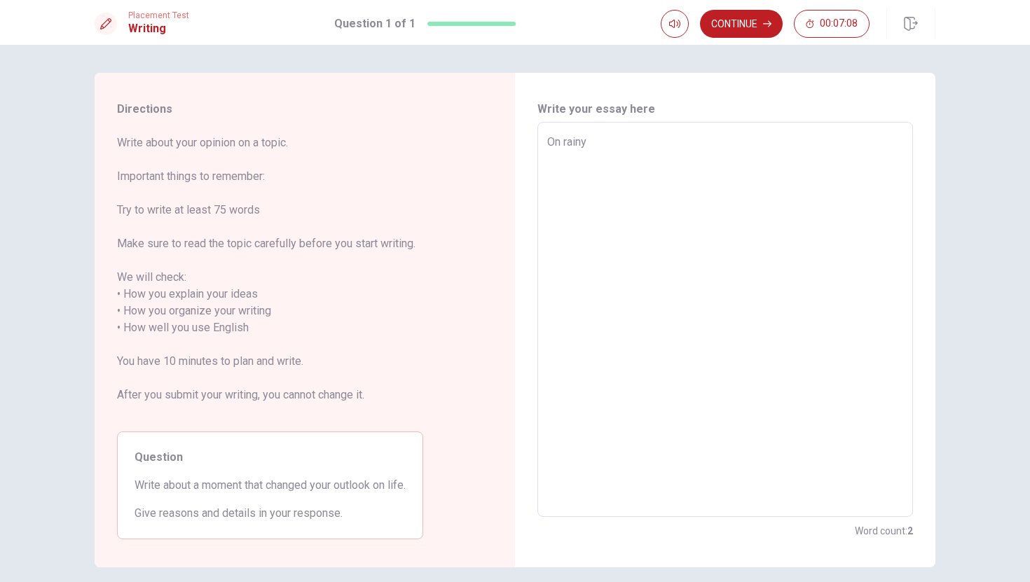
type textarea "x"
type textarea "On rainy a"
type textarea "x"
type textarea "On rainy a f"
type textarea "x"
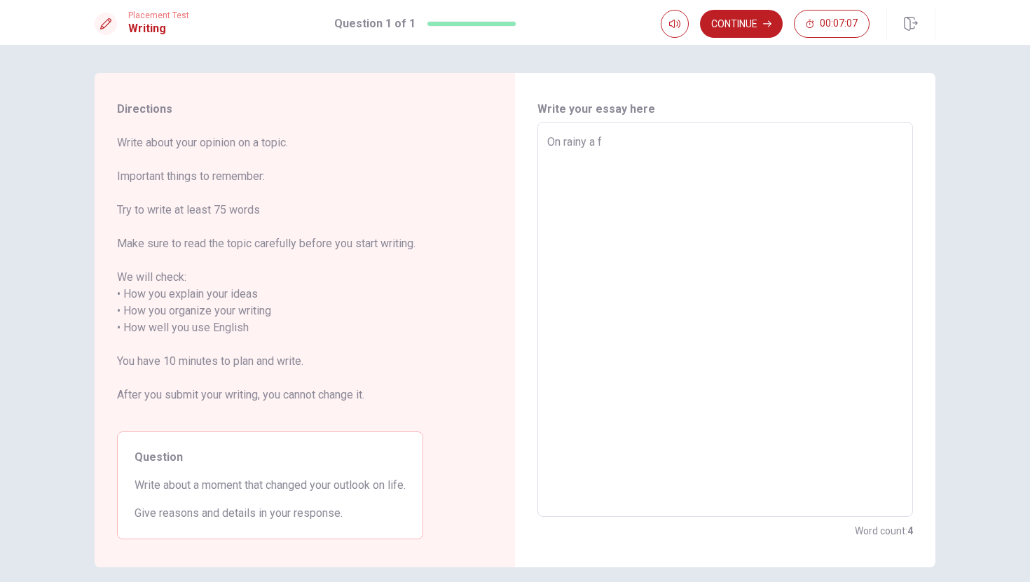
type textarea "On rainy a f t"
type textarea "x"
type textarea "On rainy a f te"
type textarea "x"
type textarea "On rainy after"
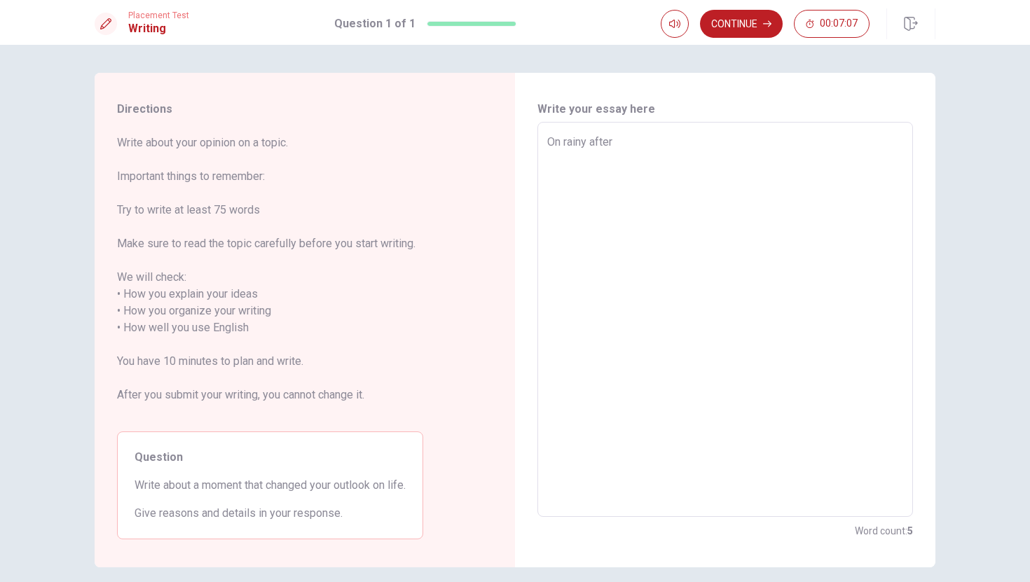
type textarea "x"
type textarea "On rainy aftern"
type textarea "x"
type textarea "On rainy afterno"
type textarea "x"
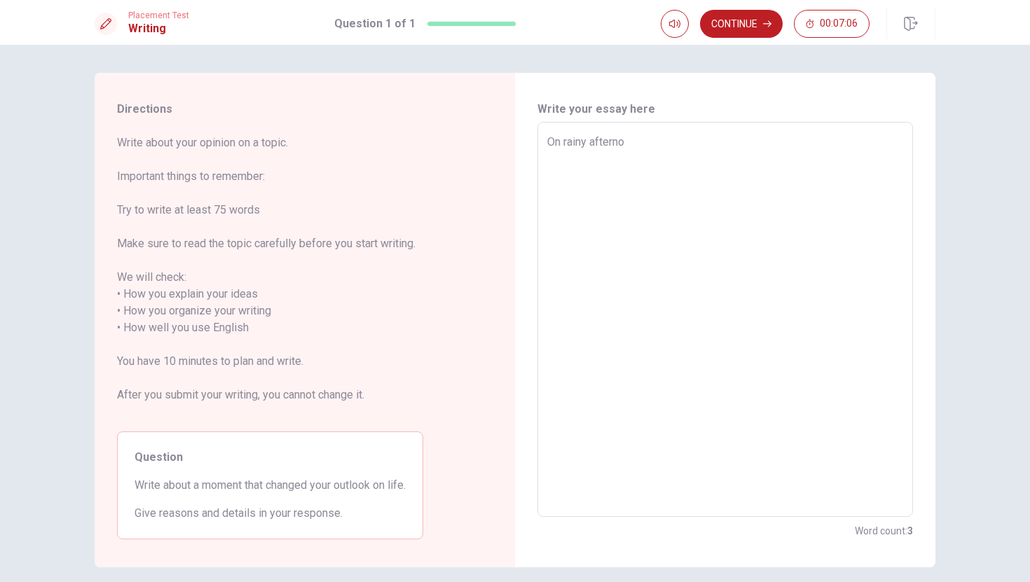
type textarea "On rainy afternoon"
type textarea "x"
type textarea "On rainy afternoon,"
type textarea "x"
type textarea "On rainy afternoon,"
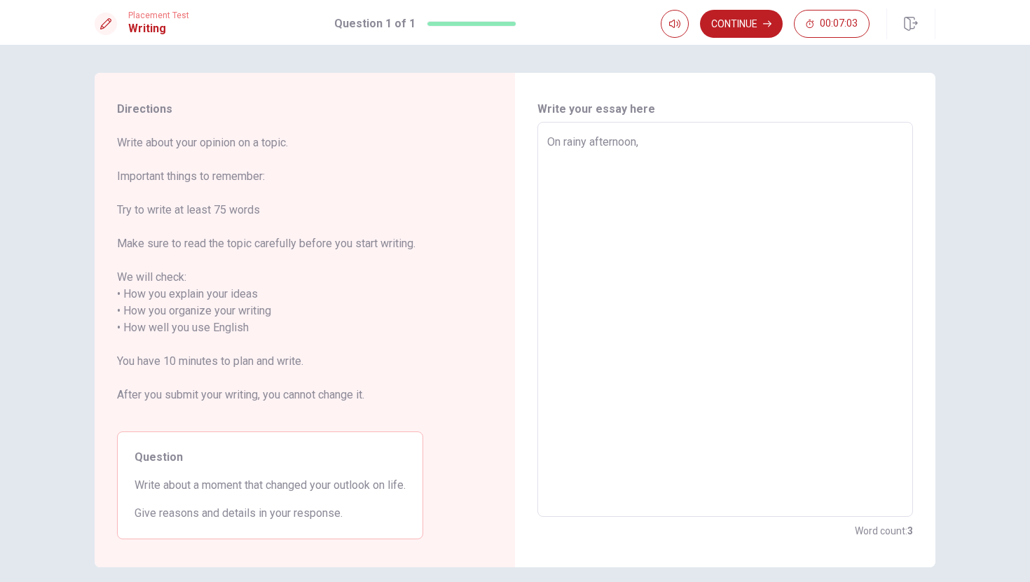
type textarea "x"
type textarea "On rainy afternoon, I"
type textarea "x"
type textarea "On rainy afternoon, I"
type textarea "x"
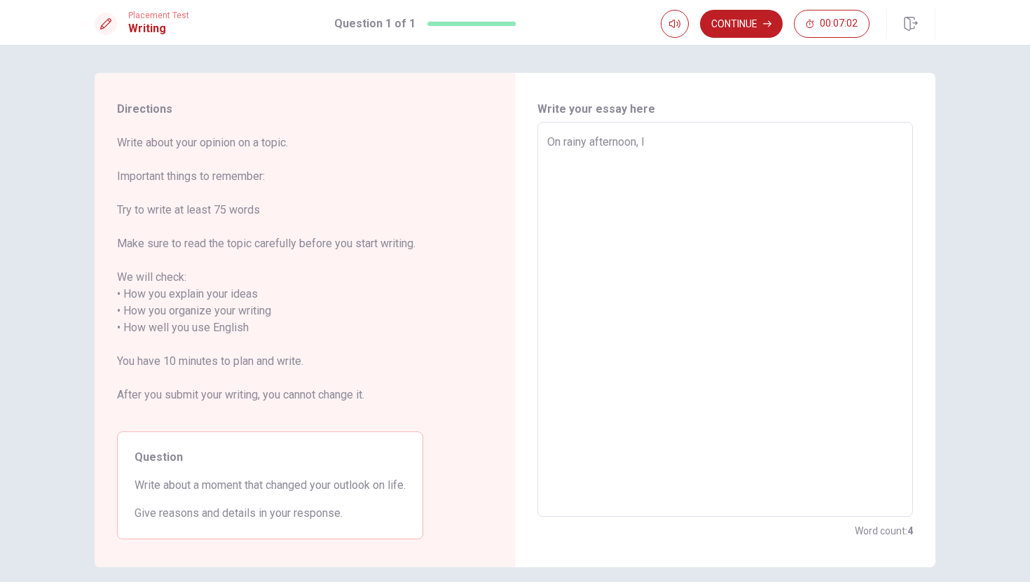
type textarea "On rainy afternoon, I s"
type textarea "x"
type textarea "On rainy afternoon, I sa"
type textarea "x"
type textarea "On rainy afternoon, I saw"
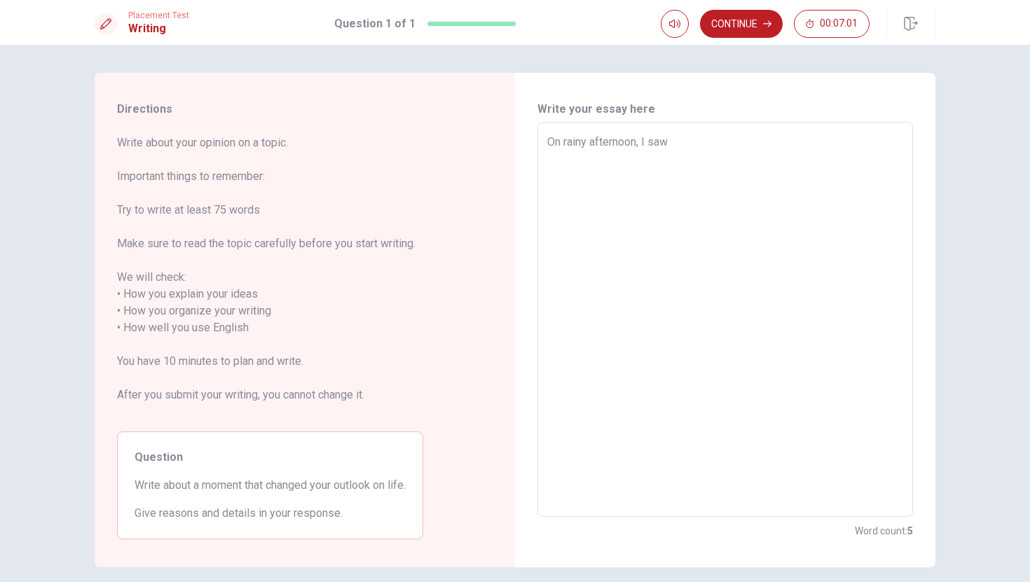
type textarea "x"
type textarea "On rainy afternoon, I saw"
type textarea "x"
type textarea "On rainy afternoon, I saw a"
type textarea "x"
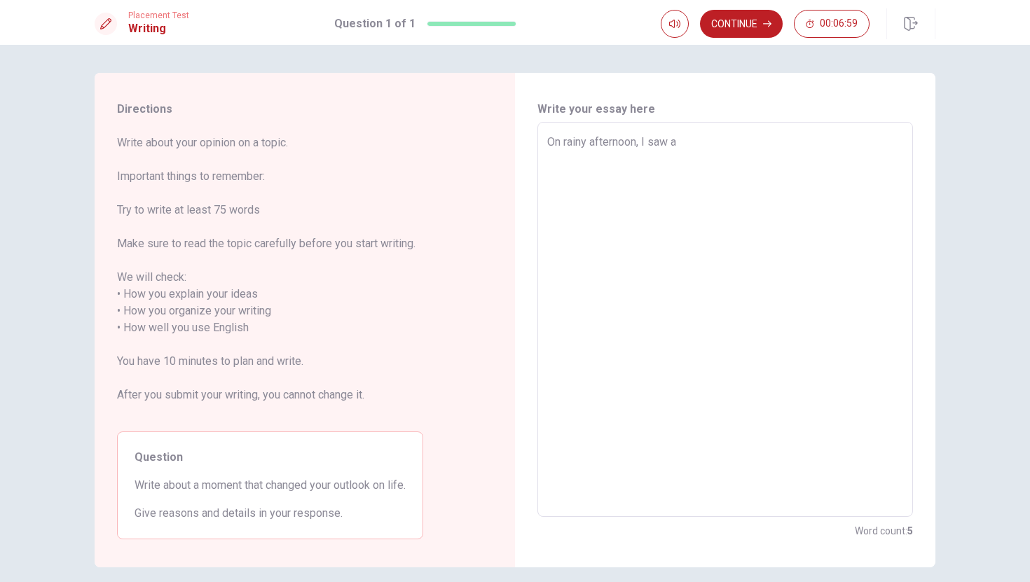
type textarea "On rainy afternoon, I saw an"
type textarea "x"
type textarea "On rainy afternoon, I saw an"
type textarea "x"
type textarea "On rainy afternoon, I saw an e"
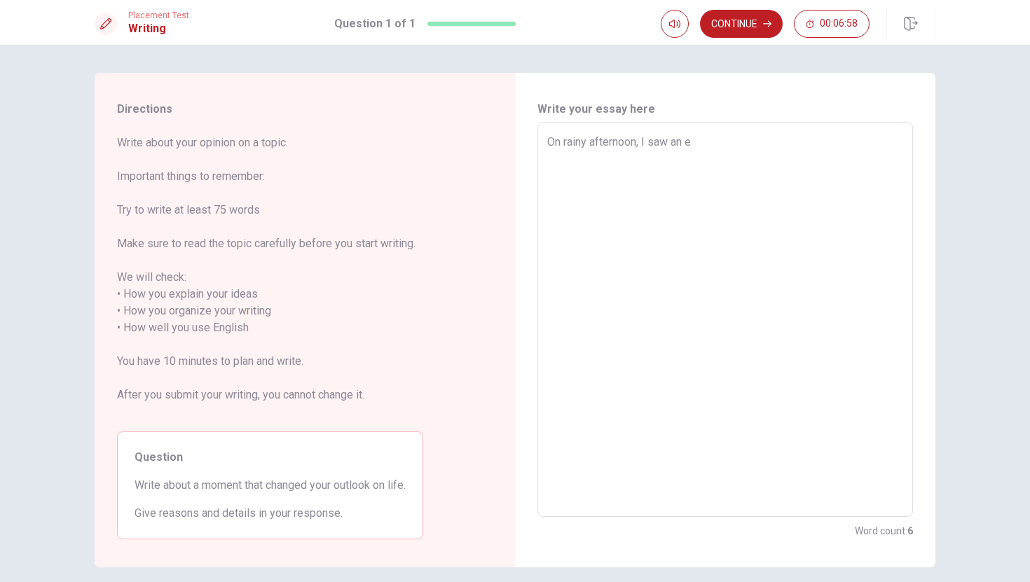
type textarea "x"
type textarea "On rainy afternoon, I saw an el"
type textarea "x"
type textarea "On rainy afternoon, I saw an eld"
type textarea "x"
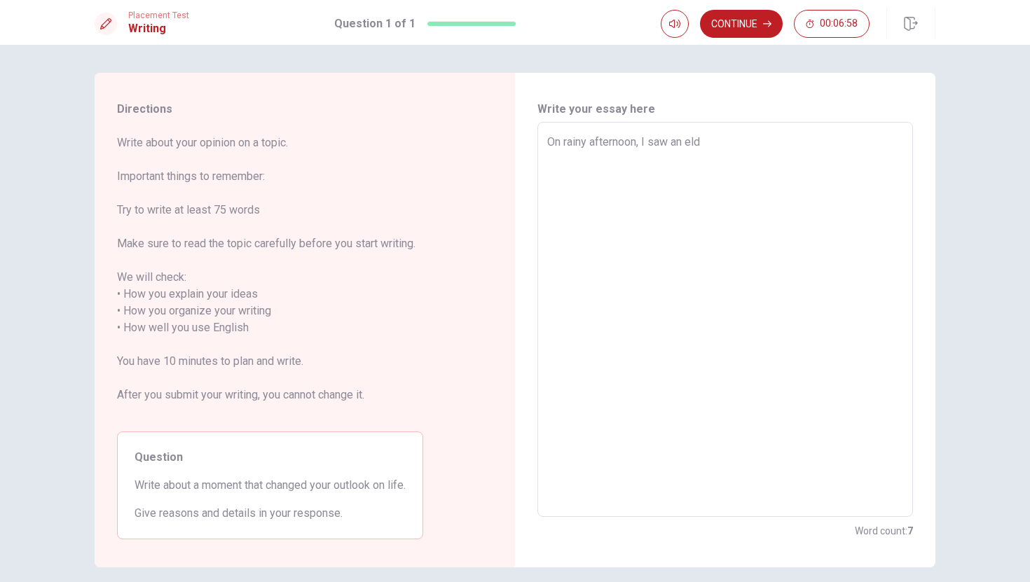
type textarea "On rainy afternoon, I saw an elde"
type textarea "x"
type textarea "On rainy afternoon, I saw an elder"
type textarea "x"
type textarea "On rainy afternoon, I saw an elderl"
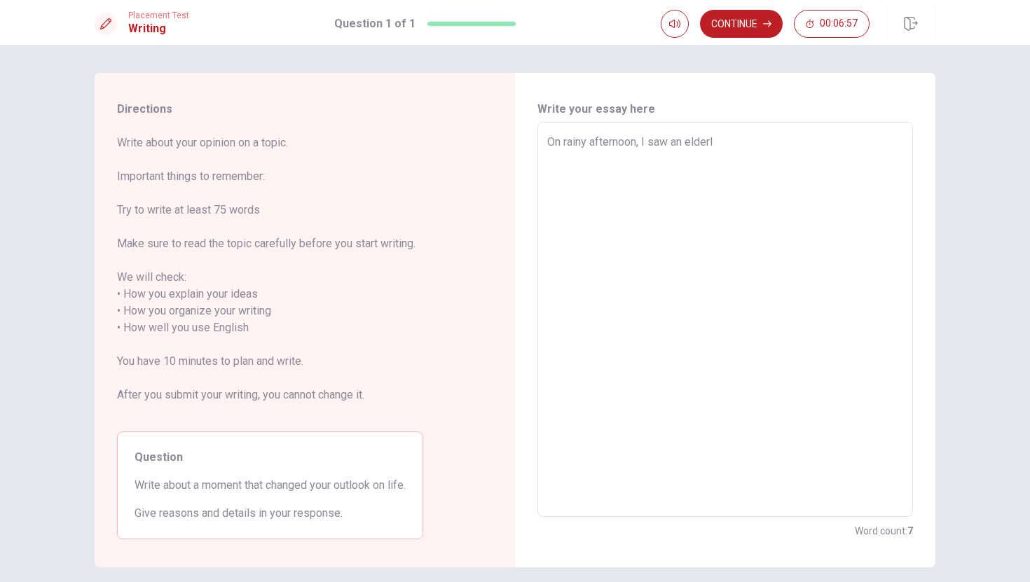
type textarea "x"
type textarea "On rainy afternoon, I saw an elderly"
type textarea "x"
type textarea "On rainy afternoon, I saw an elderly"
type textarea "x"
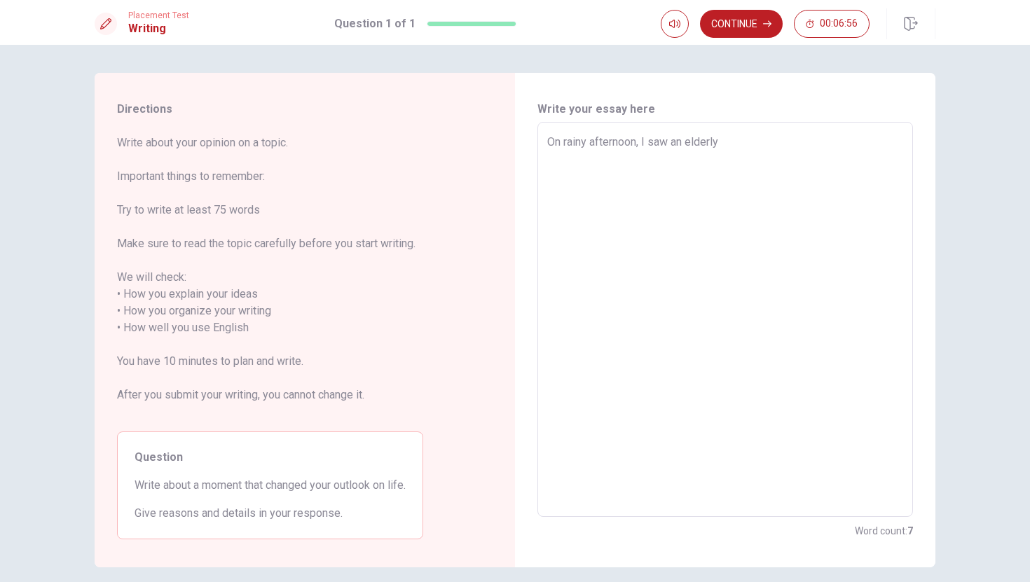
type textarea "On rainy afternoon, I saw an elderly m"
type textarea "x"
type textarea "On rainy afternoon, I saw an elderly ma"
type textarea "x"
type textarea "On rainy afternoon, I saw an elderly man"
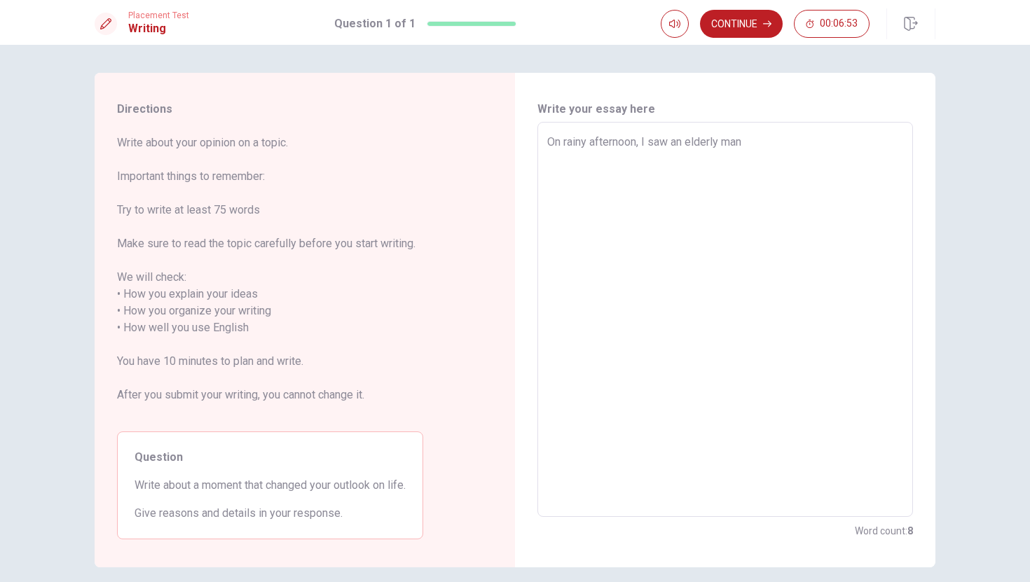
type textarea "x"
type textarea "On rainy afternoon, I saw an elderly man"
type textarea "x"
type textarea "On rainy afternoon, I saw an elderly man s"
type textarea "x"
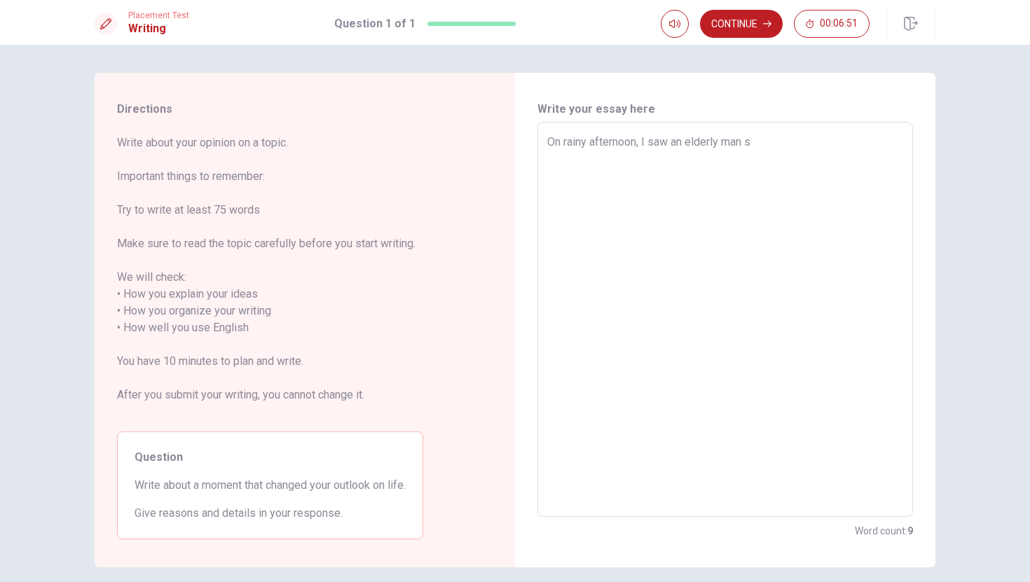
type textarea "On rainy afternoon, I saw an elderly man st"
type textarea "x"
type textarea "On rainy afternoon, I saw an elderly man str"
type textarea "x"
type textarea "On rainy afternoon, I saw an elderly man stru"
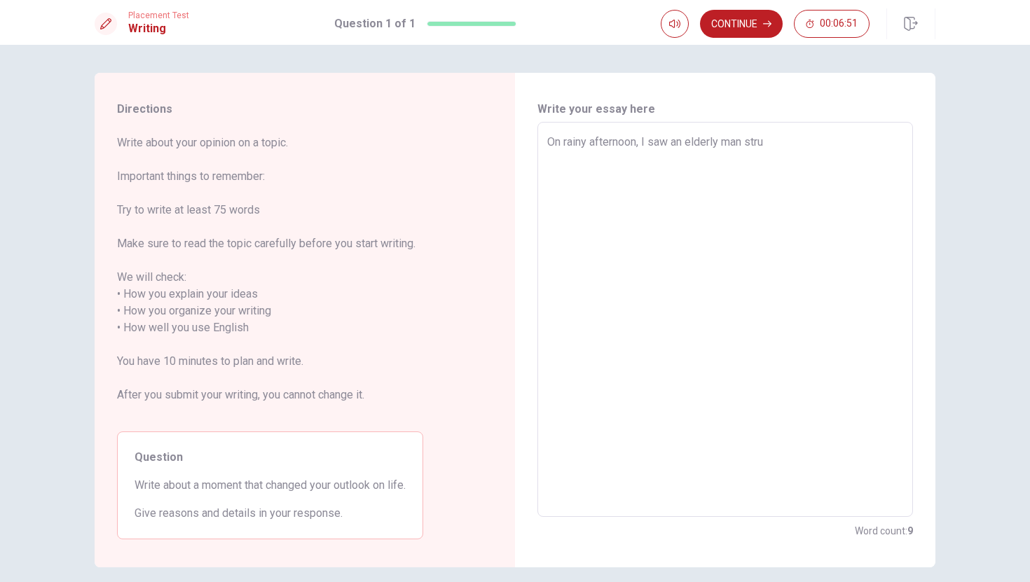
type textarea "x"
type textarea "On rainy afternoon, I saw an elderly man strug"
type textarea "x"
type textarea "On rainy afternoon, I saw an elderly man strugg"
type textarea "x"
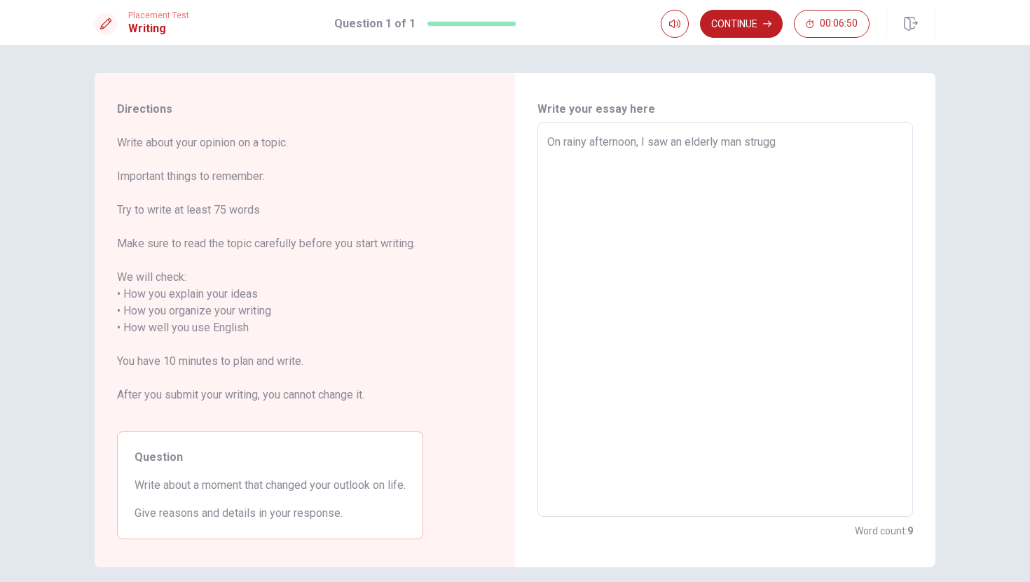
type textarea "On rainy afternoon, I saw an elderly man struggl"
type textarea "x"
type textarea "On rainy afternoon, I saw an elderly man struggli"
type textarea "x"
type textarea "On rainy afternoon, I saw an elderly man strugglin"
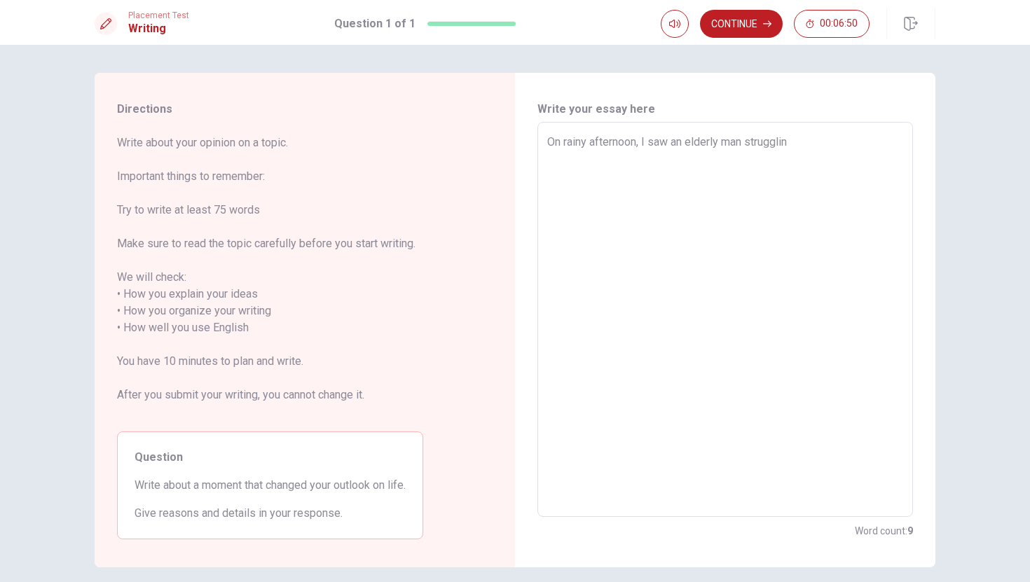
type textarea "x"
type textarea "On rainy afternoon, I saw an elderly man struggling"
type textarea "x"
type textarea "On rainy afternoon, I saw an elderly man struggling"
type textarea "x"
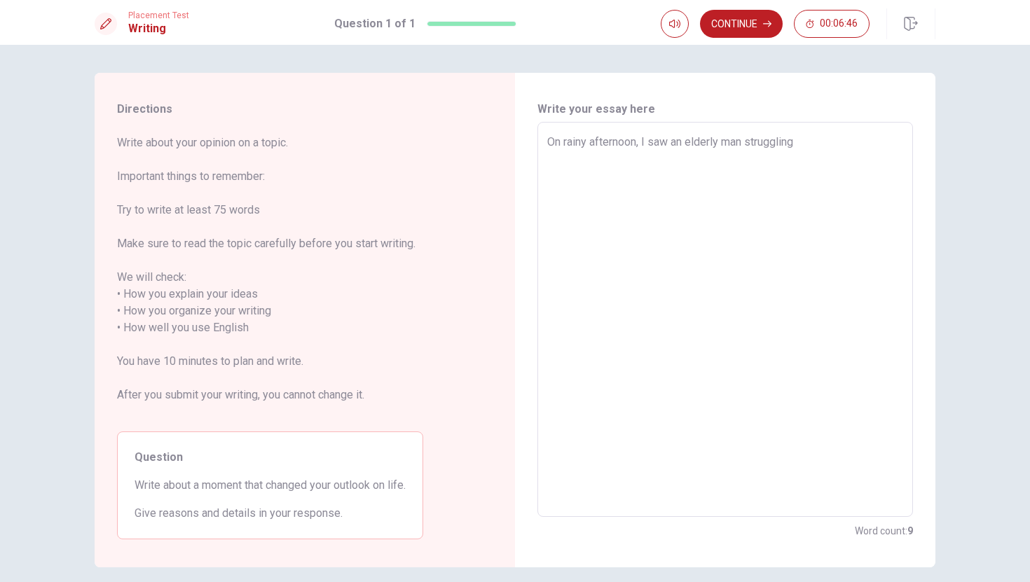
type textarea "On rainy afternoon, I saw an elderly man struggling t"
type textarea "x"
type textarea "On rainy afternoon, I saw an elderly man struggling to"
type textarea "x"
type textarea "On rainy afternoon, I saw an elderly man struggling to"
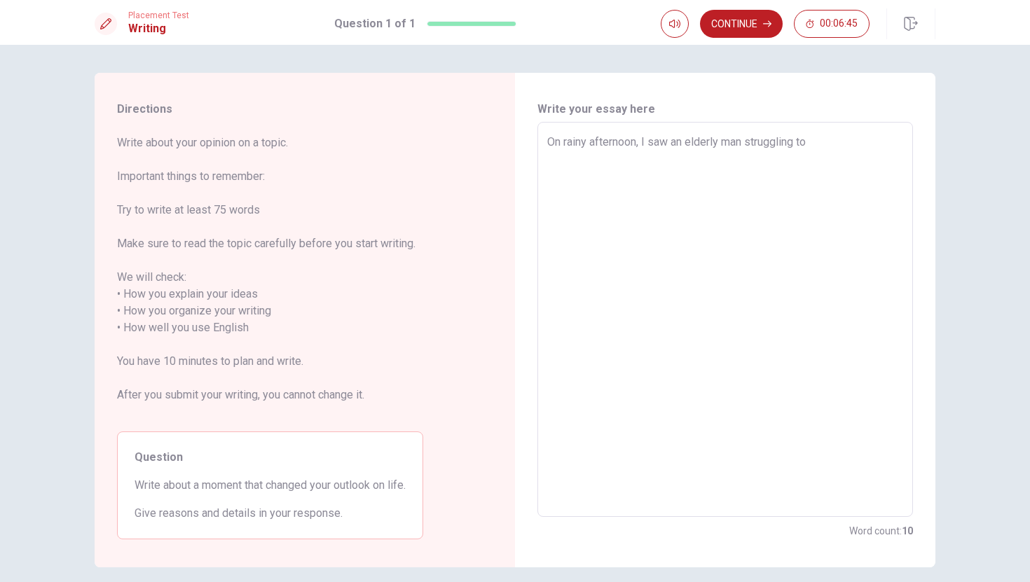
type textarea "x"
type textarea "On rainy afternoon, I saw an elderly man struggling to c"
type textarea "x"
type textarea "On rainy afternoon, I saw an elderly man struggling to ca"
type textarea "x"
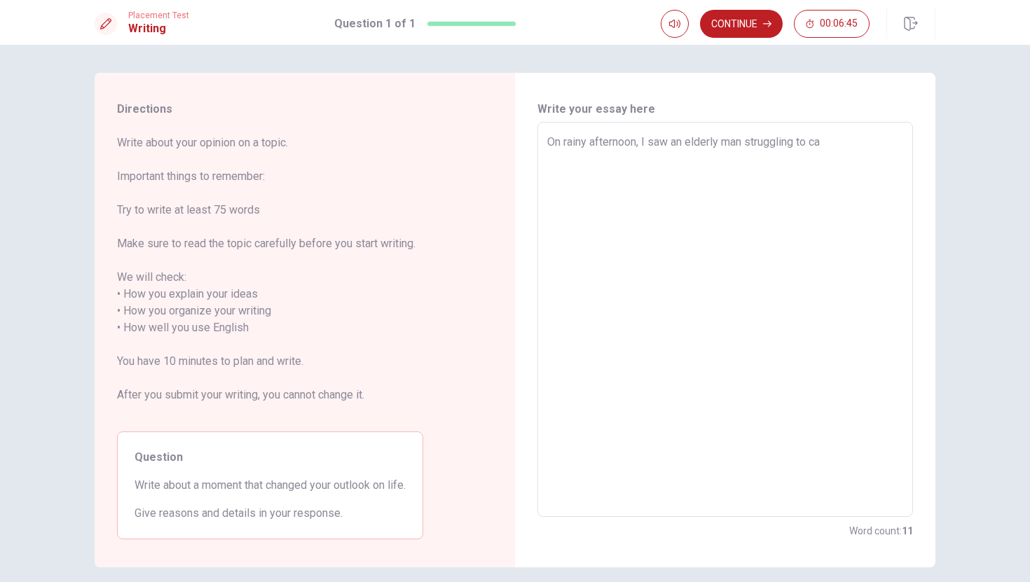
type textarea "On rainy afternoon, I saw an elderly man struggling to car"
type textarea "x"
type textarea "On rainy afternoon, I saw an elderly man struggling to carr"
type textarea "x"
type textarea "On rainy afternoon, I saw an elderly man struggling to carry"
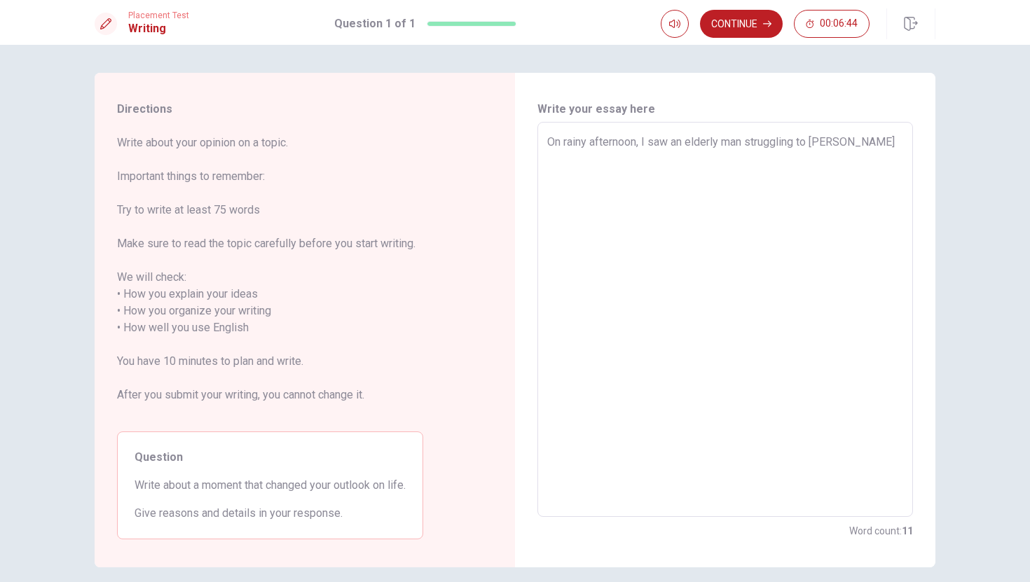
type textarea "x"
type textarea "On rainy afternoon, I saw an elderly man struggling to carry"
type textarea "x"
type textarea "On rainy afternoon, I saw an elderly man struggling to carry g"
type textarea "x"
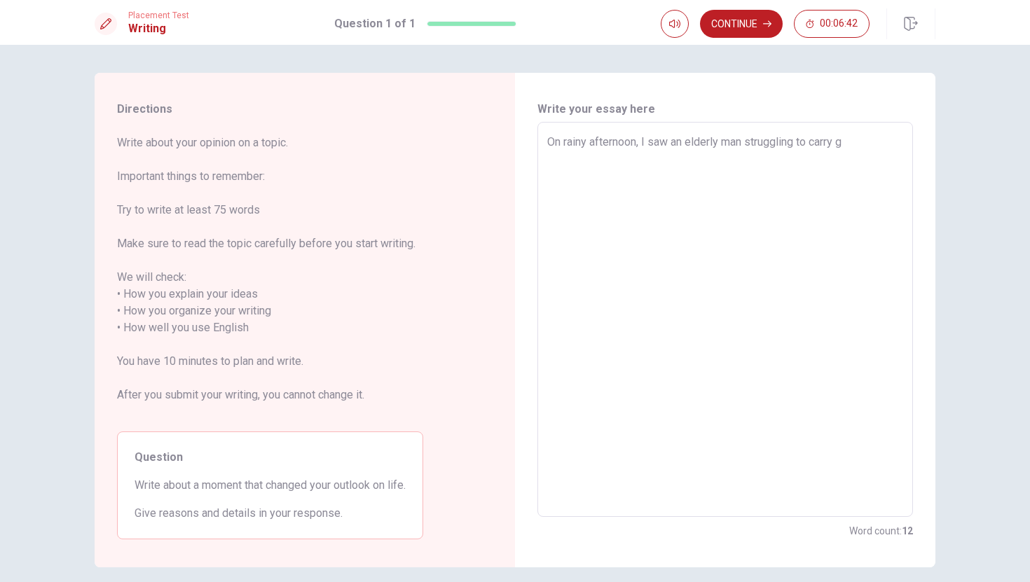
type textarea "On rainy afternoon, I saw an elderly man struggling to carry gr"
type textarea "x"
type textarea "On rainy afternoon, I saw an elderly man struggling to carry gro"
type textarea "x"
type textarea "On rainy afternoon, I saw an elderly man struggling to carry groc"
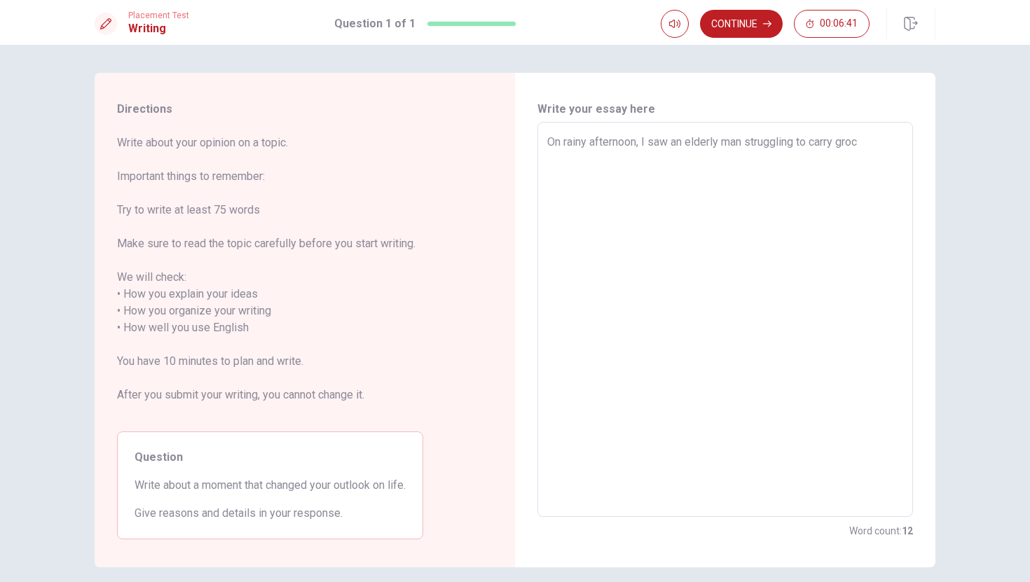
type textarea "x"
type textarea "On rainy afternoon, I saw an elderly man struggling to carry groce"
type textarea "x"
type textarea "On rainy afternoon, I saw an elderly man struggling to carry grocer"
type textarea "x"
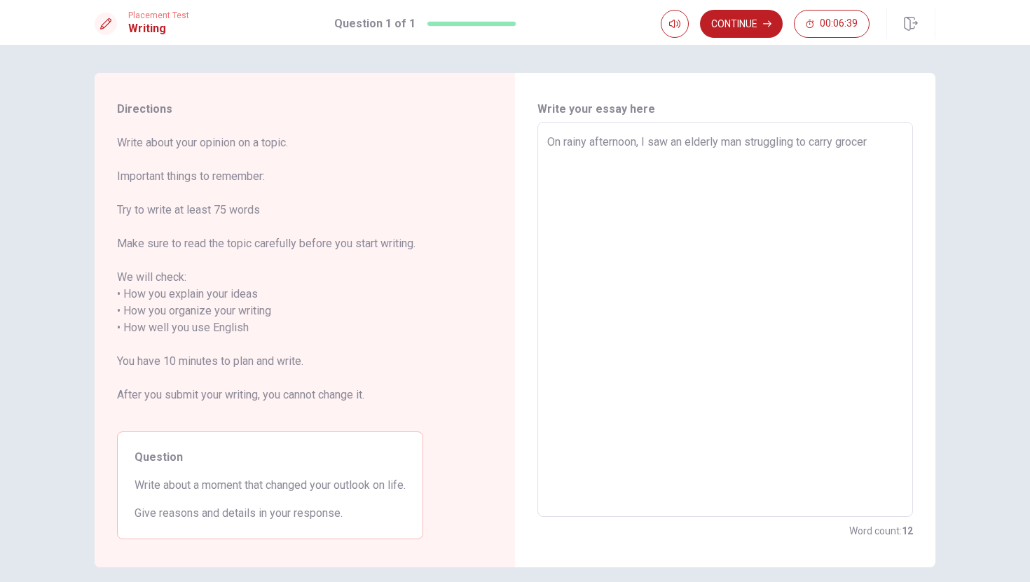
type textarea "On rainy afternoon, I saw an elderly man struggling to carry groceri"
type textarea "x"
type textarea "On rainy afternoon, I saw an elderly man struggling to carry grocerie"
type textarea "x"
type textarea "On rainy afternoon, I saw an elderly man struggling to carry groceries"
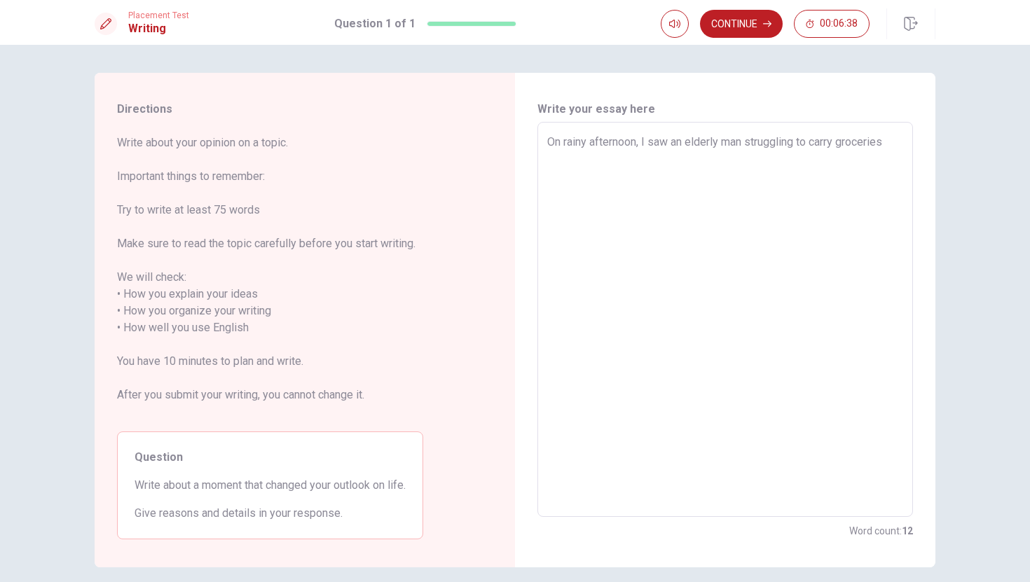
type textarea "x"
type textarea "On rainy afternoon, I saw an elderly man struggling to carry groceries."
type textarea "x"
type textarea "On rainy afternoon, I saw an elderly man struggling to carry groceries."
type textarea "x"
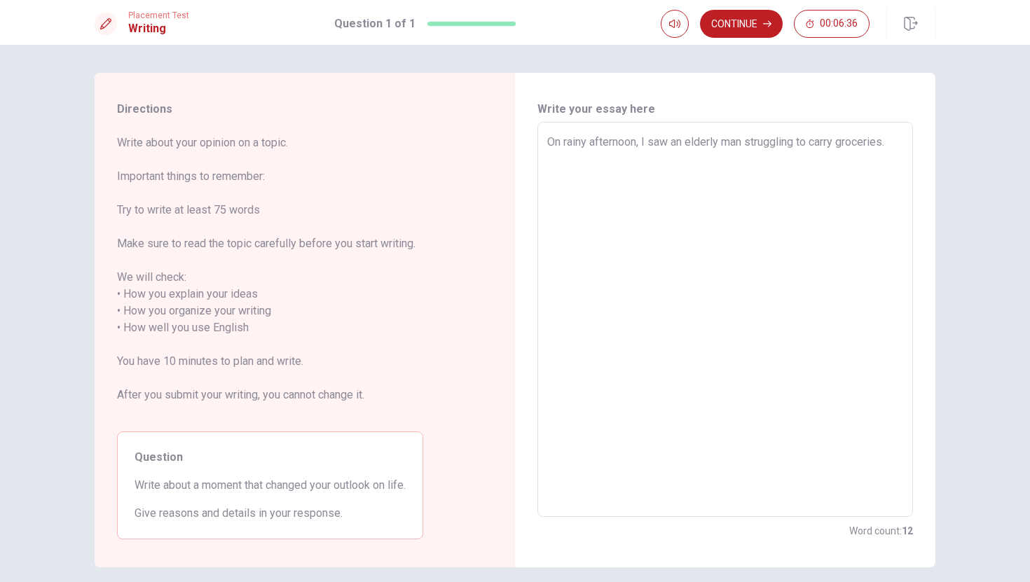
type textarea "On rainy afternoon, I saw an elderly man struggling to carry groceries. I"
type textarea "x"
type textarea "On rainy afternoon, I saw an elderly man struggling to carry groceries. I"
type textarea "x"
type textarea "On rainy afternoon, I saw an elderly man struggling to carry groceries. I o"
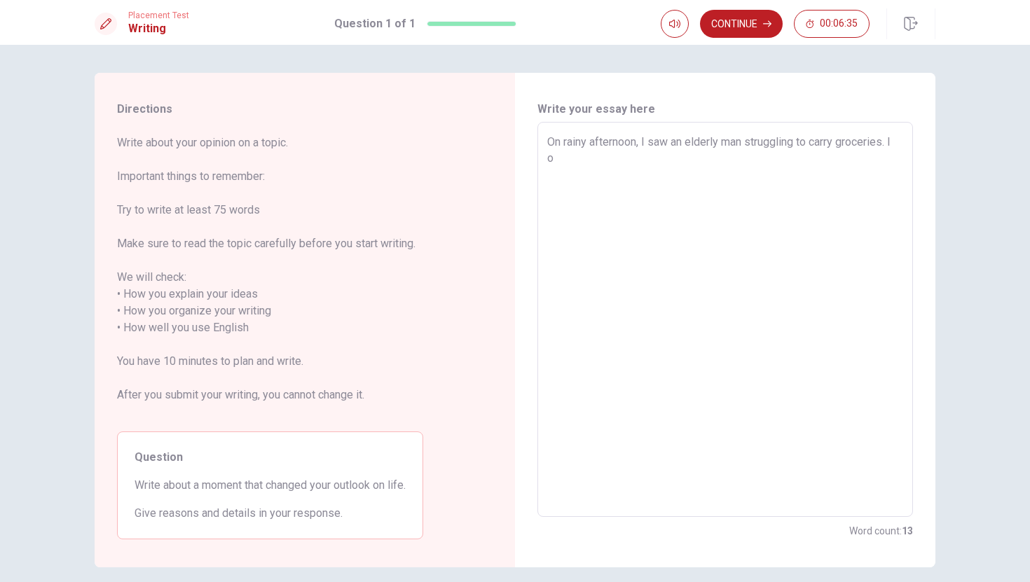
type textarea "x"
type textarea "On rainy afternoon, I saw an elderly man struggling to carry groceries. I of"
type textarea "x"
type textarea "On rainy afternoon, I saw an elderly man struggling to carry groceries. I off"
type textarea "x"
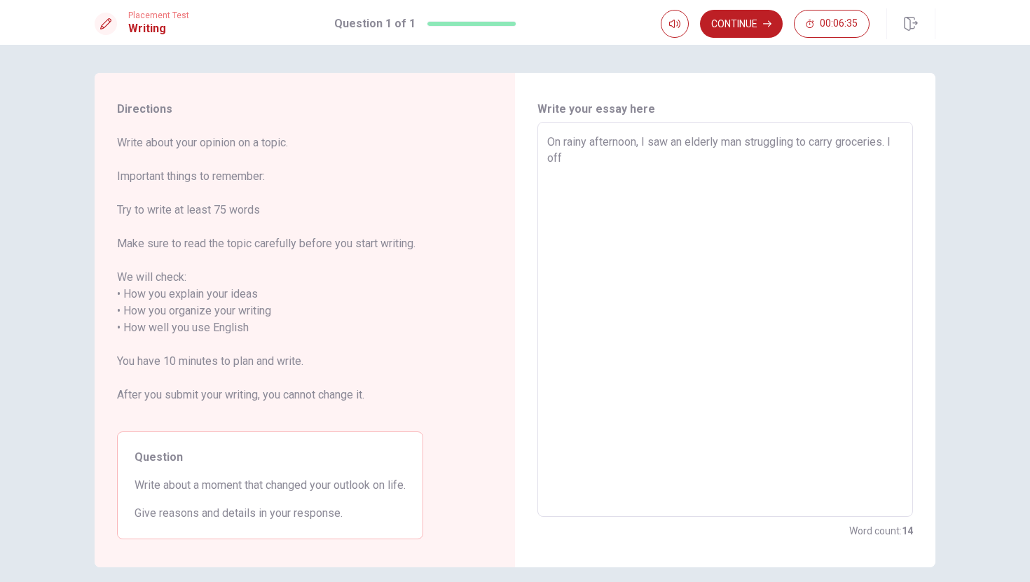
type textarea "On rainy afternoon, I saw an elderly man struggling to carry groceries. I offe"
type textarea "x"
type textarea "On rainy afternoon, I saw an elderly man struggling to carry groceries. I offer"
type textarea "x"
type textarea "On rainy afternoon, I saw an elderly man struggling to carry groceries. I offere"
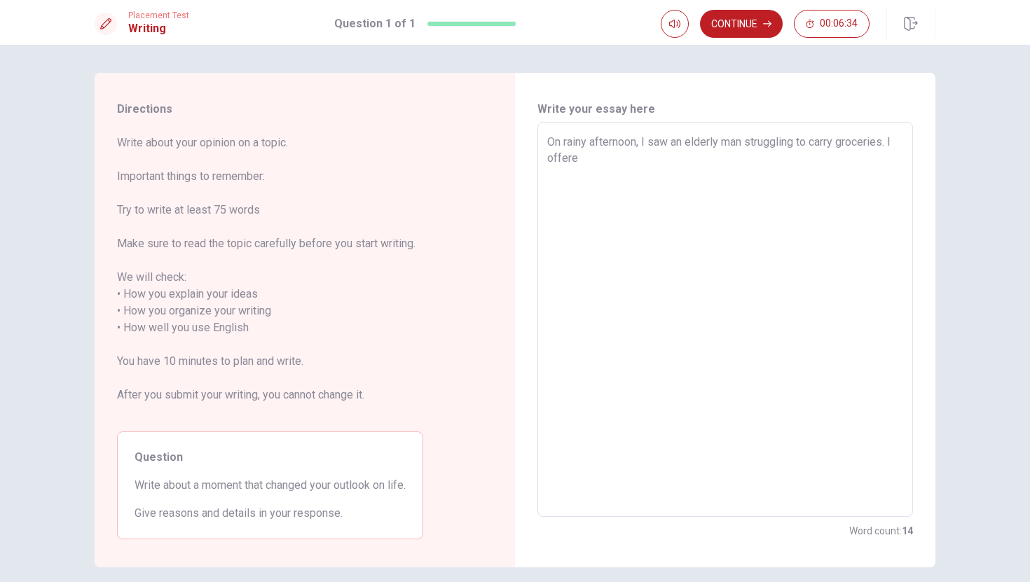
type textarea "x"
type textarea "On rainy afternoon, I saw an elderly man struggling to carry groceries. I offer…"
type textarea "x"
type textarea "On rainy afternoon, I saw an elderly man struggling to carry groceries. I offer…"
type textarea "x"
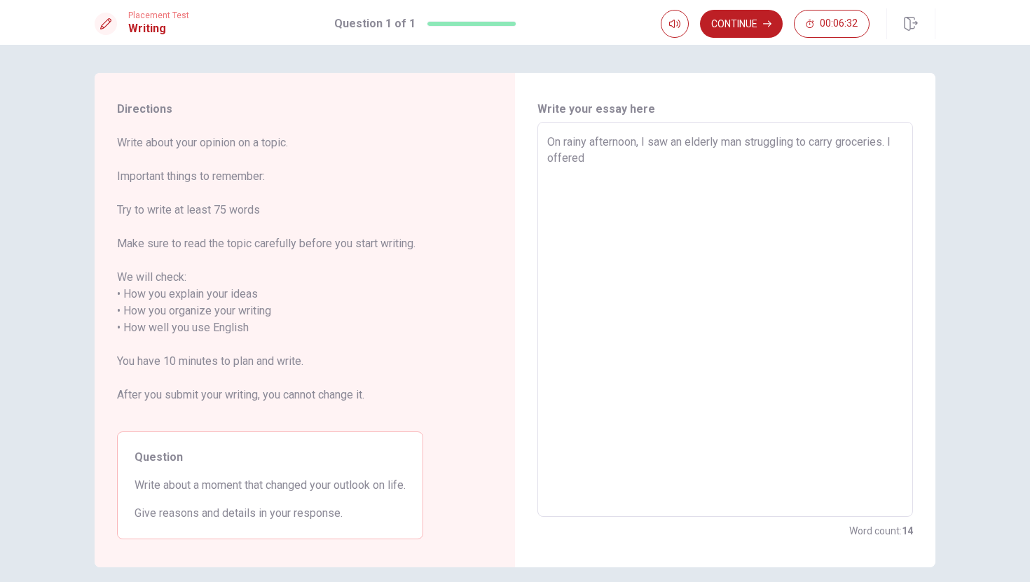
type textarea "On rainy afternoon, I saw an elderly man struggling to carry groceries. I offer…"
type textarea "x"
type textarea "On rainy afternoon, I saw an elderly man struggling to carry groceries. I offer…"
type textarea "x"
type textarea "On rainy afternoon, I saw an elderly man struggling to carry groceries. I offer…"
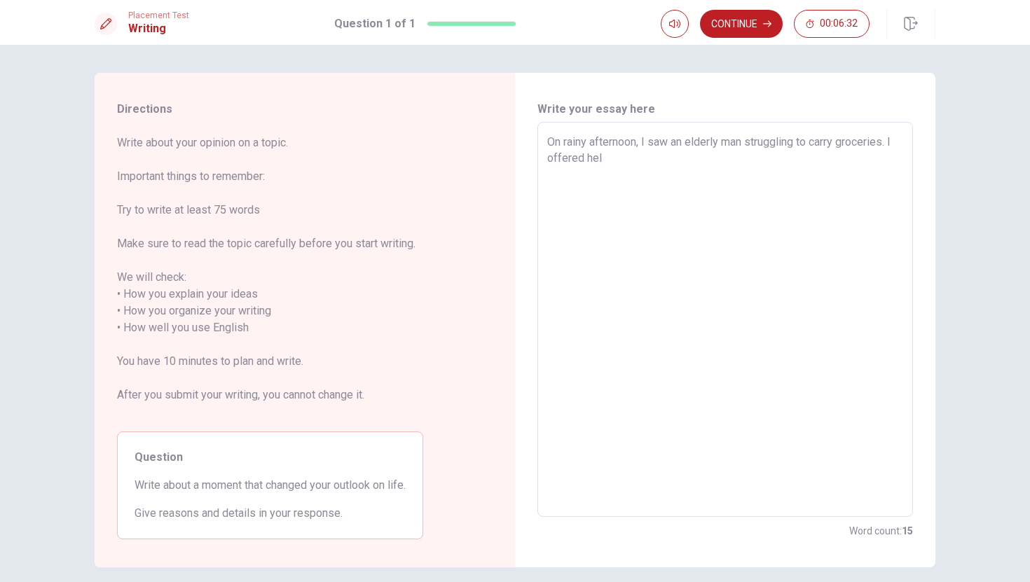
type textarea "x"
type textarea "On rainy afternoon, I saw an elderly man struggling to carry groceries. I offer…"
type textarea "x"
type textarea "On rainy afternoon, I saw an elderly man struggling to carry groceries. I offer…"
type textarea "x"
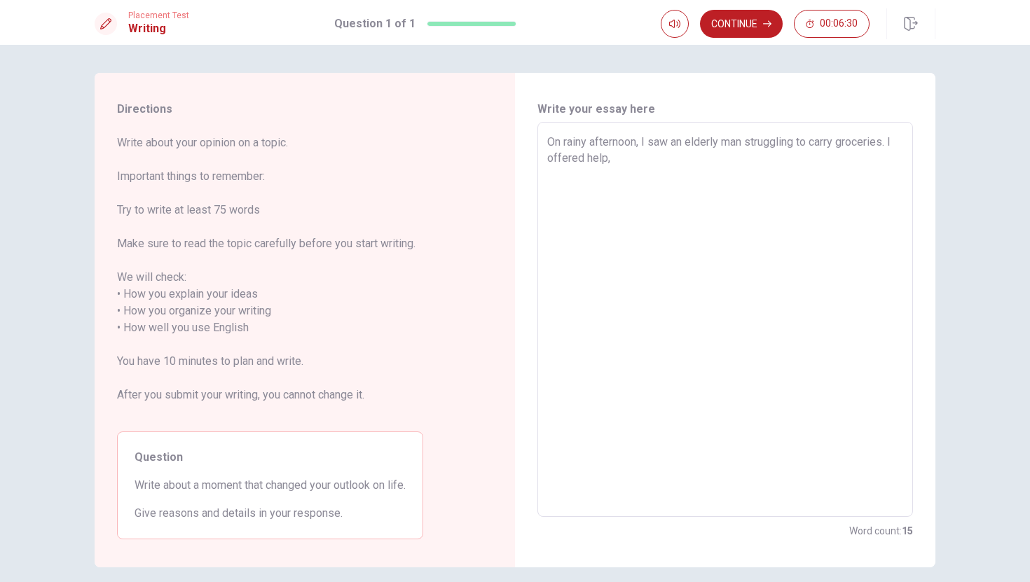
type textarea "On rainy afternoon, I saw an elderly man struggling to carry groceries. I offer…"
type textarea "x"
type textarea "On rainy afternoon, I saw an elderly man struggling to carry groceries. I offer…"
type textarea "x"
type textarea "On rainy afternoon, I saw an elderly man struggling to carry groceries. I offer…"
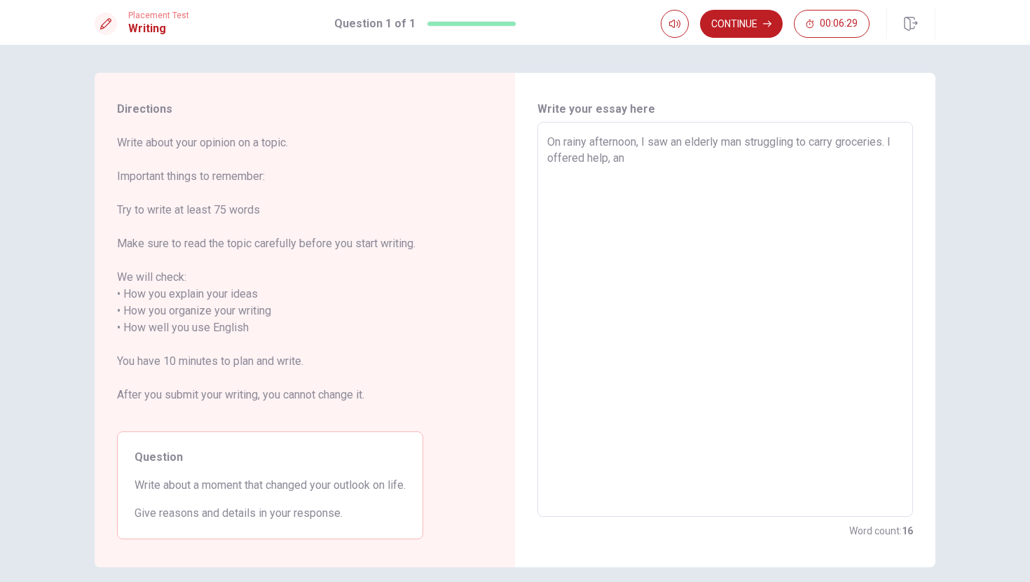
type textarea "x"
type textarea "On rainy afternoon, I saw an elderly man struggling to carry groceries. I offer…"
type textarea "x"
type textarea "On rainy afternoon, I saw an elderly man struggling to carry groceries. I offer…"
type textarea "x"
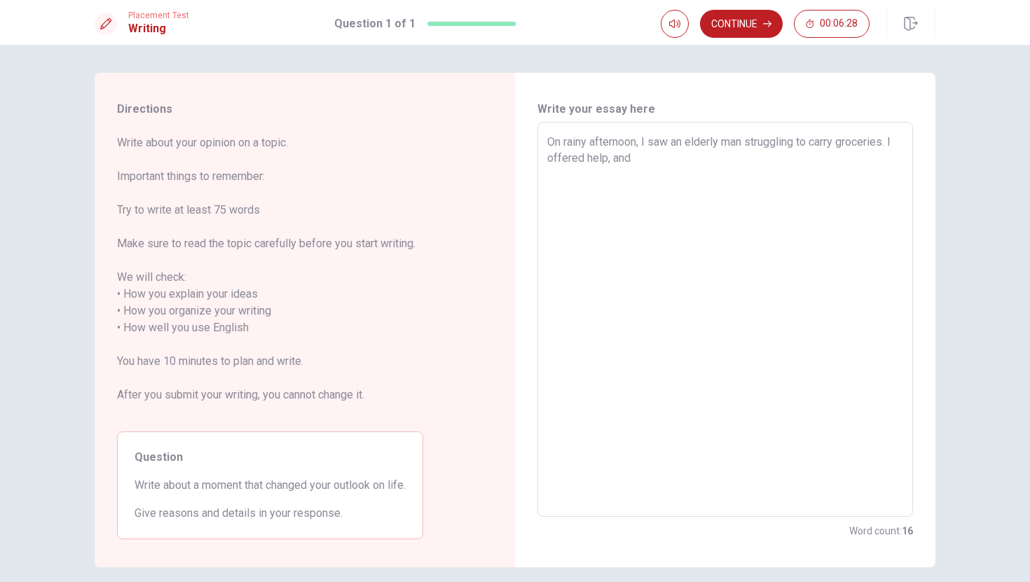
type textarea "On rainy afternoon, I saw an elderly man struggling to carry groceries. I offer…"
type textarea "x"
type textarea "On rainy afternoon, I saw an elderly man struggling to carry groceries. I offer…"
type textarea "x"
type textarea "On rainy afternoon, I saw an elderly man struggling to carry groceries. I offer…"
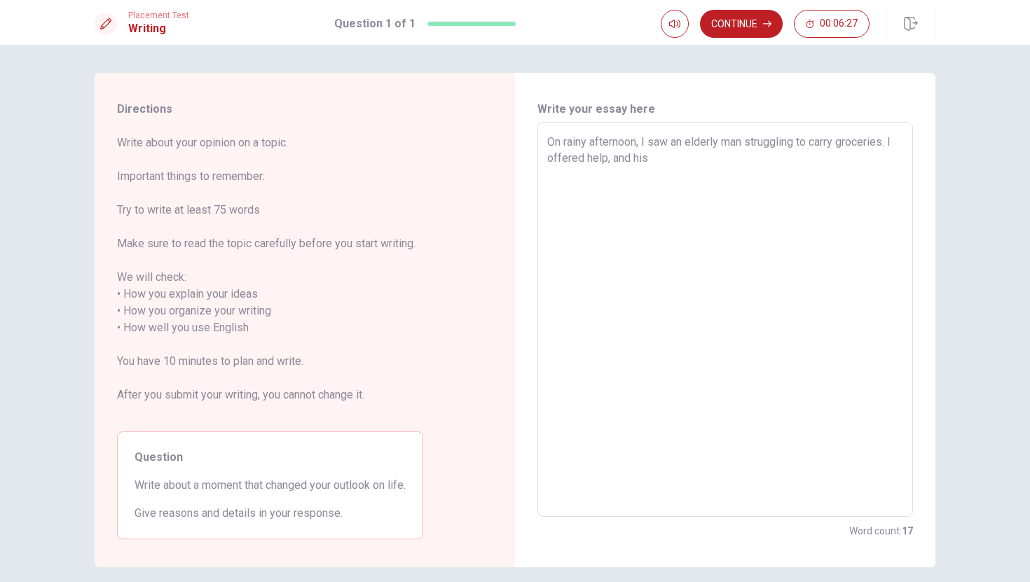
type textarea "x"
type textarea "On rainy afternoon, I saw an elderly man struggling to carry groceries. I offer…"
type textarea "x"
type textarea "On rainy afternoon, I saw an elderly man struggling to carry groceries. I offer…"
type textarea "x"
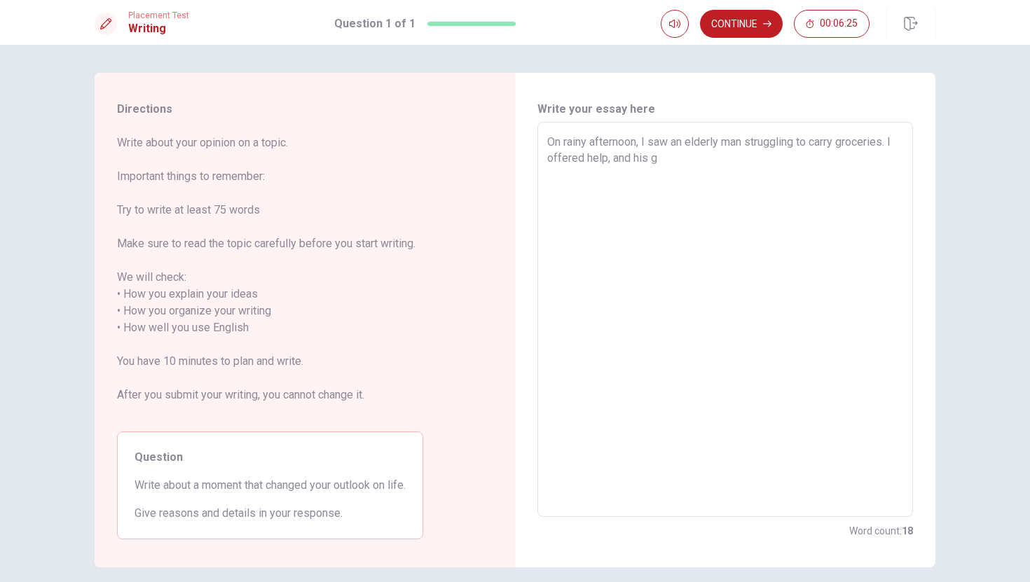
type textarea "On rainy afternoon, I saw an elderly man struggling to carry groceries. I offer…"
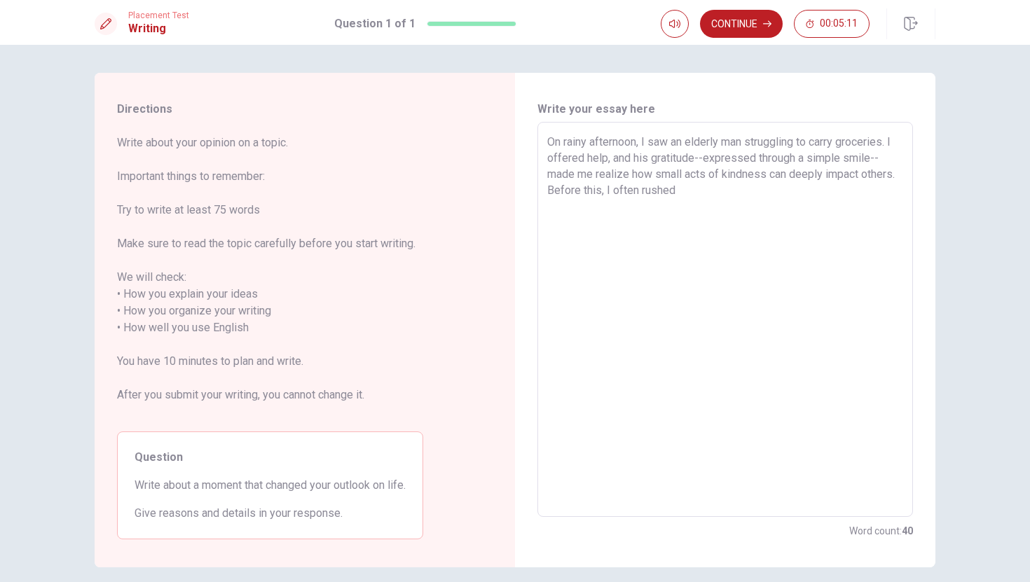
click at [585, 194] on textarea "On rainy afternoon, I saw an elderly man struggling to carry groceries. I offer…" at bounding box center [725, 320] width 356 height 372
click at [716, 205] on textarea "On rainy afternoon, I saw an elderly man struggling to carry groceries. I offer…" at bounding box center [725, 320] width 356 height 372
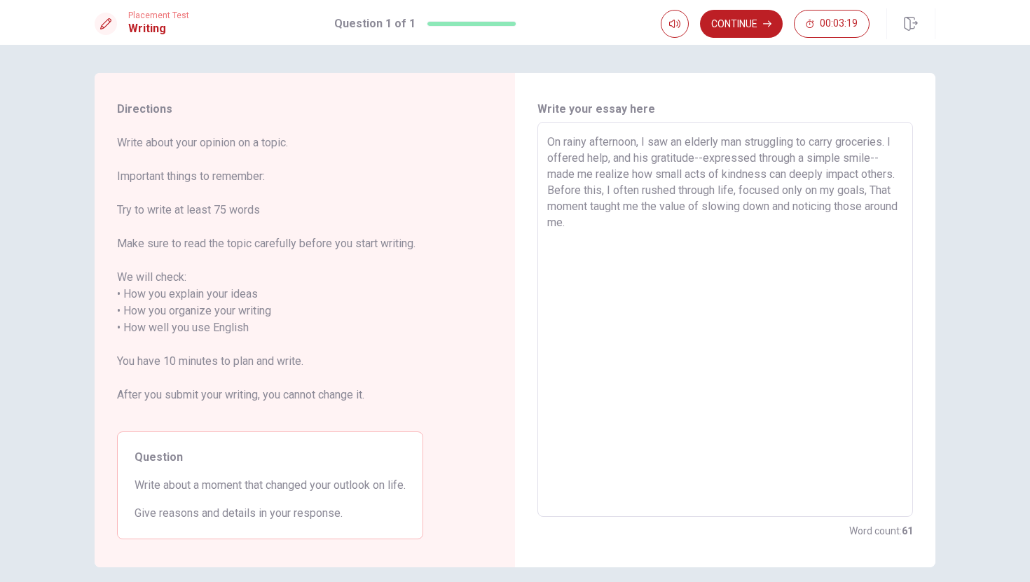
click at [842, 270] on textarea "On rainy afternoon, I saw an elderly man struggling to carry groceries. I offer…" at bounding box center [725, 320] width 356 height 372
click at [774, 245] on textarea "On rainy afternoon, I saw an elderly man struggling to carry groceries. I offer…" at bounding box center [725, 320] width 356 height 372
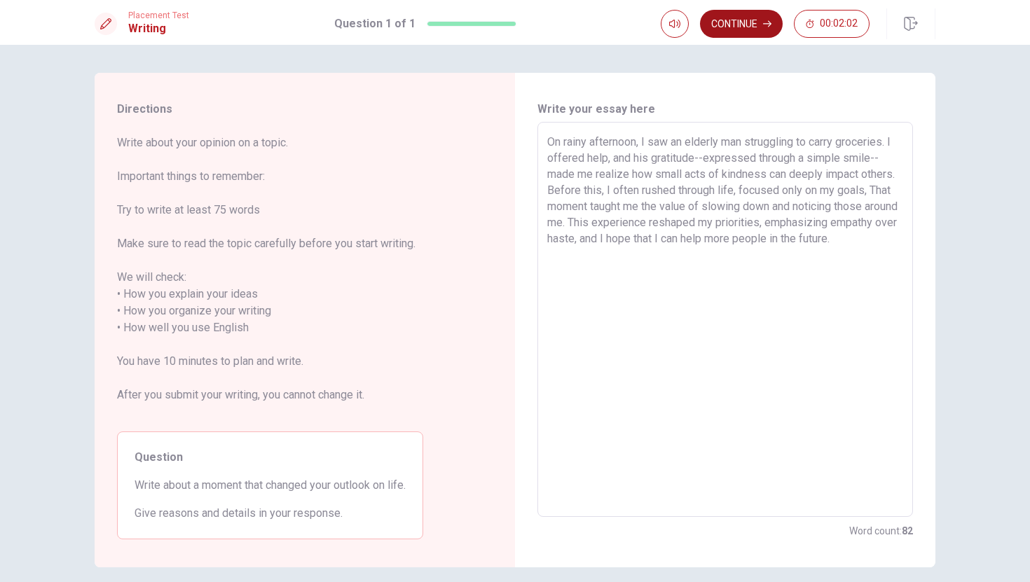
click at [747, 25] on button "Continue" at bounding box center [741, 24] width 83 height 28
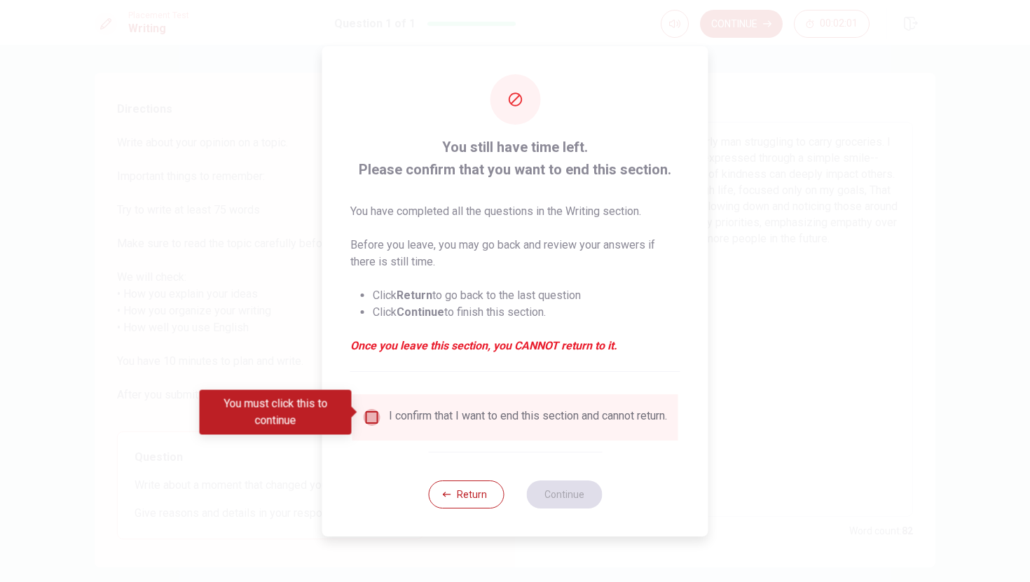
click at [375, 409] on input "You must click this to continue" at bounding box center [372, 417] width 17 height 17
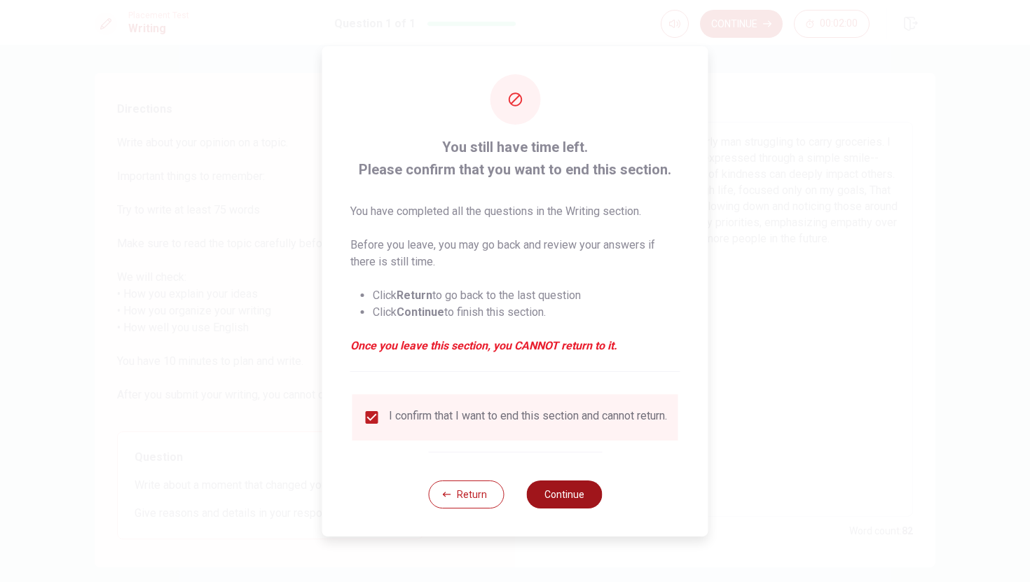
click at [564, 500] on button "Continue" at bounding box center [564, 495] width 76 height 28
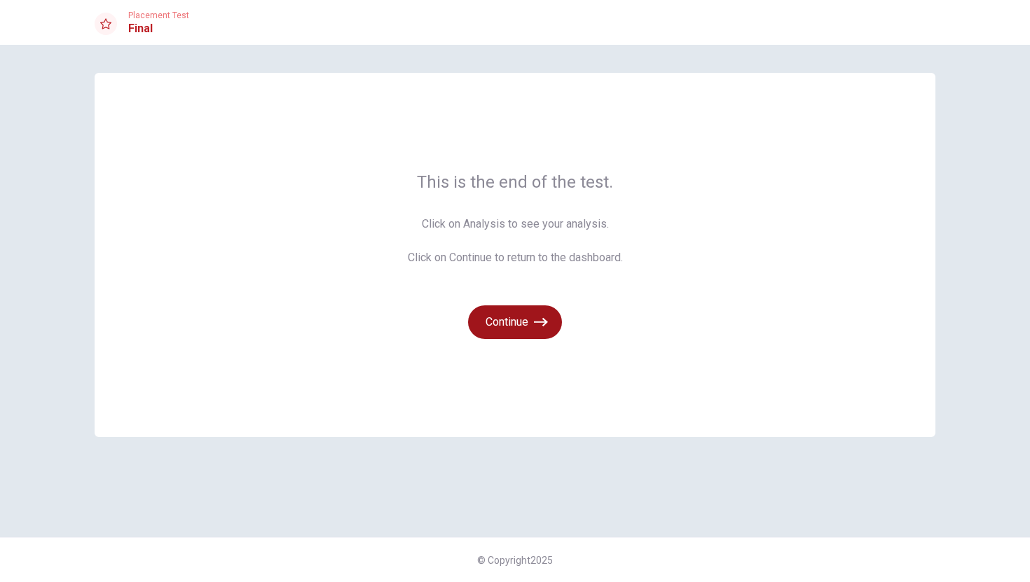
click at [519, 337] on button "Continue" at bounding box center [515, 323] width 94 height 34
